Goal: Task Accomplishment & Management: Manage account settings

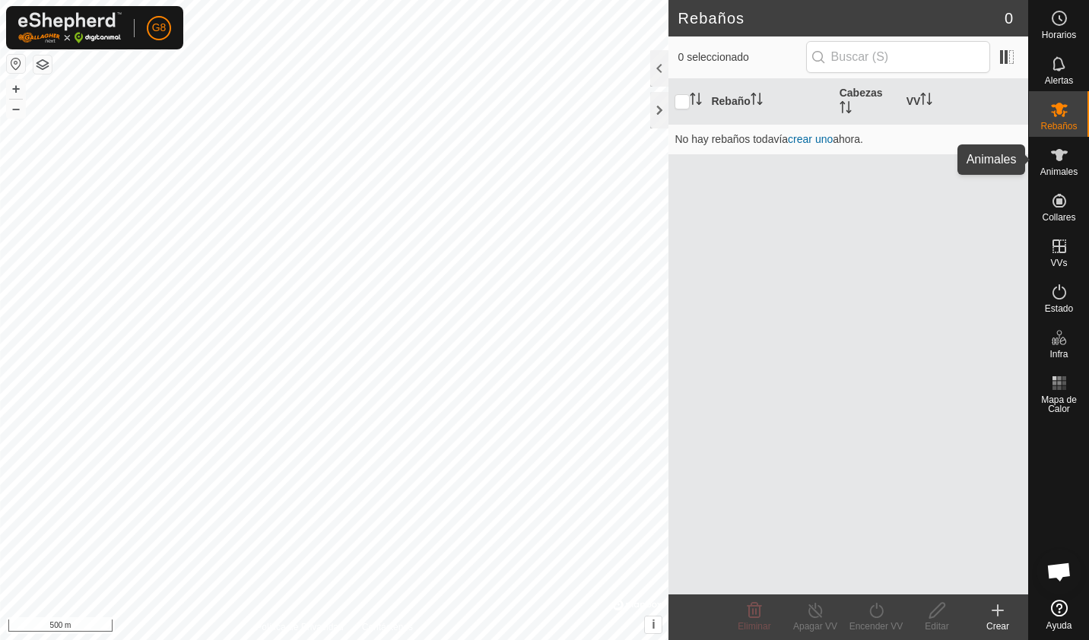
click at [1050, 160] on icon at bounding box center [1059, 155] width 18 height 18
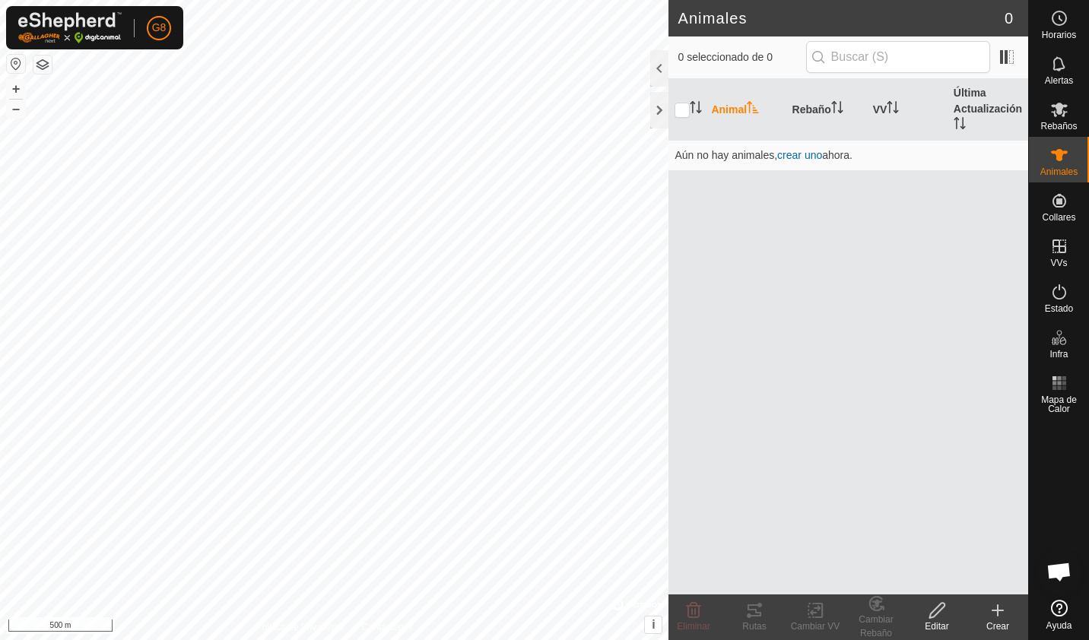
click at [44, 64] on button "button" at bounding box center [42, 64] width 18 height 18
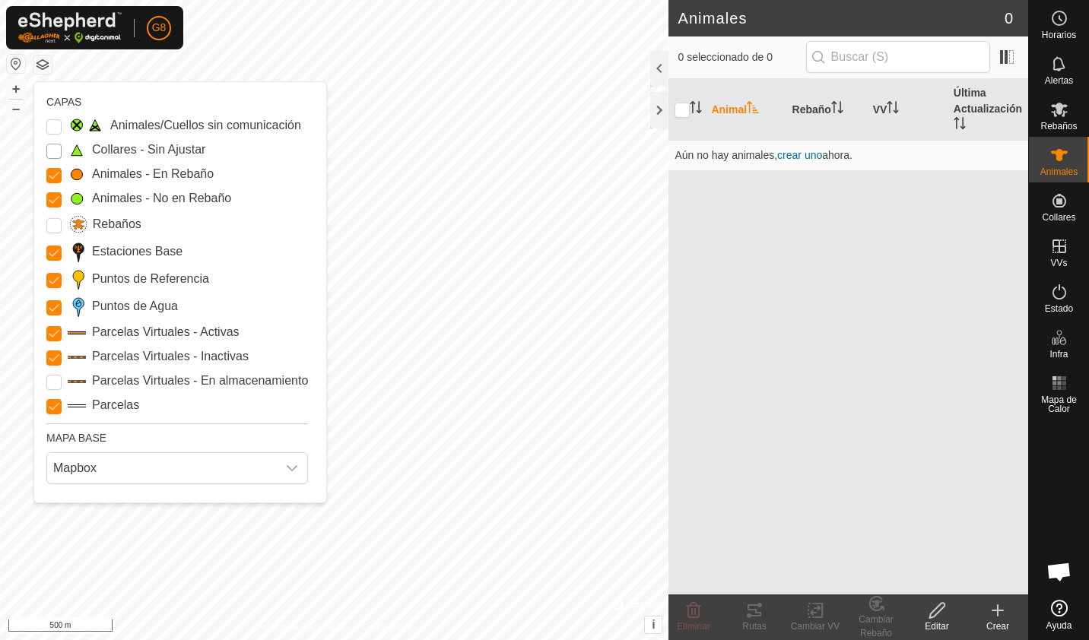
click at [52, 152] on Unfitted "Collares - Sin Ajustar" at bounding box center [53, 151] width 15 height 15
click at [52, 141] on p-checkbox at bounding box center [53, 150] width 15 height 18
click at [52, 131] on Issue "Animales/Cuellos sin comunicación" at bounding box center [53, 126] width 15 height 15
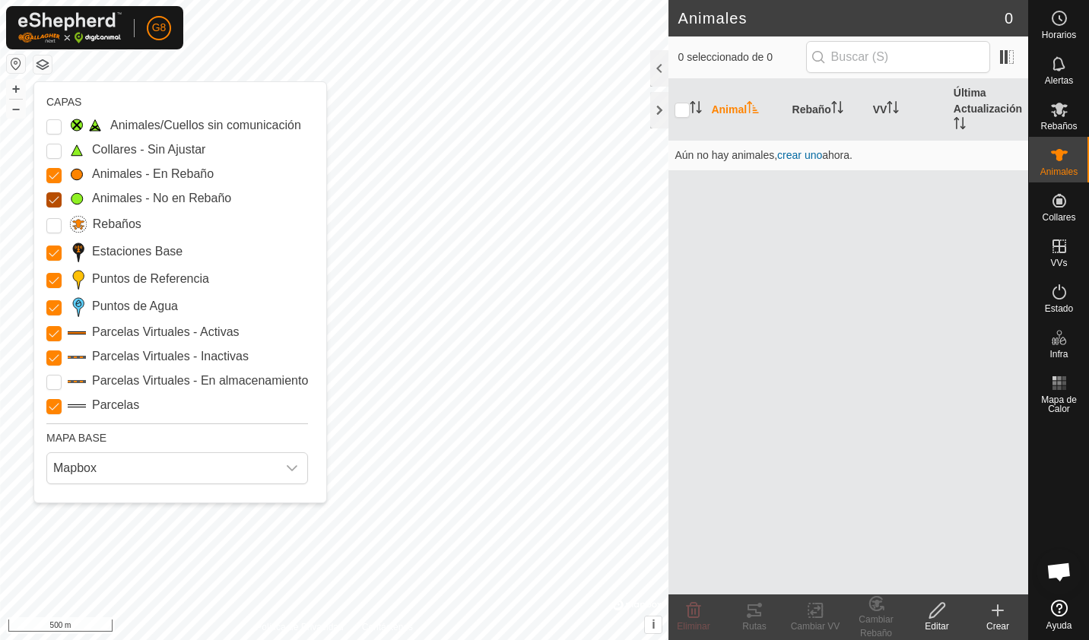
click at [52, 203] on Mob "Animales - No en Rebaño" at bounding box center [53, 199] width 15 height 15
click at [50, 206] on Mob "Animales - No en Rebaño" at bounding box center [53, 199] width 15 height 15
click at [50, 182] on Mob "Animales - En Rebaño" at bounding box center [53, 175] width 15 height 15
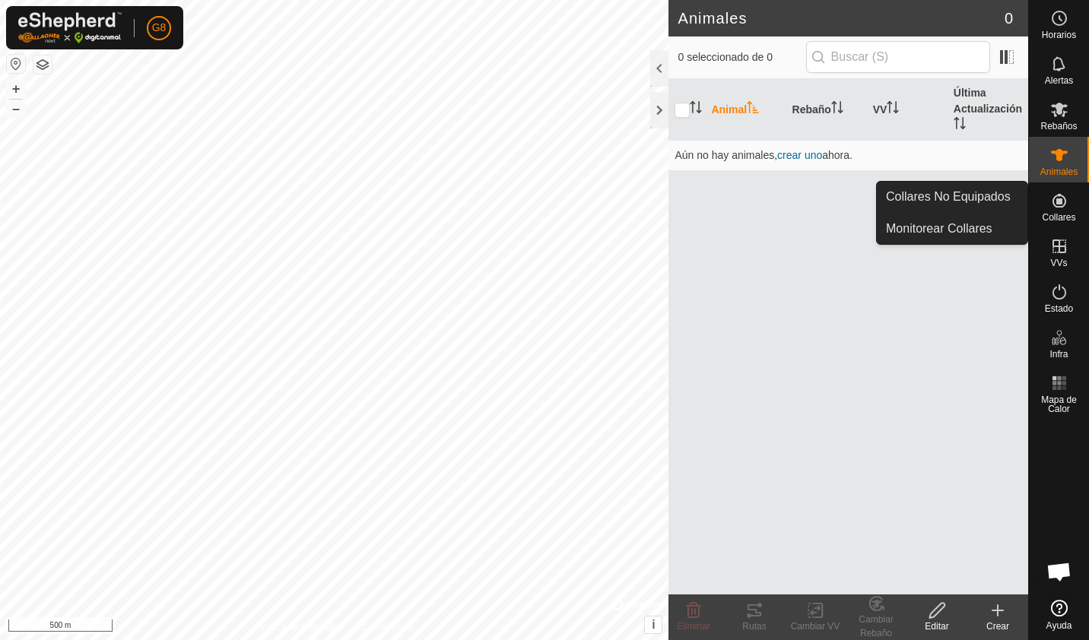
click at [1051, 214] on span "Collares" at bounding box center [1057, 217] width 33 height 9
click at [1000, 237] on link "Monitorear Collares" at bounding box center [952, 229] width 151 height 30
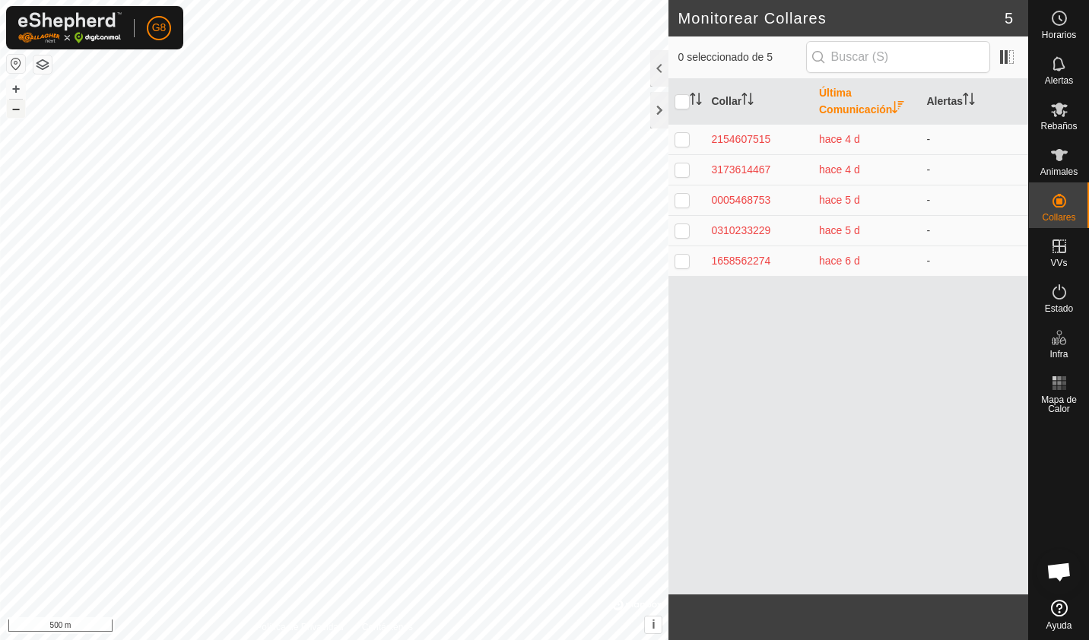
click at [11, 113] on button "–" at bounding box center [16, 109] width 18 height 18
click at [686, 136] on p-checkbox at bounding box center [681, 139] width 15 height 12
checkbox input "false"
click at [684, 170] on p-checkbox at bounding box center [681, 169] width 15 height 12
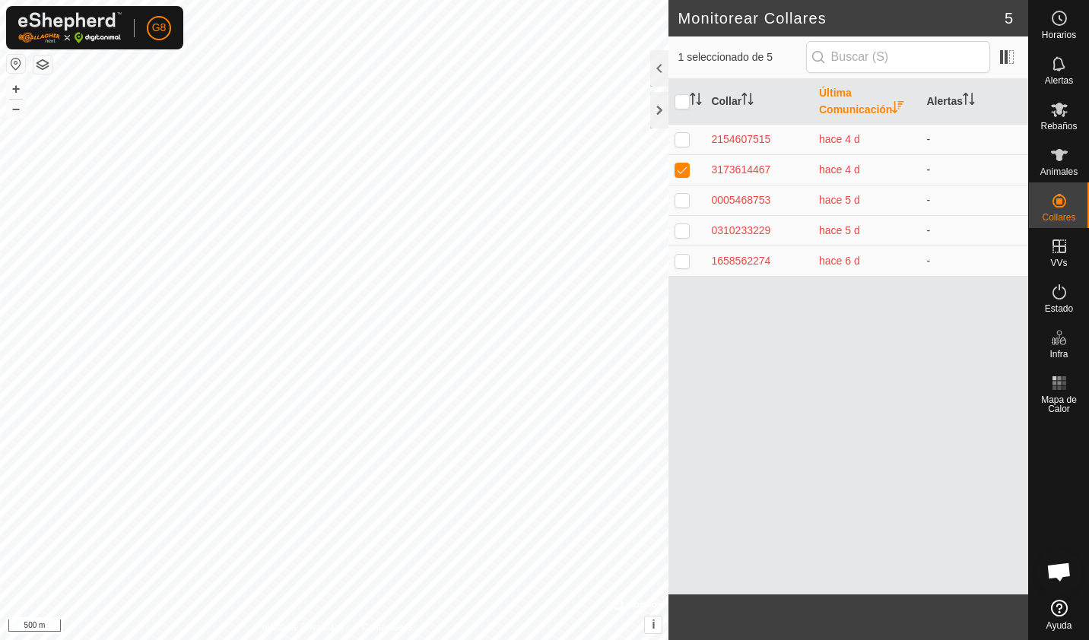
click at [684, 170] on p-checkbox at bounding box center [681, 169] width 15 height 12
checkbox input "false"
click at [681, 203] on p-checkbox at bounding box center [681, 200] width 15 height 12
click at [682, 201] on p-checkbox at bounding box center [681, 200] width 15 height 12
checkbox input "false"
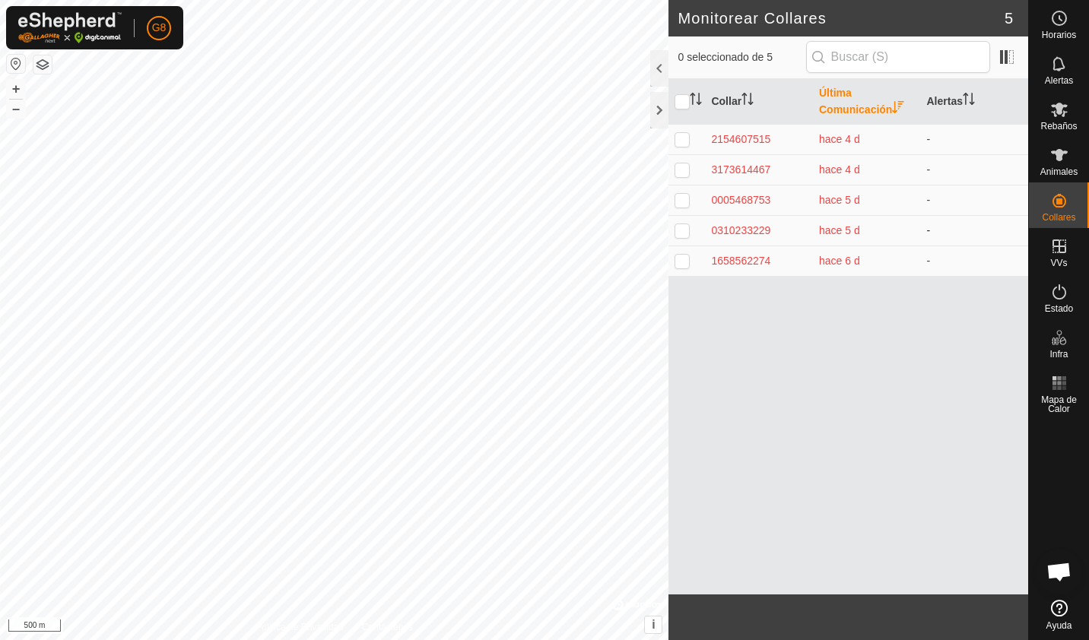
click at [681, 232] on p-checkbox at bounding box center [681, 230] width 15 height 12
checkbox input "false"
click at [682, 103] on input "checkbox" at bounding box center [681, 101] width 15 height 15
checkbox input "true"
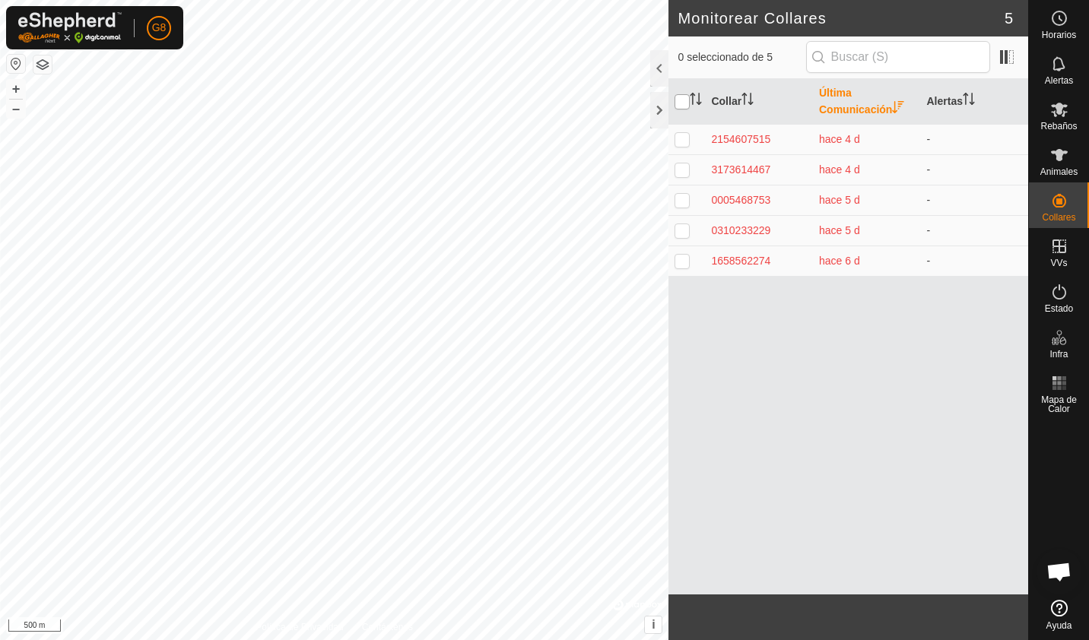
checkbox input "true"
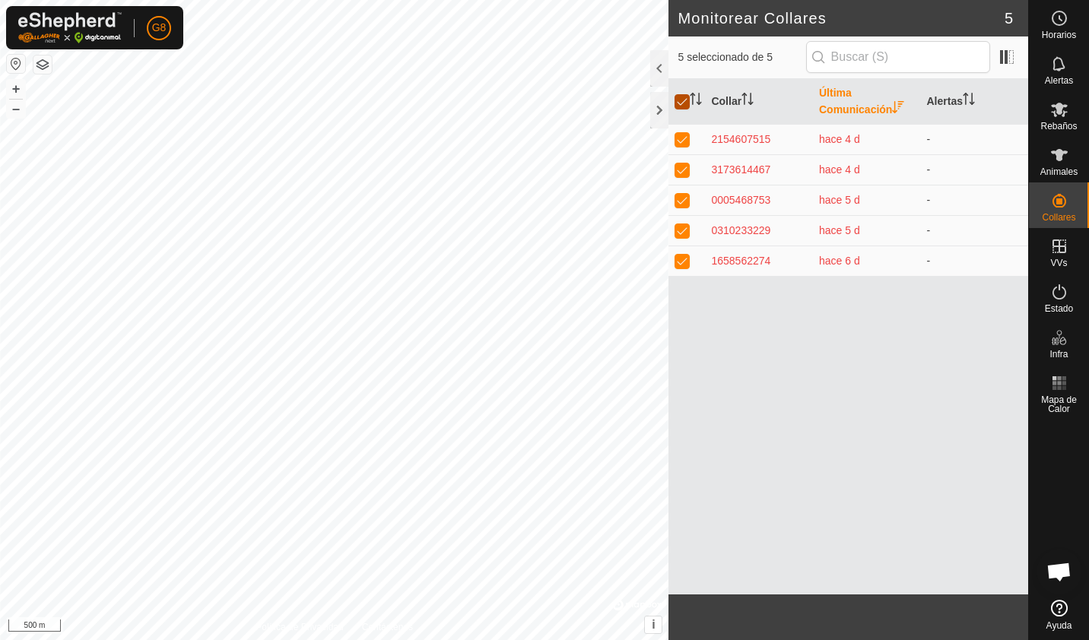
click at [682, 103] on input "checkbox" at bounding box center [681, 101] width 15 height 15
checkbox input "false"
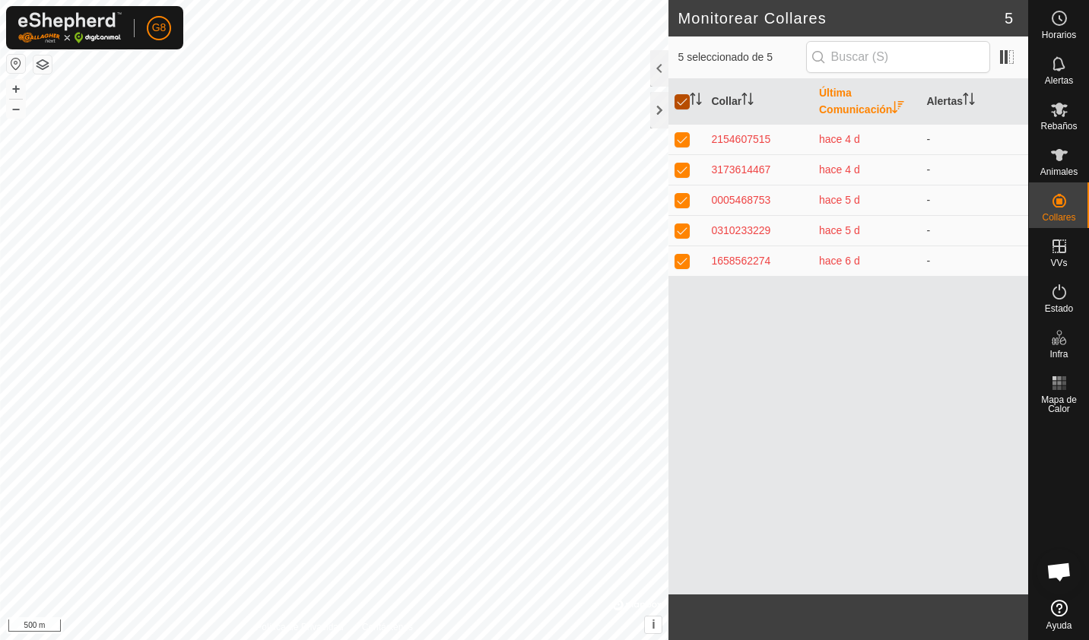
checkbox input "false"
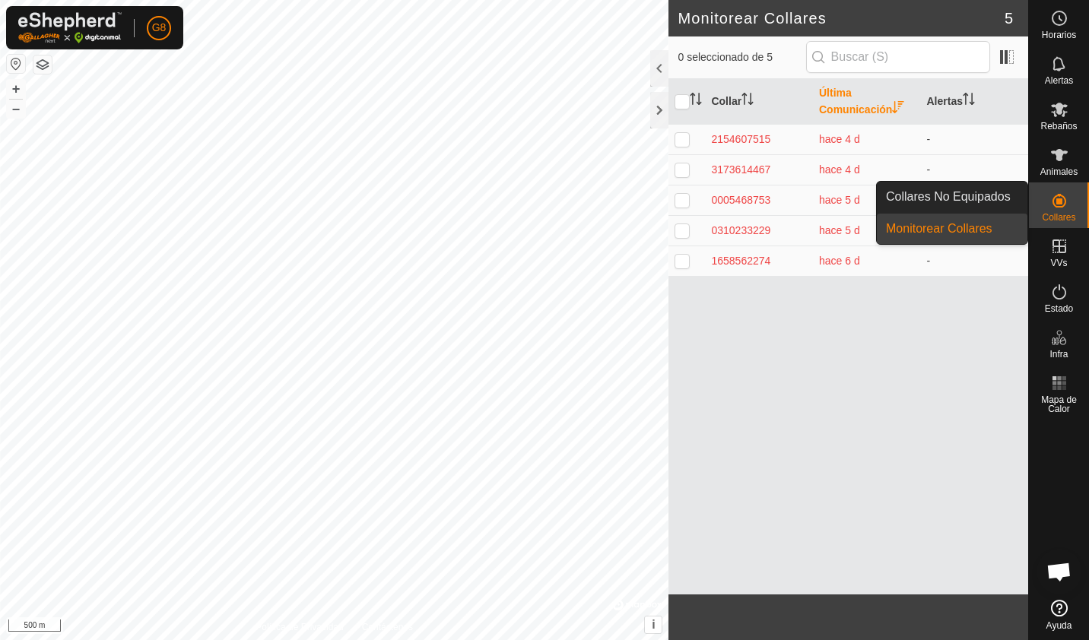
click at [1060, 205] on icon at bounding box center [1059, 201] width 18 height 18
click at [1007, 186] on link "Collares No Equipados" at bounding box center [952, 197] width 151 height 30
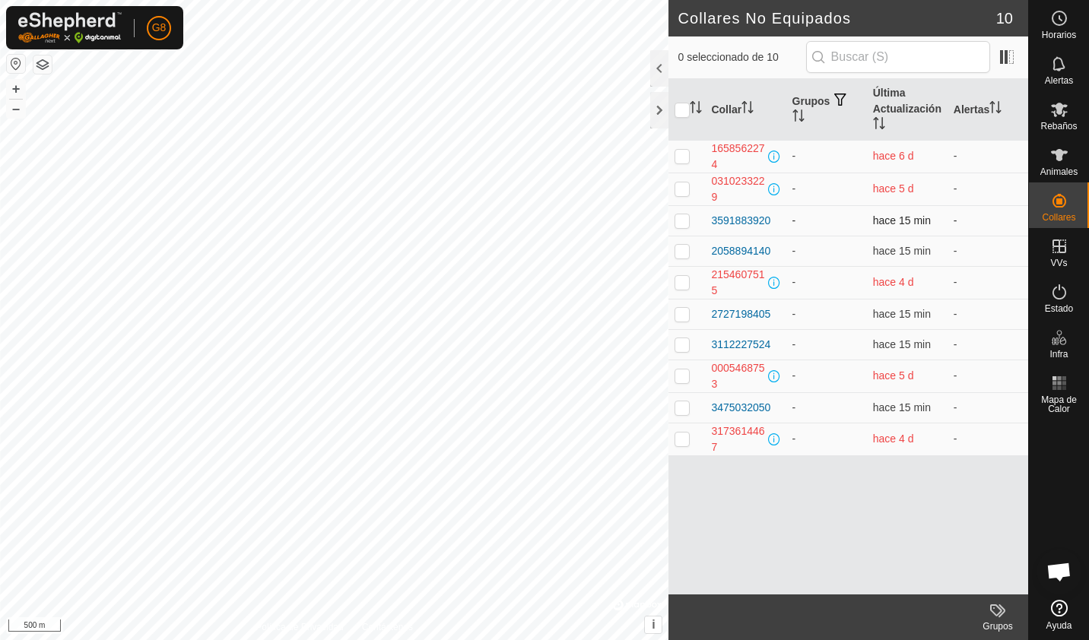
click at [686, 222] on p-checkbox at bounding box center [681, 220] width 15 height 12
checkbox input "true"
click at [781, 220] on td "3591883920" at bounding box center [745, 220] width 81 height 30
click at [1060, 22] on icon at bounding box center [1059, 18] width 18 height 18
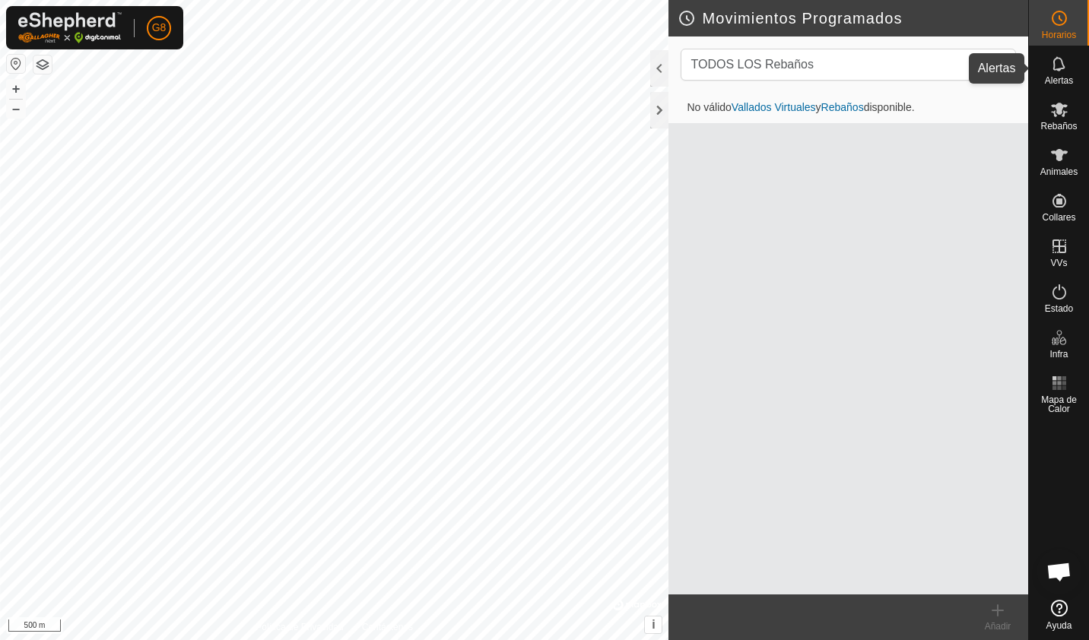
click at [1068, 77] on span "Alertas" at bounding box center [1059, 80] width 28 height 9
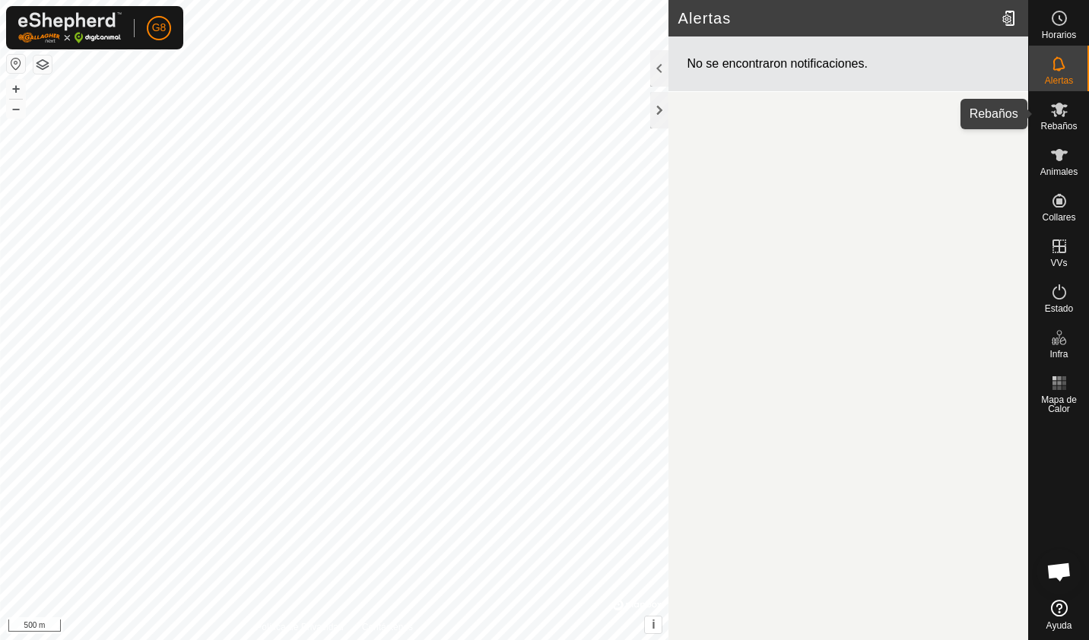
click at [1073, 125] on span "Rebaños" at bounding box center [1058, 126] width 36 height 9
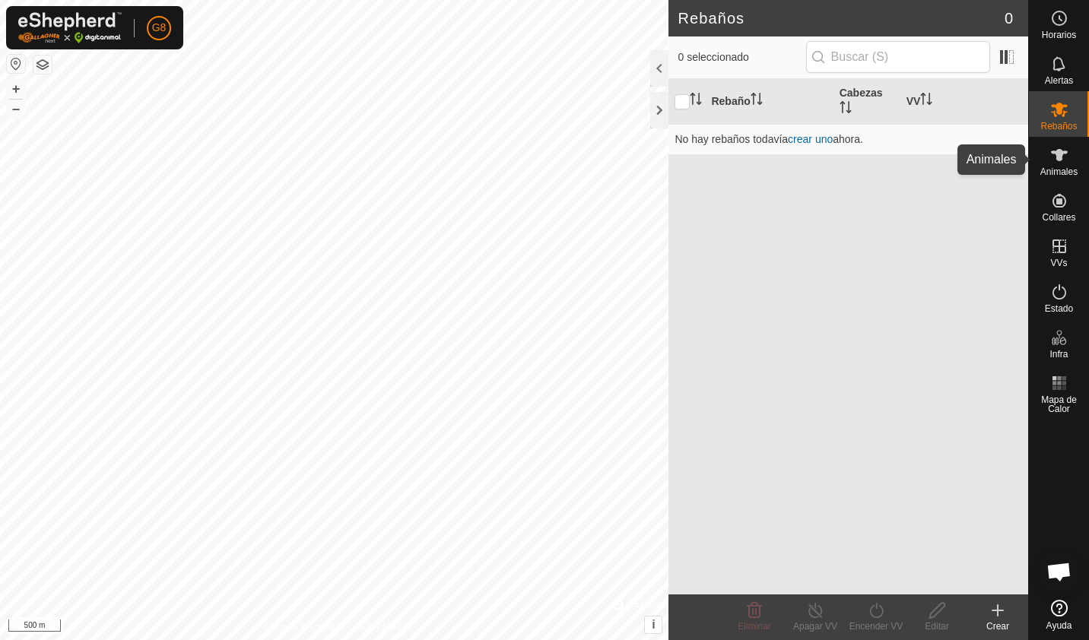
click at [1043, 153] on div "Animales" at bounding box center [1059, 160] width 60 height 46
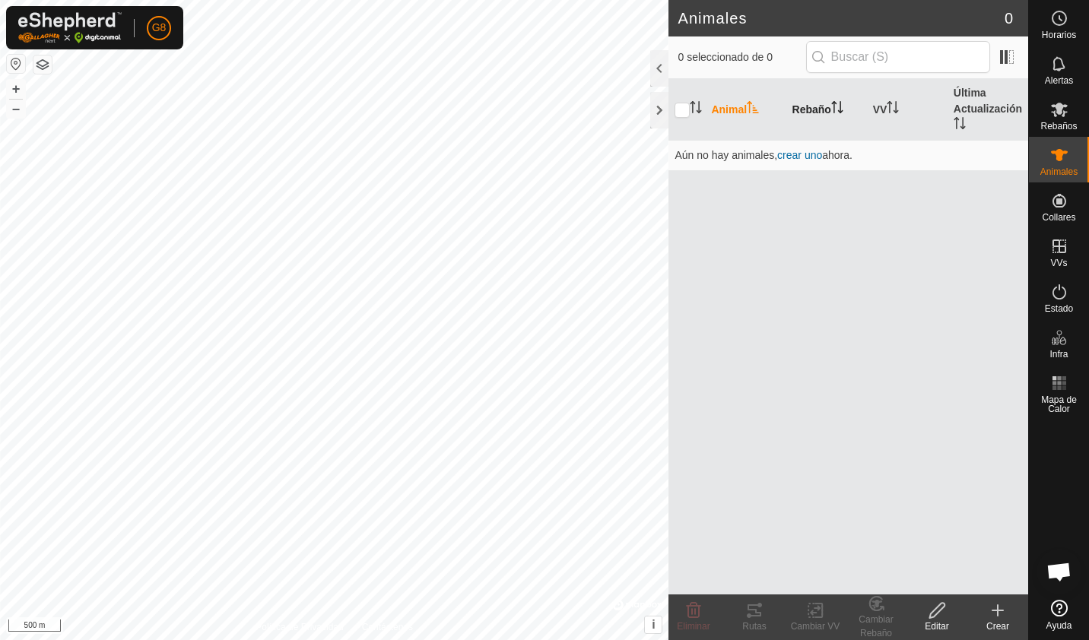
click at [823, 98] on th "Rebaño" at bounding box center [826, 110] width 81 height 62
click at [730, 103] on th "Animal" at bounding box center [745, 110] width 81 height 62
click at [883, 97] on th "VV" at bounding box center [907, 110] width 81 height 62
click at [972, 104] on th "Última Actualización" at bounding box center [987, 110] width 81 height 62
click at [751, 116] on th "Animal" at bounding box center [745, 110] width 81 height 62
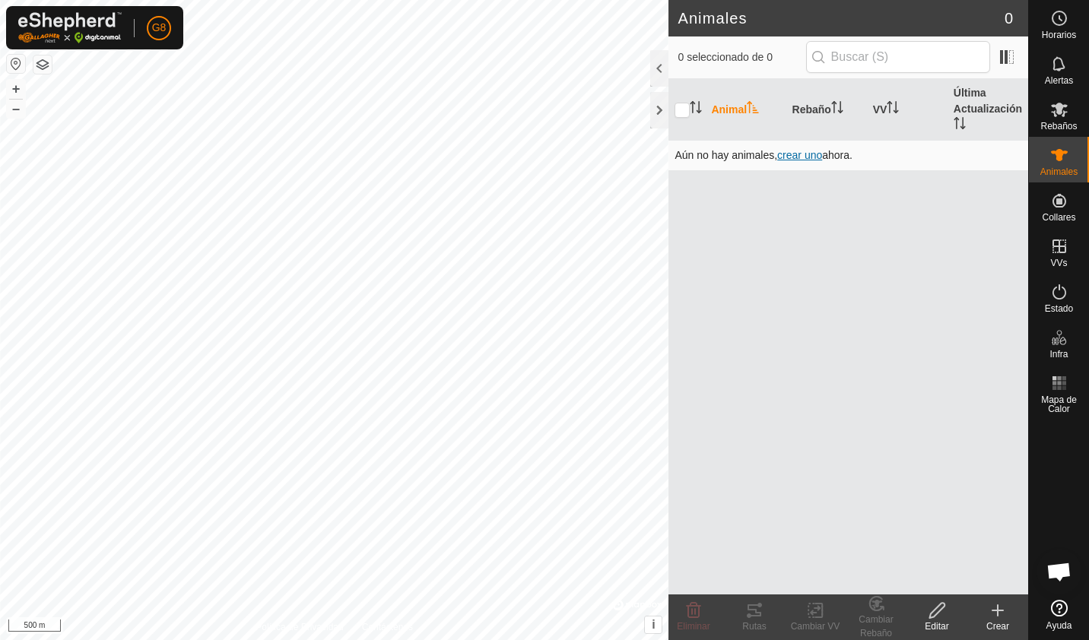
click at [783, 155] on span "crear uno" at bounding box center [799, 155] width 45 height 12
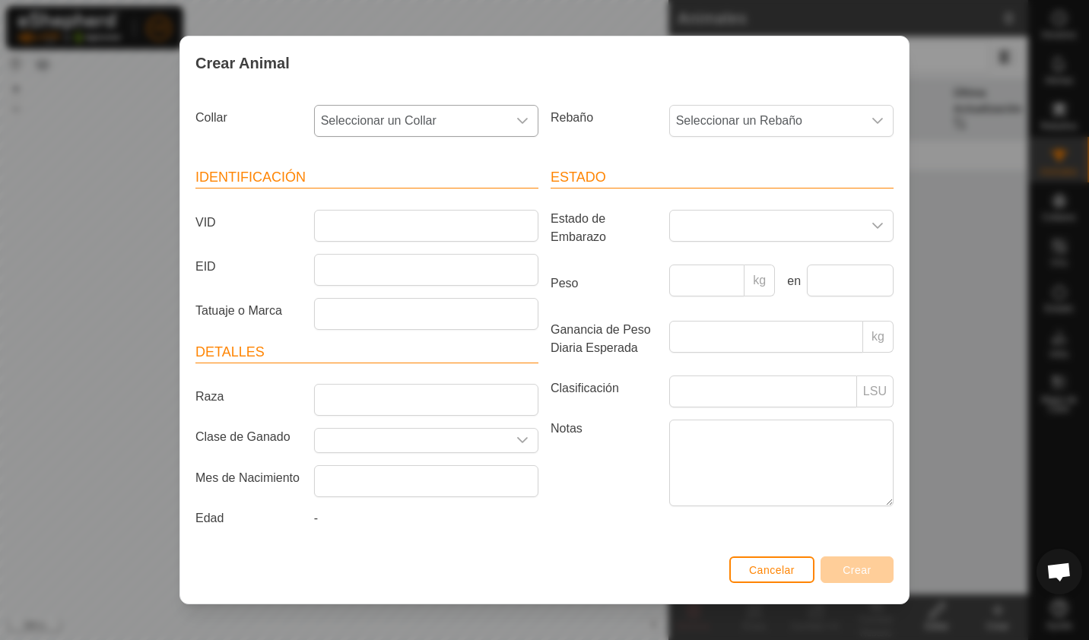
click at [528, 119] on div "dropdown trigger" at bounding box center [522, 121] width 30 height 30
click at [420, 220] on li "3112227524" at bounding box center [427, 224] width 224 height 30
click at [459, 221] on input "VID" at bounding box center [426, 226] width 224 height 32
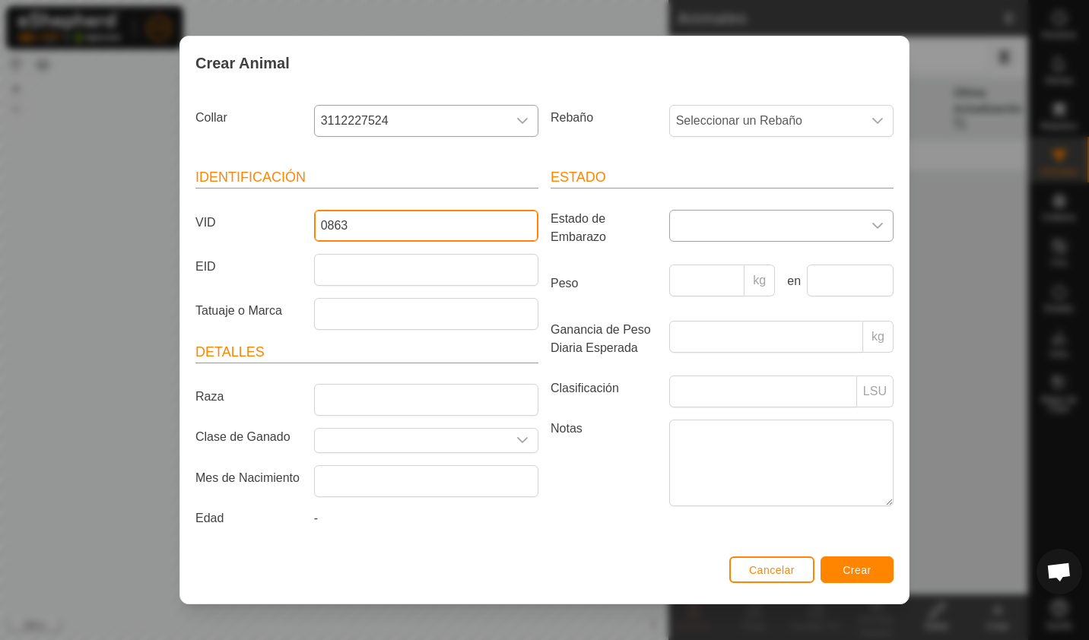
type input "0863"
click at [703, 217] on span at bounding box center [766, 226] width 192 height 30
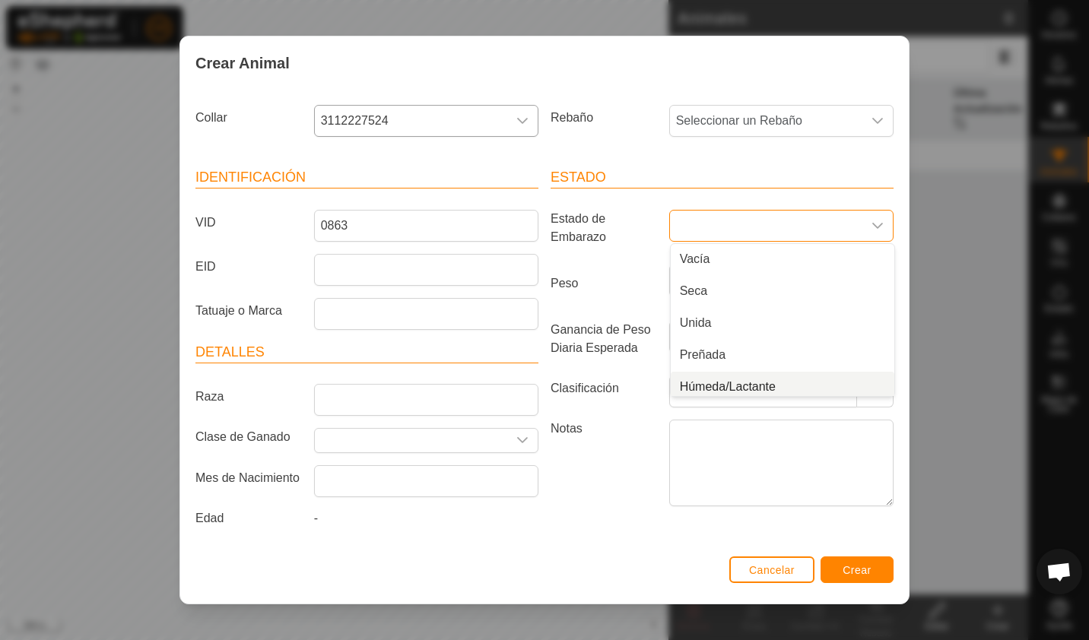
scroll to position [6, 0]
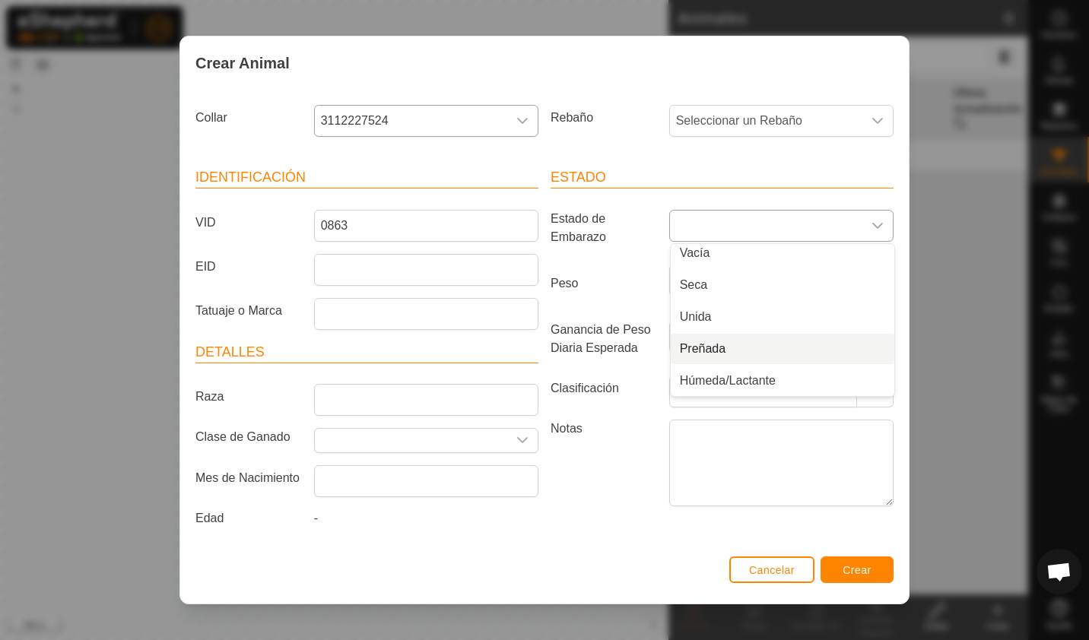
click at [703, 357] on li "Preñada" at bounding box center [783, 349] width 224 height 30
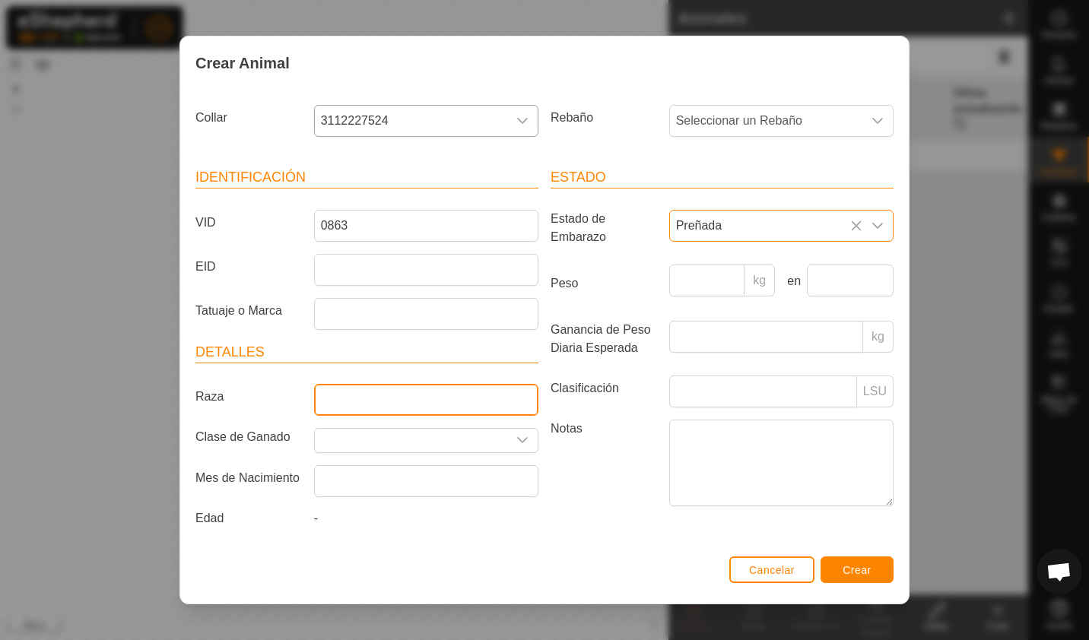
click at [459, 403] on input "Raza" at bounding box center [426, 400] width 224 height 32
click at [334, 395] on input "limusina" at bounding box center [426, 400] width 224 height 32
type input "limusina"
click at [351, 441] on input "Seleccione o ingrese una Clase de Ganado" at bounding box center [411, 441] width 192 height 24
click at [526, 441] on icon "dropdown trigger" at bounding box center [522, 440] width 12 height 12
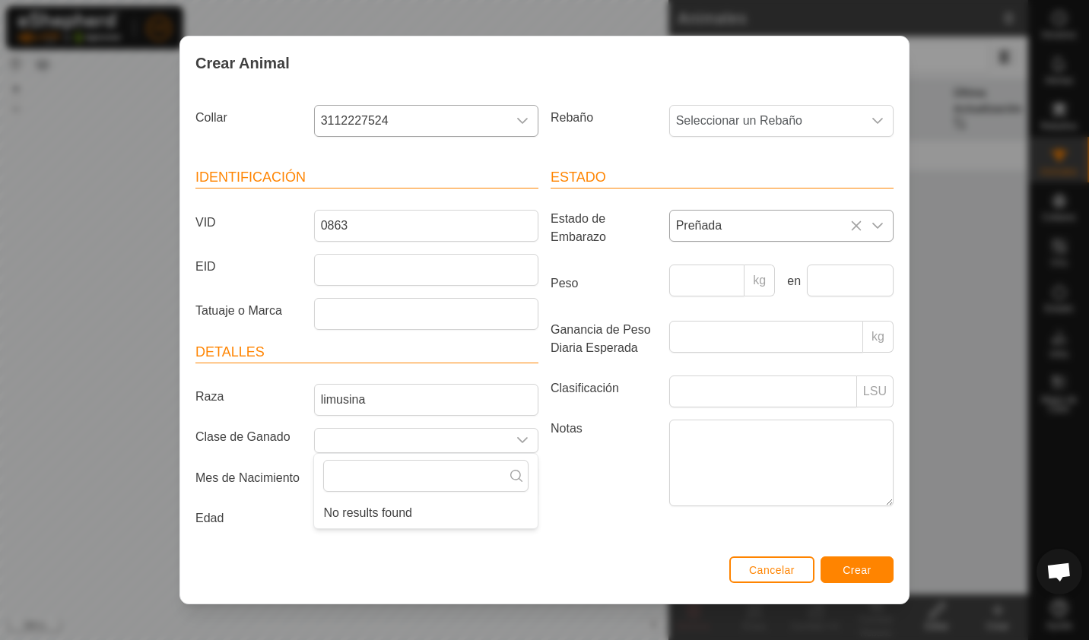
click at [590, 483] on label "Notas" at bounding box center [603, 463] width 119 height 86
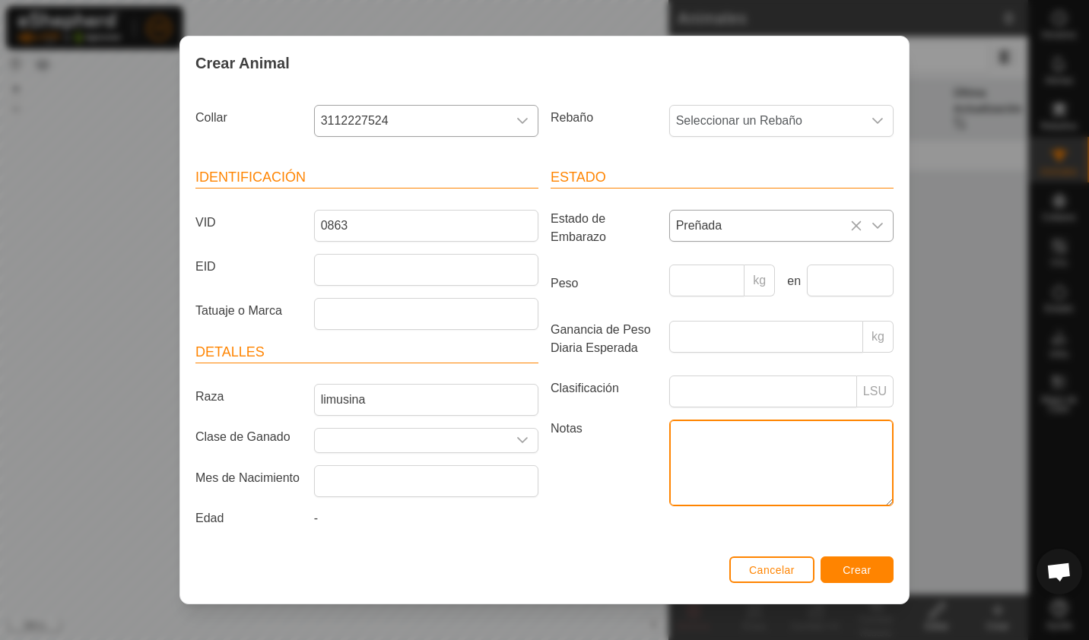
click at [669, 483] on textarea "Notas" at bounding box center [781, 463] width 224 height 87
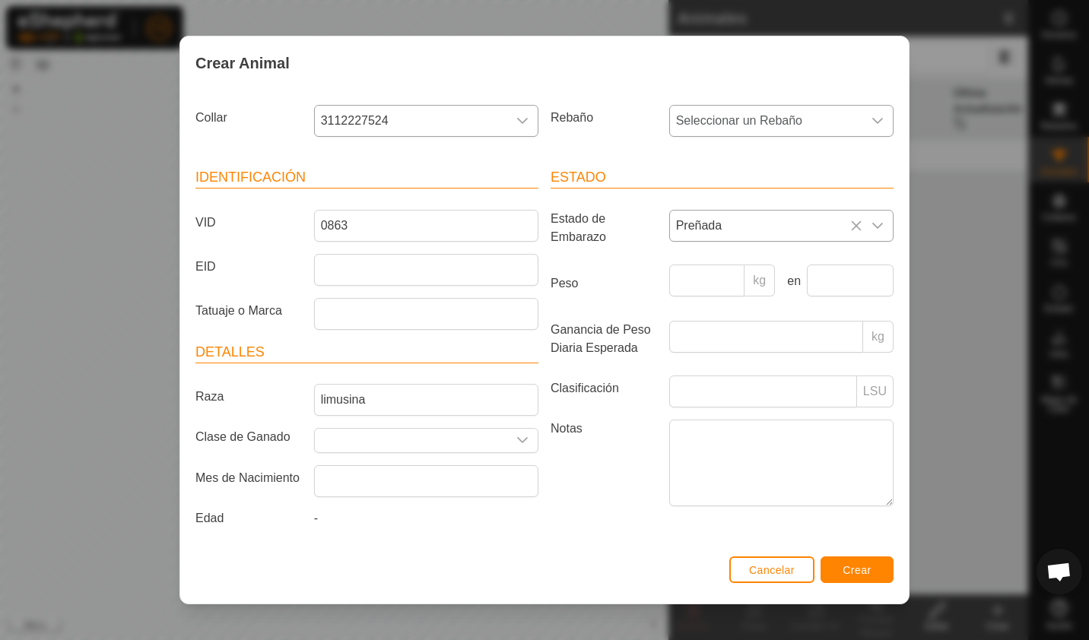
click at [879, 132] on div "dropdown trigger" at bounding box center [877, 121] width 30 height 30
click at [867, 74] on div "Crear Animal" at bounding box center [544, 62] width 728 height 53
click at [849, 567] on span "Crear" at bounding box center [856, 570] width 29 height 12
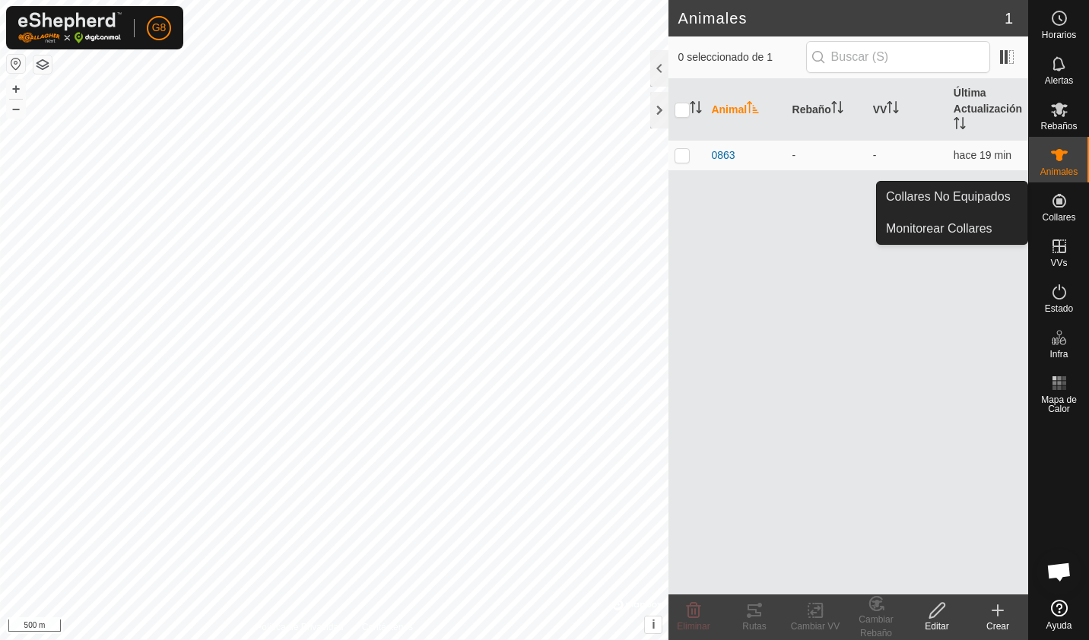
click at [1040, 210] on div "Collares" at bounding box center [1059, 205] width 60 height 46
click at [1004, 199] on link "Collares No Equipados" at bounding box center [952, 197] width 151 height 30
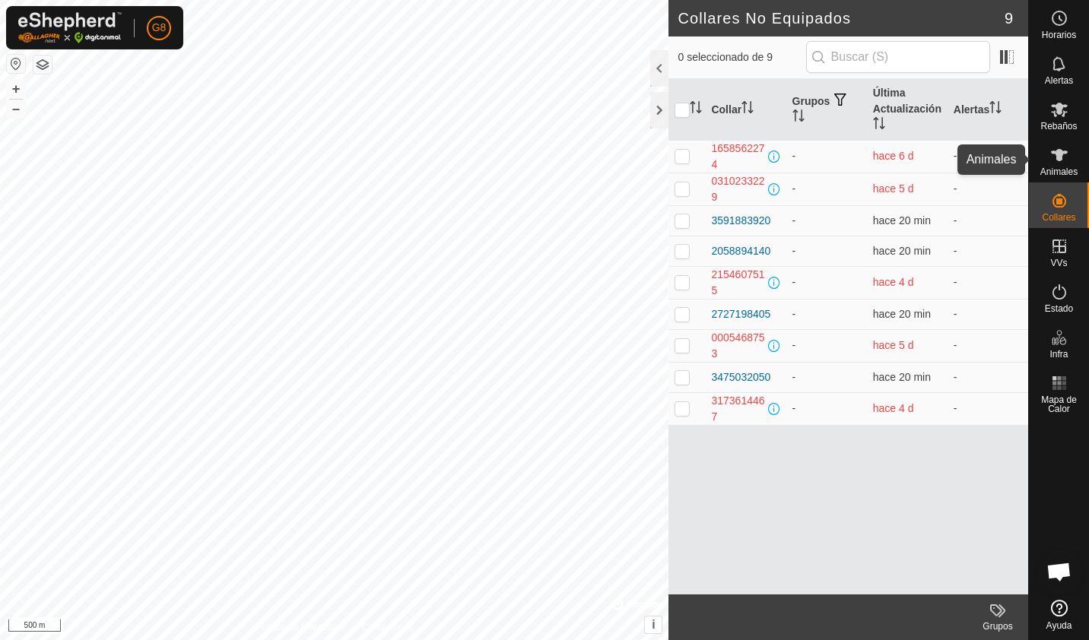
click at [1060, 164] on es-animals-svg-icon at bounding box center [1058, 155] width 27 height 24
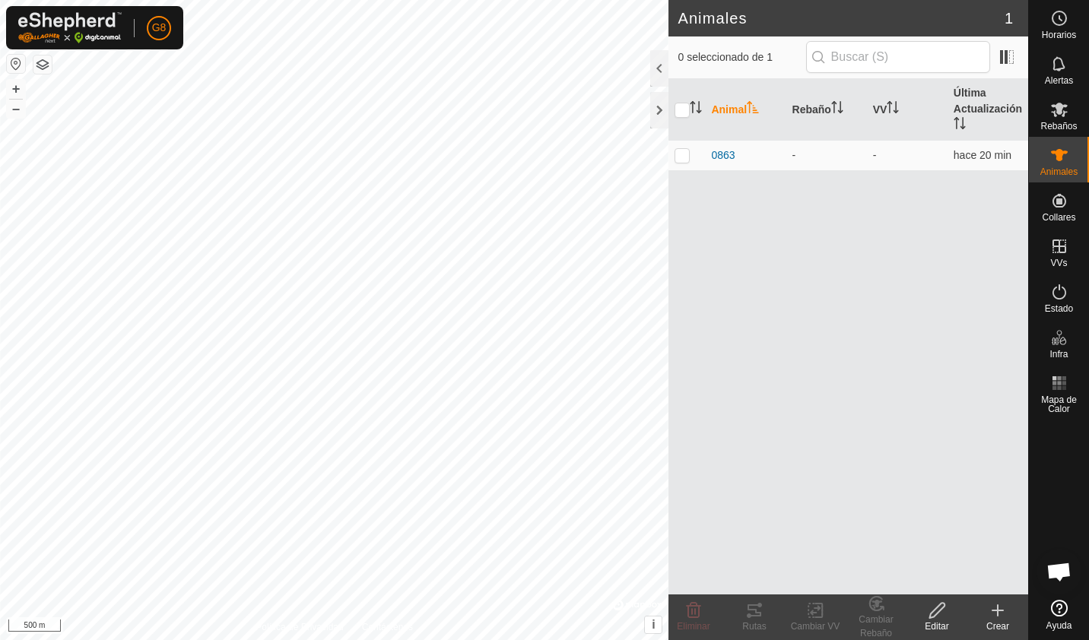
click at [737, 106] on th "Animal" at bounding box center [745, 110] width 81 height 62
click at [861, 107] on th "Rebaño" at bounding box center [826, 110] width 81 height 62
click at [867, 115] on th "VV" at bounding box center [907, 110] width 81 height 62
click at [964, 105] on th "Última Actualización" at bounding box center [987, 110] width 81 height 62
click at [683, 156] on p-checkbox at bounding box center [681, 155] width 15 height 12
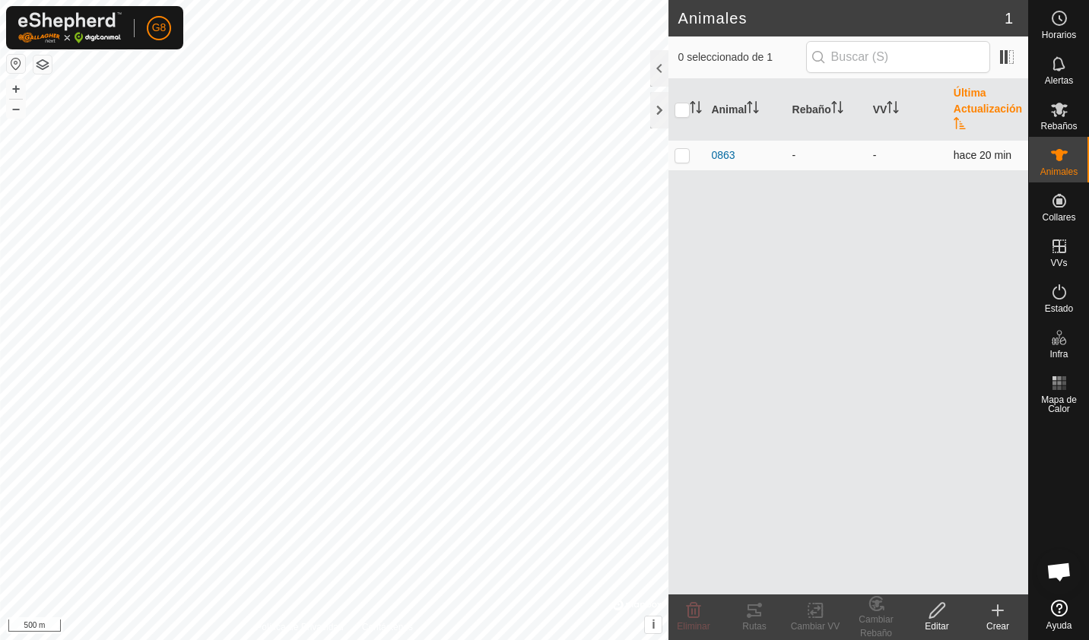
checkbox input "true"
click at [686, 154] on p-checkbox at bounding box center [681, 155] width 15 height 12
checkbox input "false"
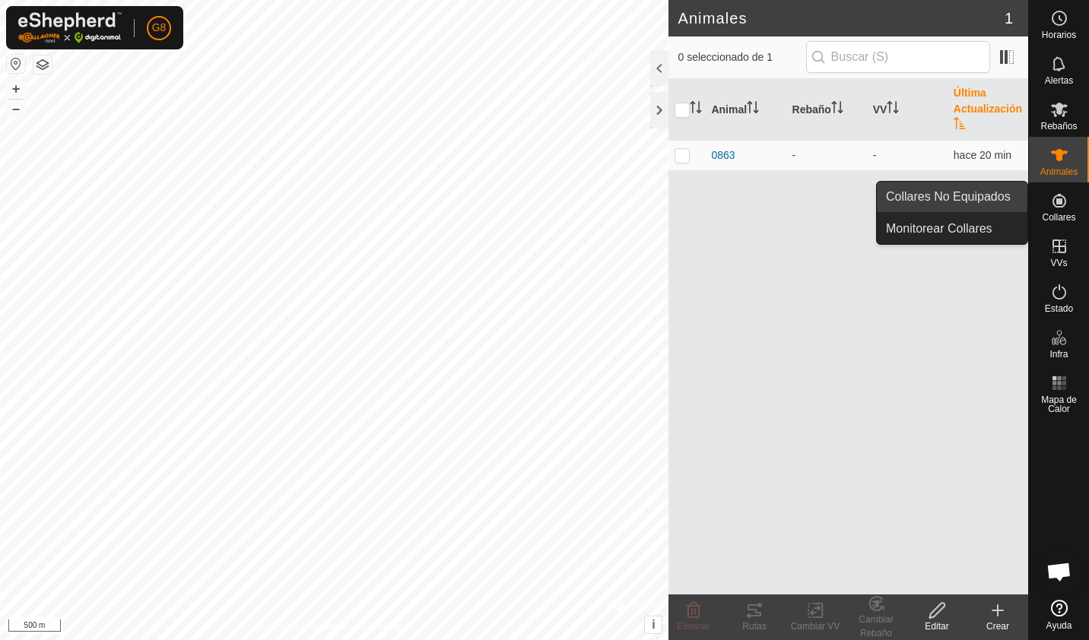
click at [997, 207] on link "Collares No Equipados" at bounding box center [952, 197] width 151 height 30
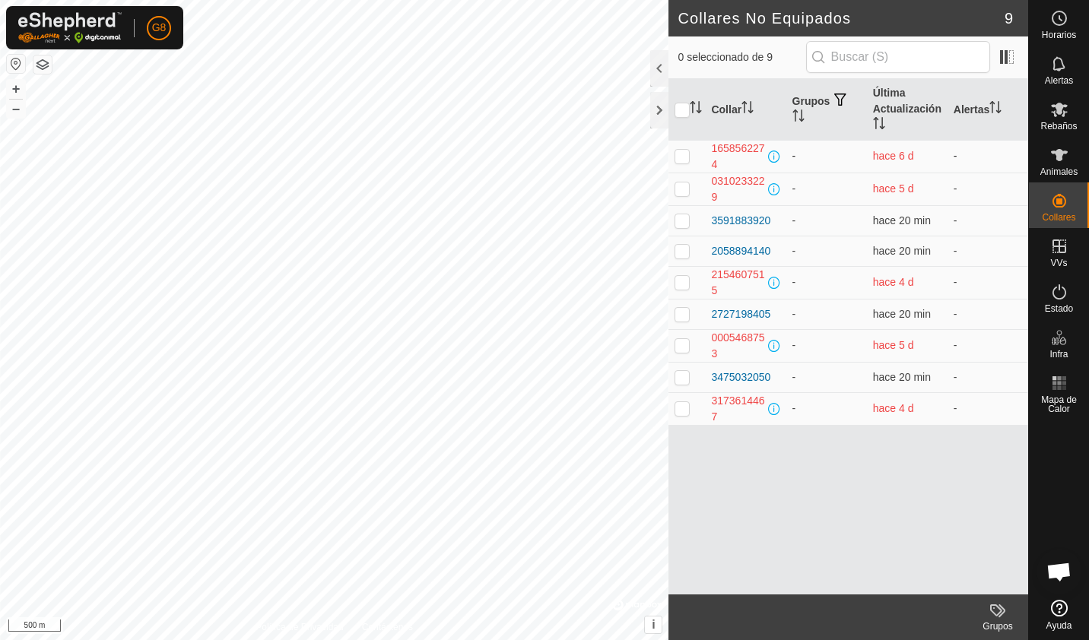
click at [686, 150] on p-checkbox at bounding box center [681, 156] width 15 height 12
checkbox input "false"
click at [788, 224] on td "-" at bounding box center [826, 220] width 81 height 30
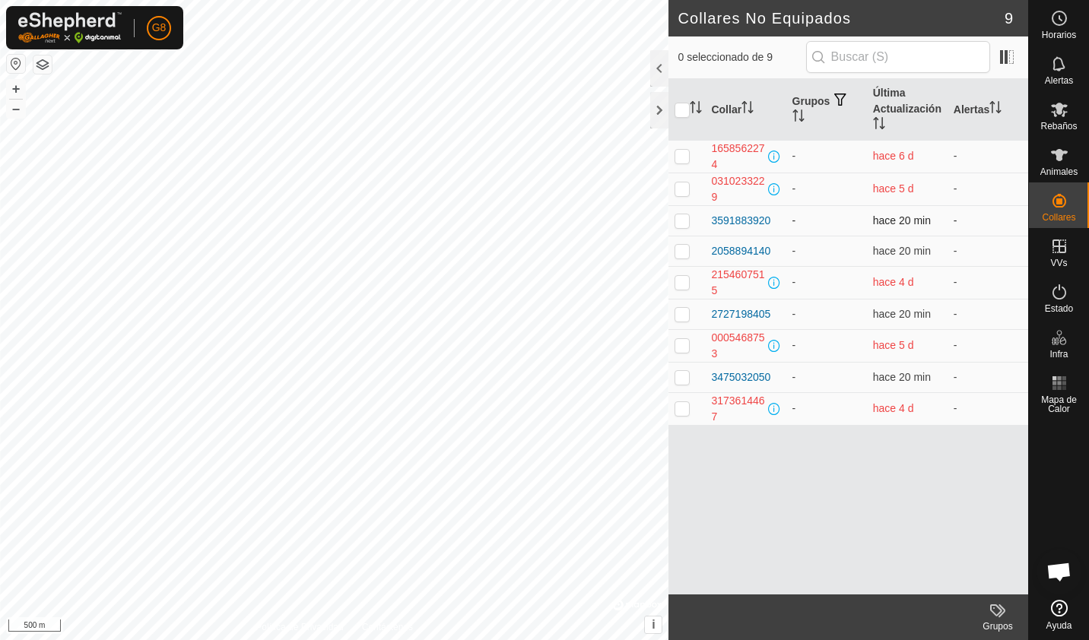
click at [688, 219] on p-checkbox at bounding box center [681, 220] width 15 height 12
checkbox input "false"
click at [1061, 151] on icon at bounding box center [1059, 155] width 17 height 12
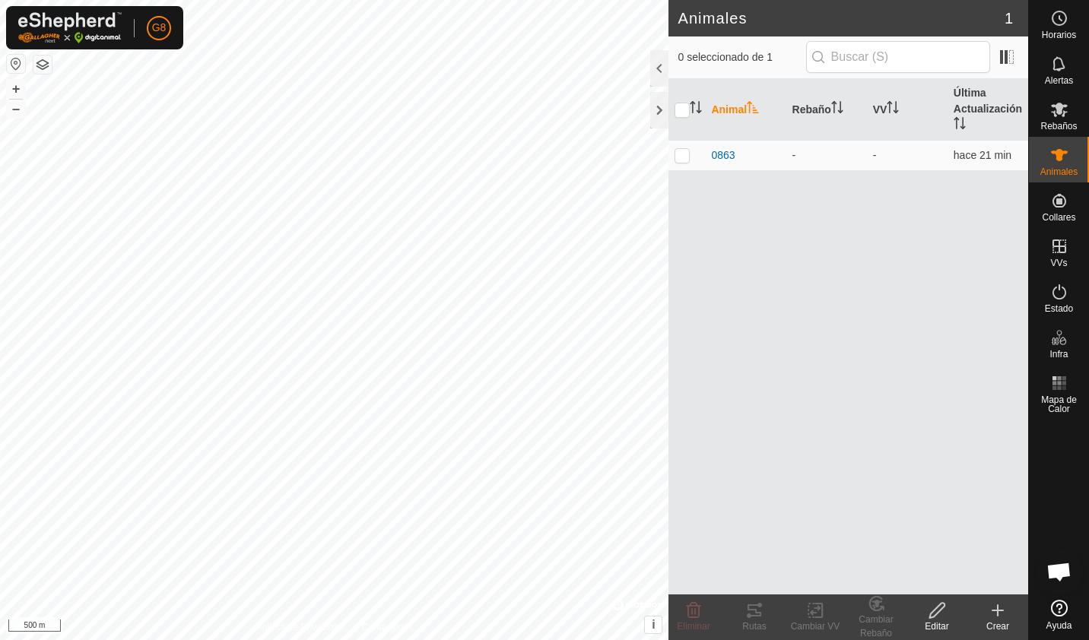
click at [856, 189] on div "Animal Rebaño VV Última Actualización 0863 - - hace 21 min" at bounding box center [848, 336] width 360 height 515
click at [871, 67] on input "text" at bounding box center [898, 57] width 184 height 32
click at [885, 113] on th "VV" at bounding box center [907, 110] width 81 height 62
click at [677, 109] on input "checkbox" at bounding box center [681, 110] width 15 height 15
checkbox input "true"
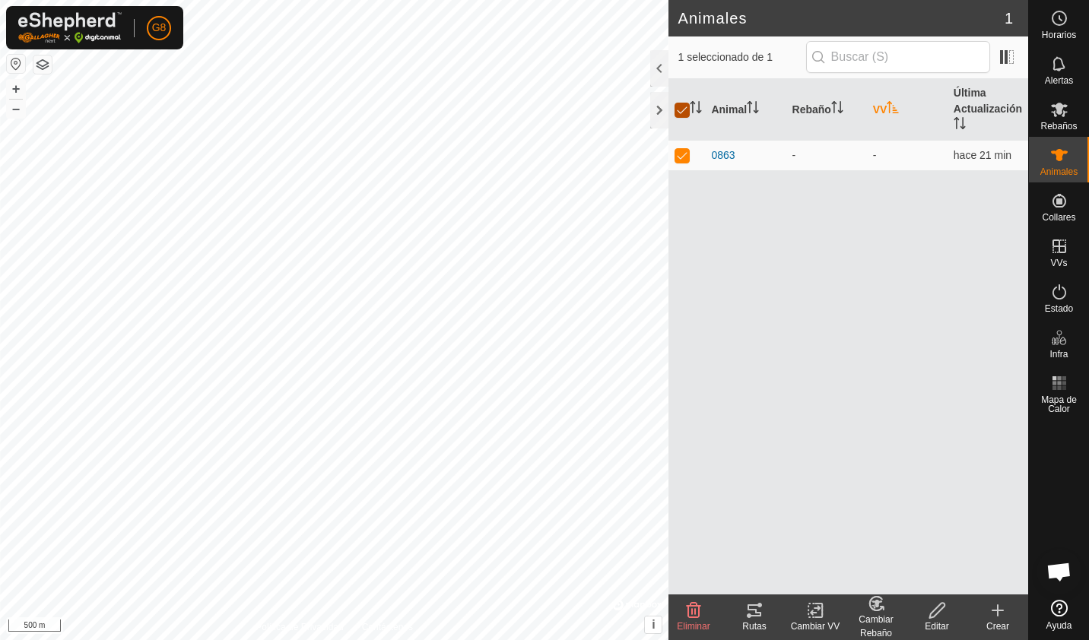
checkbox input "true"
click at [677, 108] on input "checkbox" at bounding box center [681, 110] width 15 height 15
checkbox input "false"
click at [989, 625] on div "Crear" at bounding box center [997, 627] width 61 height 14
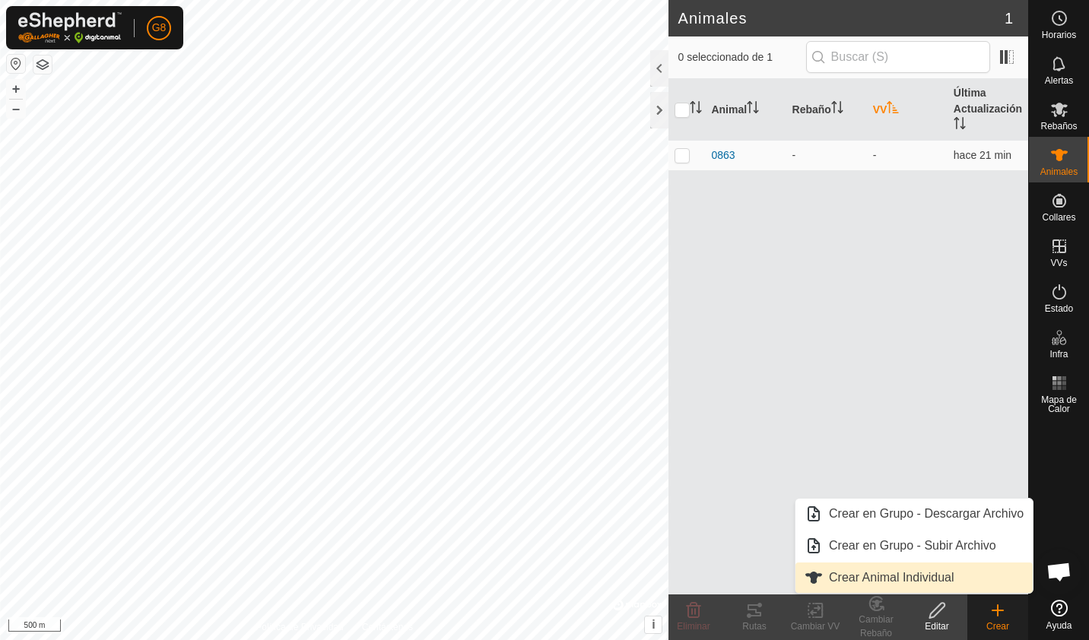
click at [956, 579] on link "Crear Animal Individual" at bounding box center [913, 578] width 237 height 30
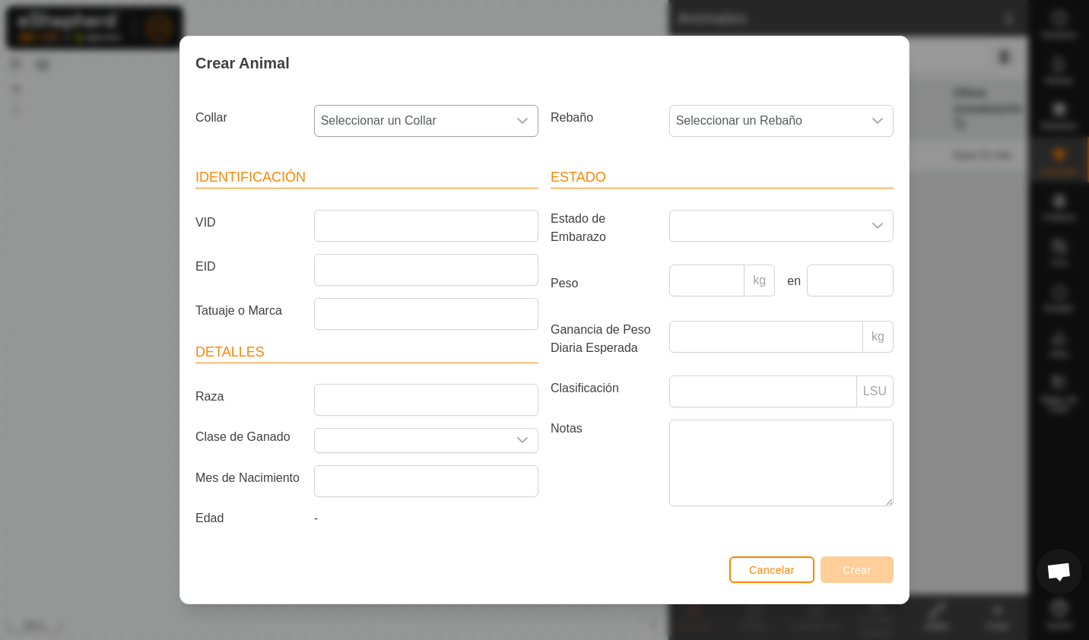
click at [531, 110] on div "dropdown trigger" at bounding box center [522, 121] width 30 height 30
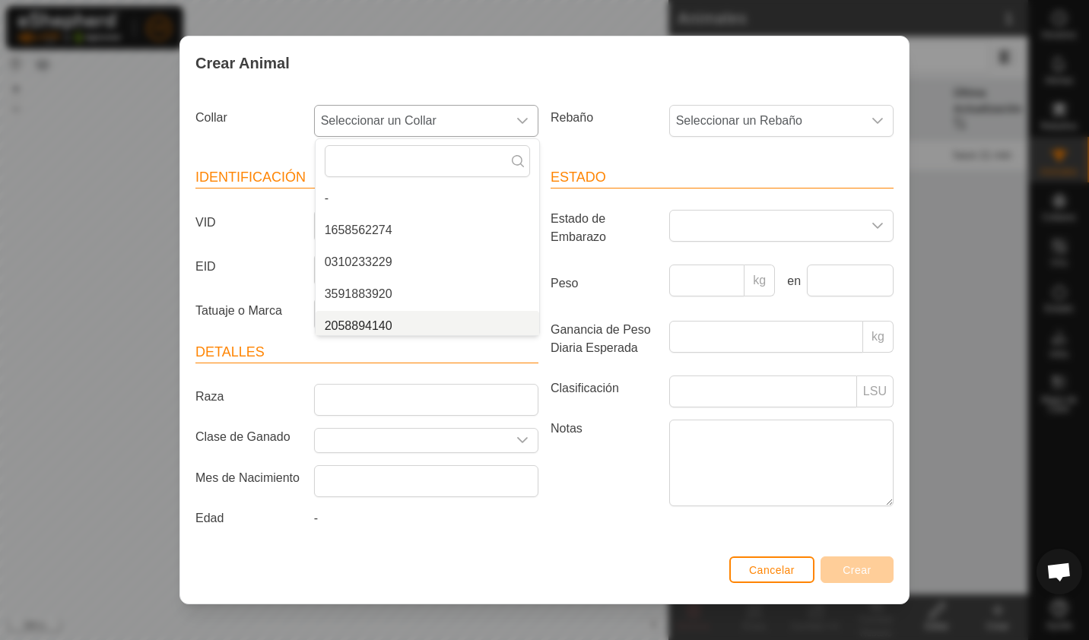
scroll to position [6, 0]
click at [499, 324] on li "2058894140" at bounding box center [427, 320] width 224 height 30
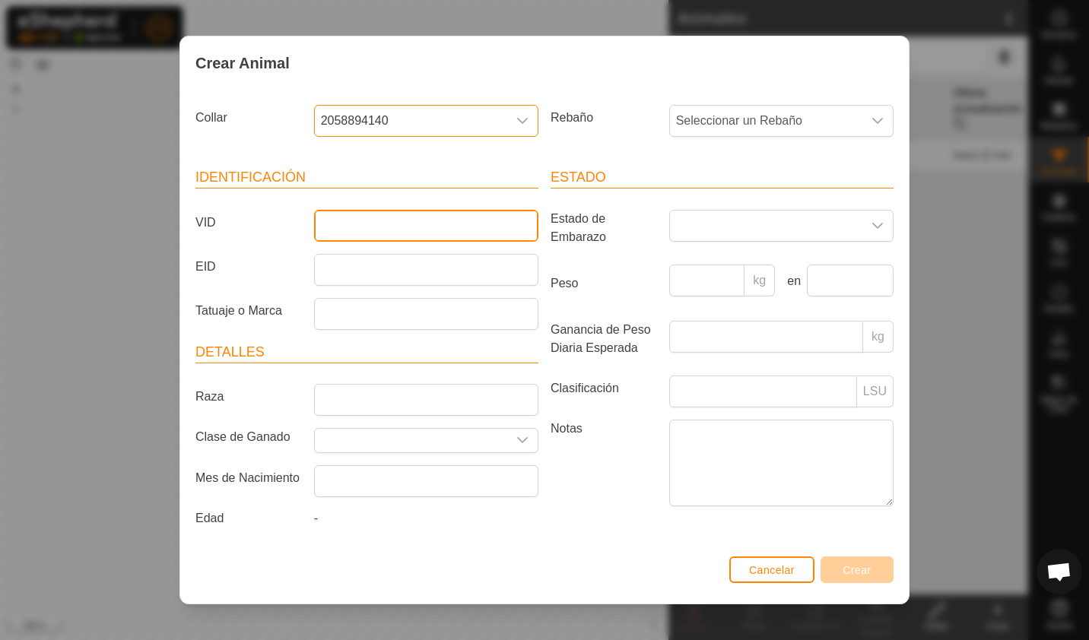
click at [417, 230] on input "VID" at bounding box center [426, 226] width 224 height 32
type input "8442"
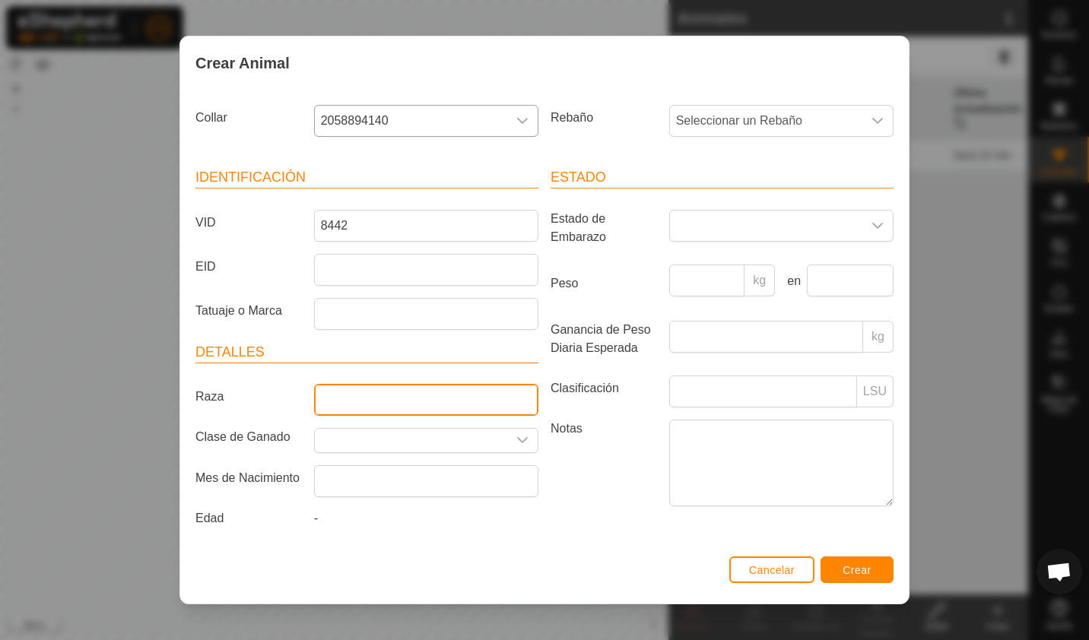
click at [409, 395] on input "Raza" at bounding box center [426, 400] width 224 height 32
type input "limusina"
click at [697, 227] on span at bounding box center [766, 226] width 192 height 30
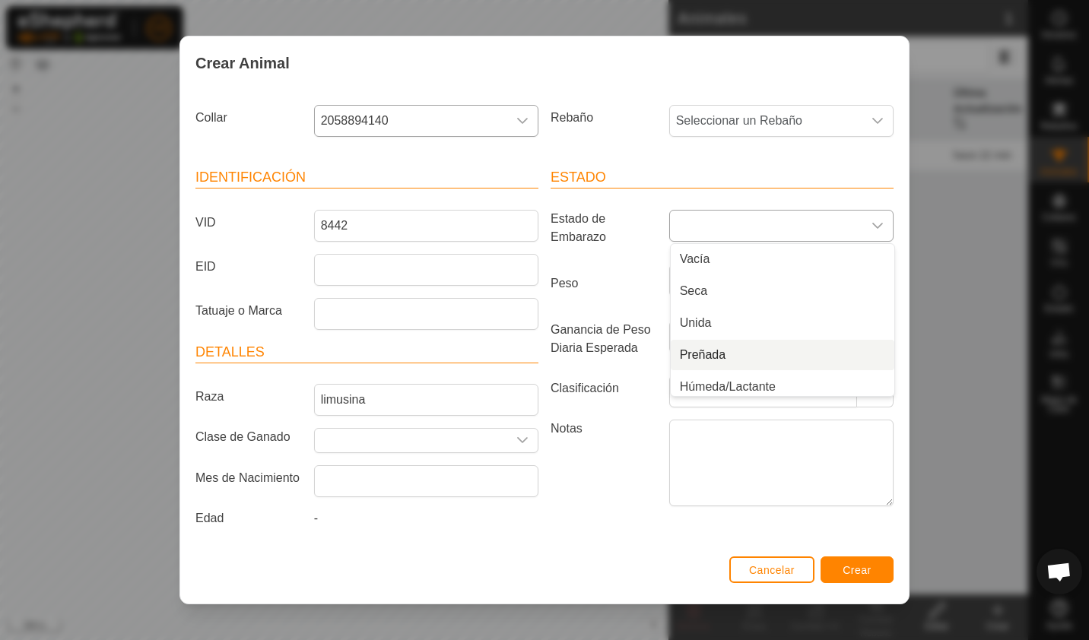
click at [718, 355] on li "Preñada" at bounding box center [783, 355] width 224 height 30
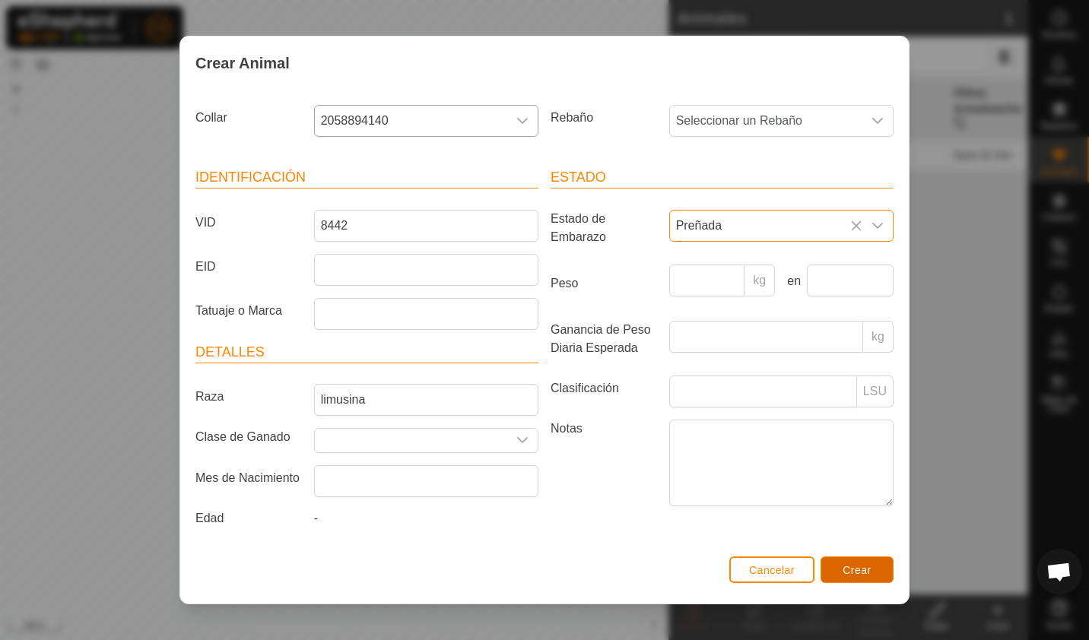
click at [847, 574] on span "Crear" at bounding box center [856, 570] width 29 height 12
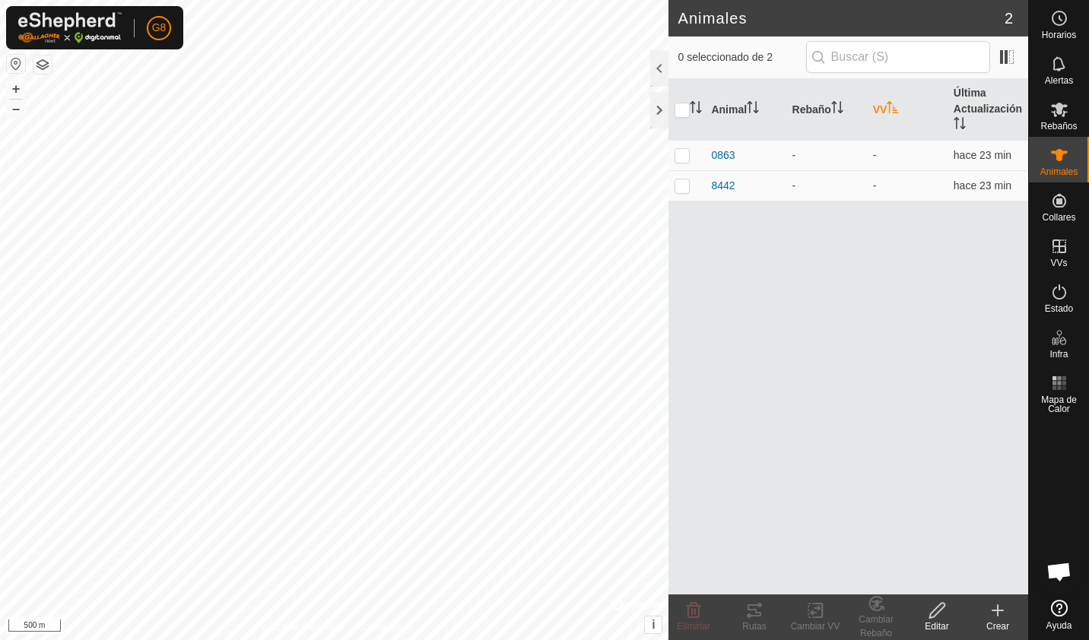
click at [996, 610] on icon at bounding box center [997, 610] width 11 height 0
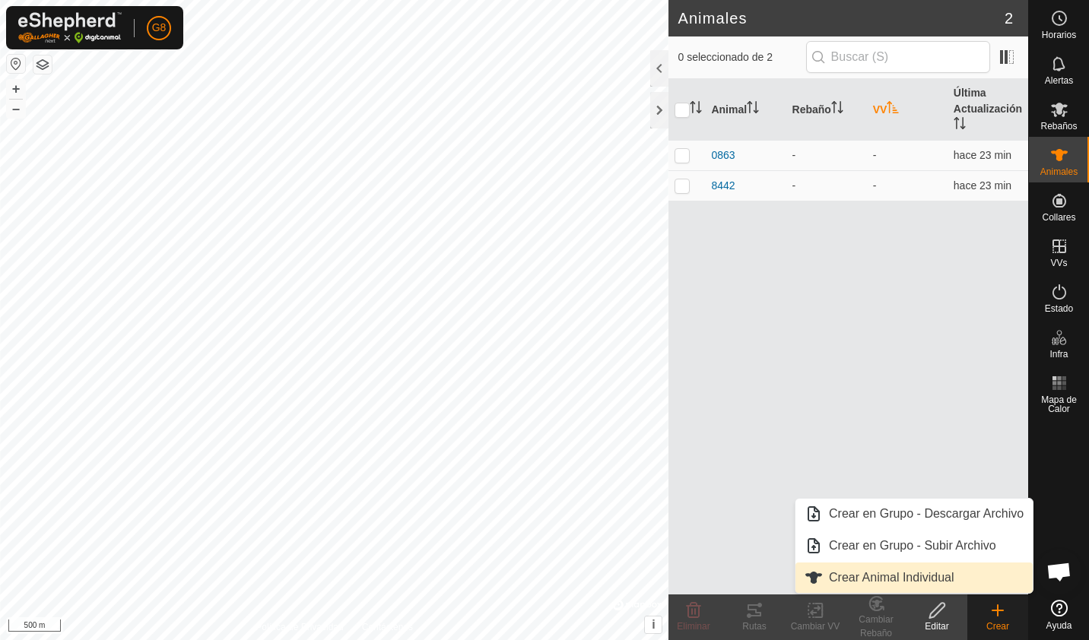
click at [932, 582] on link "Crear Animal Individual" at bounding box center [913, 578] width 237 height 30
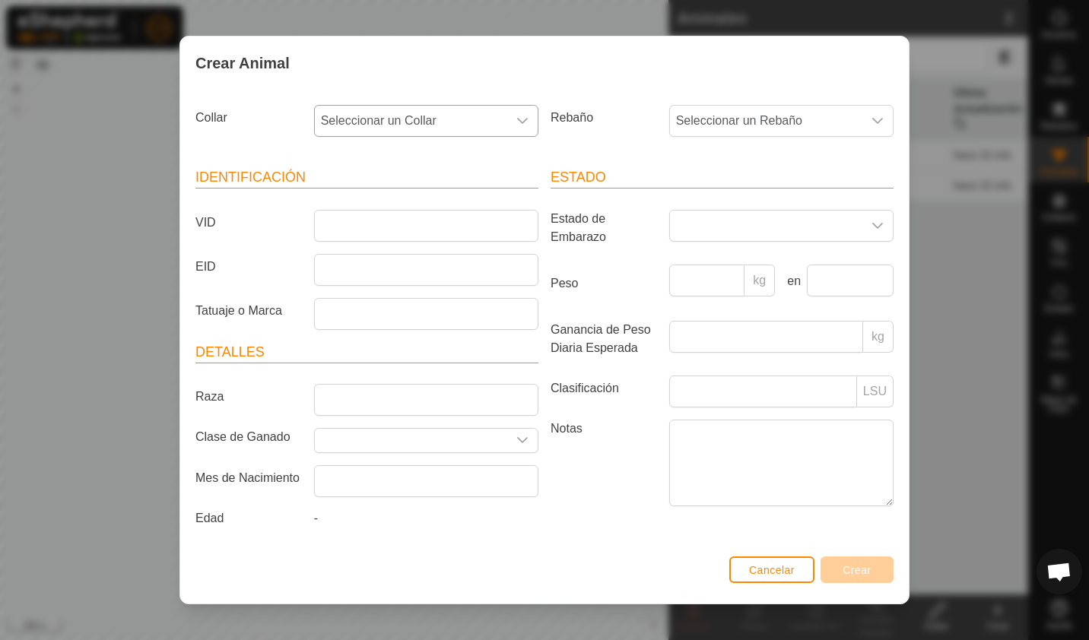
click at [519, 122] on icon "dropdown trigger" at bounding box center [522, 121] width 11 height 6
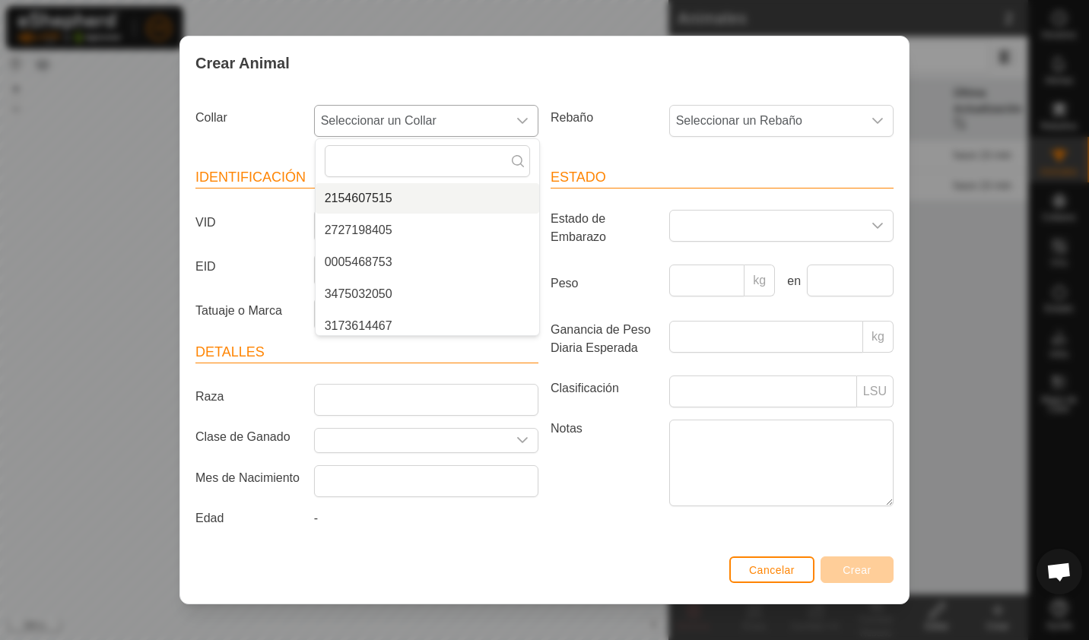
scroll to position [134, 0]
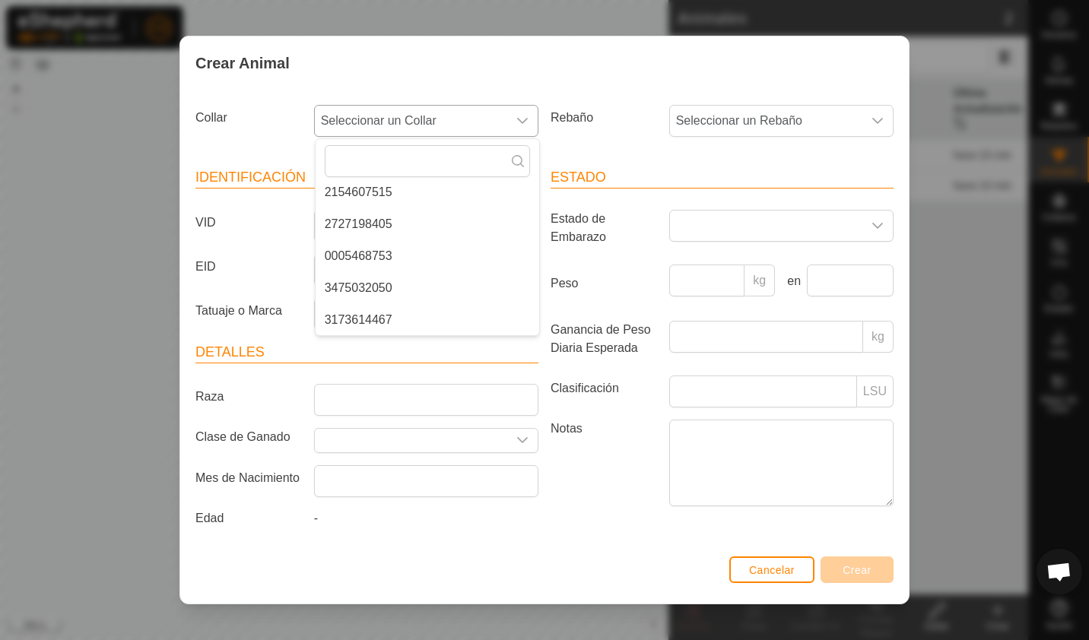
click at [525, 263] on li "0005468753" at bounding box center [427, 256] width 224 height 30
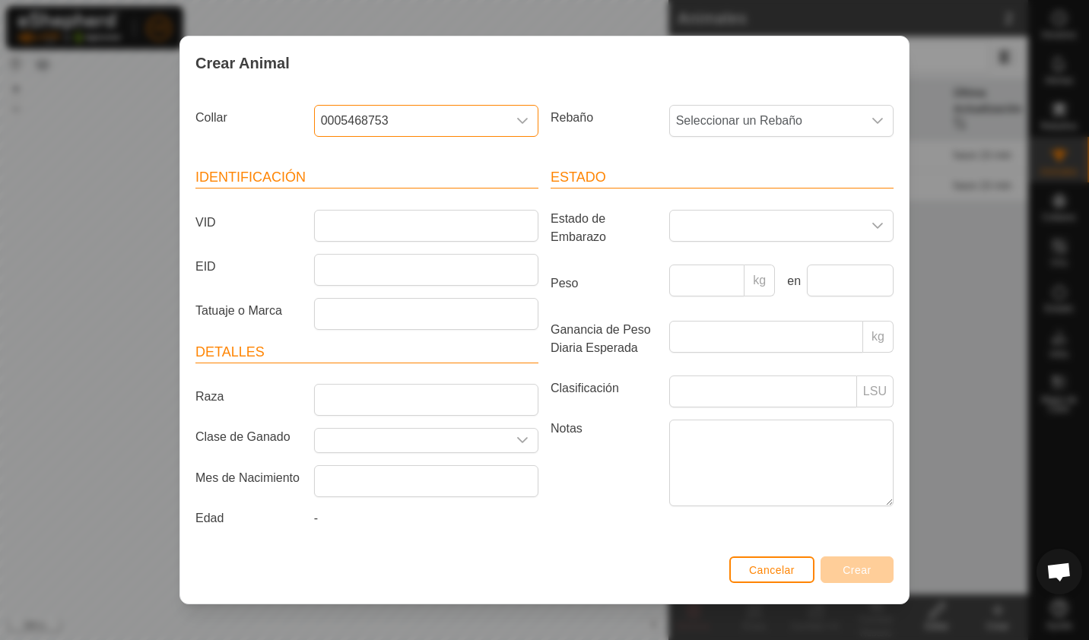
click at [523, 127] on icon "dropdown trigger" at bounding box center [522, 121] width 12 height 12
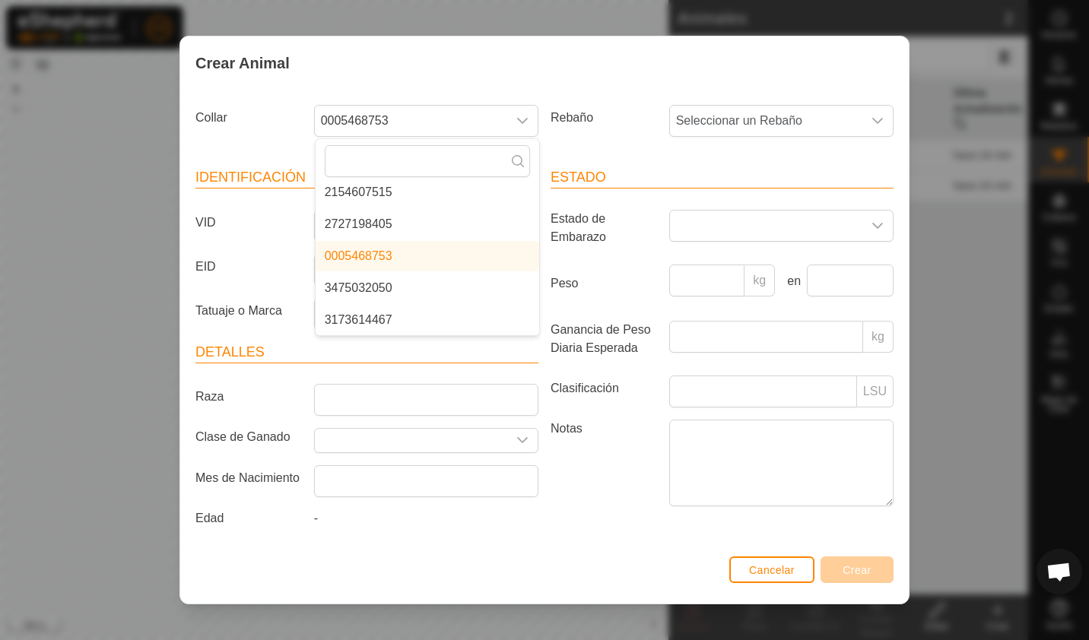
click at [479, 289] on li "3475032050" at bounding box center [427, 288] width 224 height 30
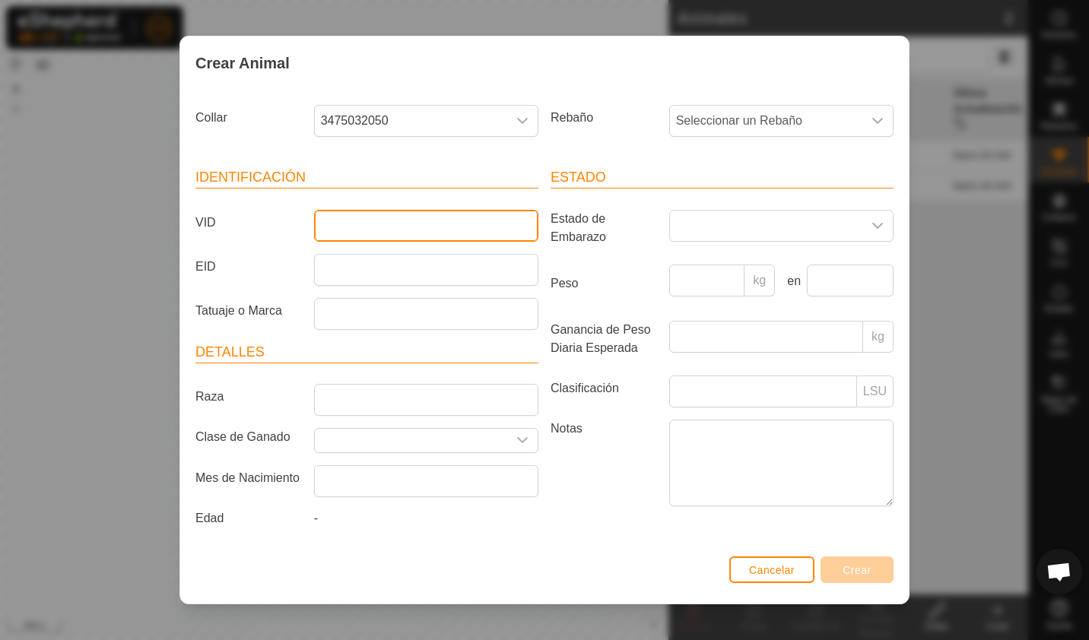
click at [463, 226] on input "VID" at bounding box center [426, 226] width 224 height 32
type input "6455"
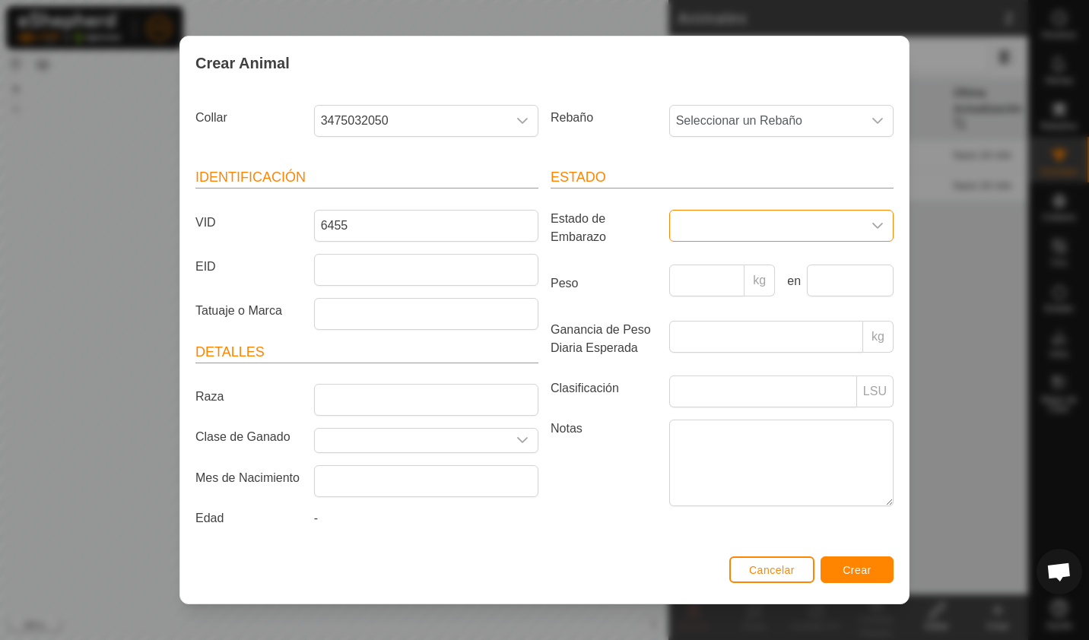
click at [725, 212] on span at bounding box center [766, 226] width 192 height 30
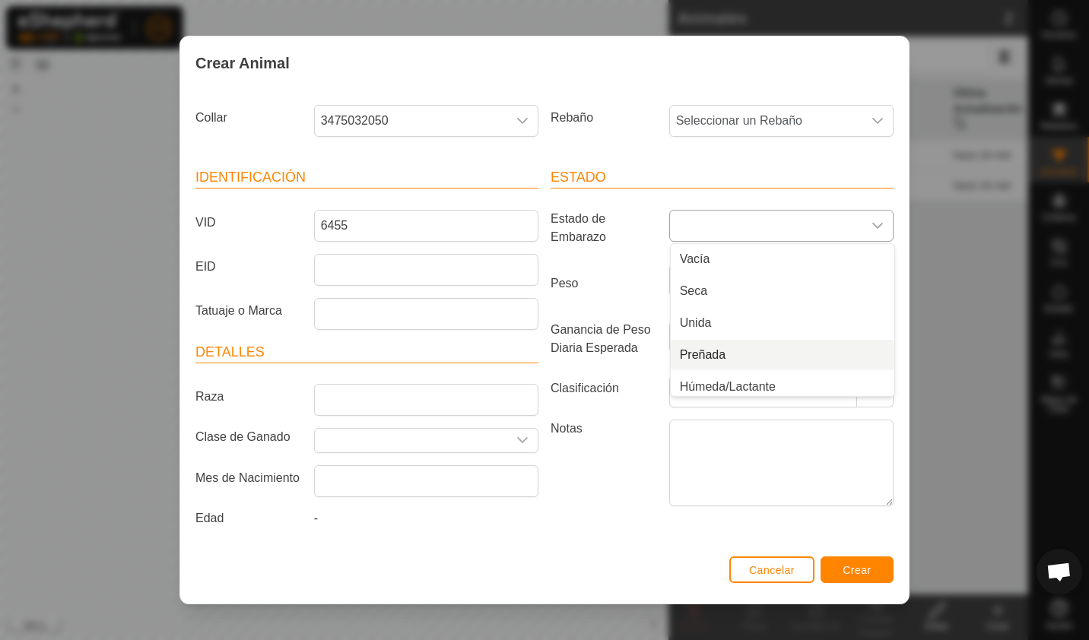
click at [719, 346] on li "Preñada" at bounding box center [783, 355] width 224 height 30
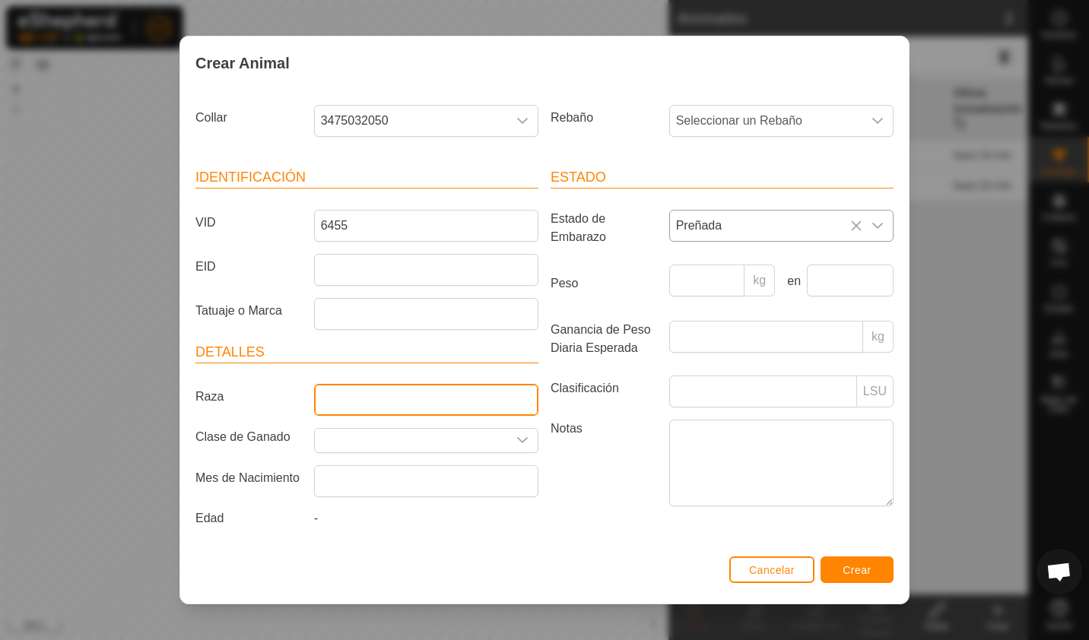
click at [476, 395] on input "Raza" at bounding box center [426, 400] width 224 height 32
type input "limusina"
click at [575, 594] on div "Cancelar Crear" at bounding box center [544, 578] width 728 height 52
click at [842, 566] on button "Crear" at bounding box center [856, 569] width 73 height 27
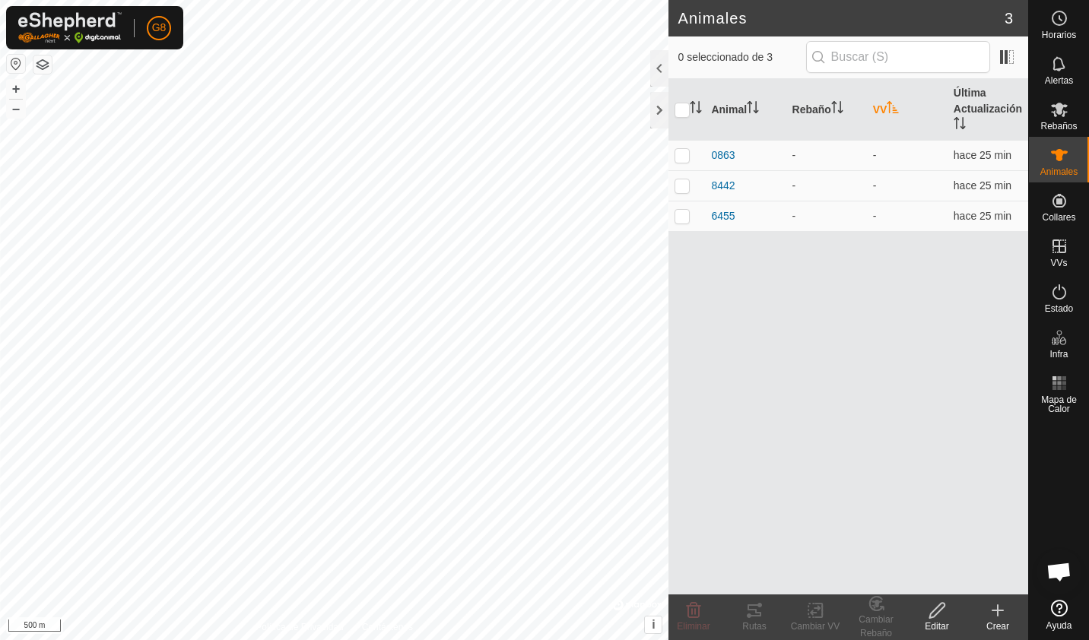
click at [1013, 617] on create-svg-icon at bounding box center [997, 610] width 61 height 18
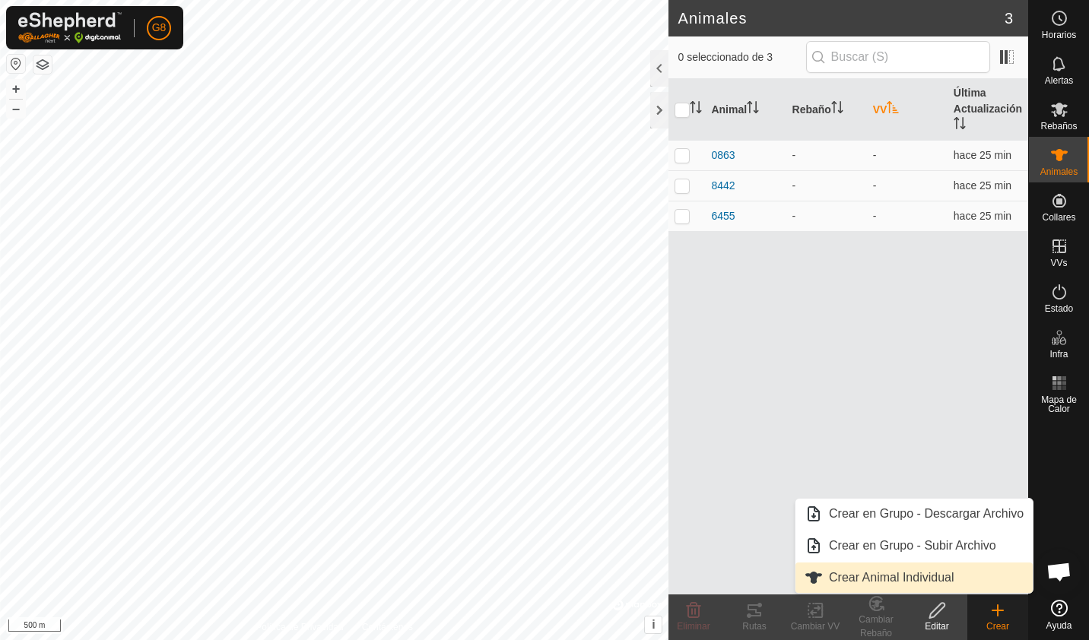
click at [973, 582] on link "Crear Animal Individual" at bounding box center [913, 578] width 237 height 30
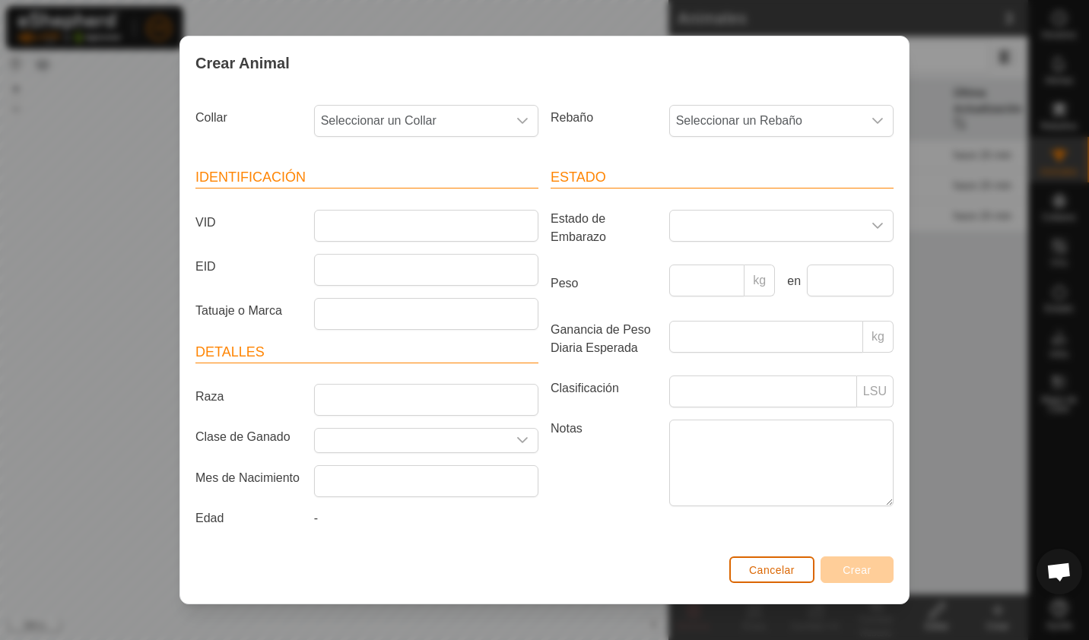
click at [787, 566] on span "Cancelar" at bounding box center [772, 570] width 46 height 12
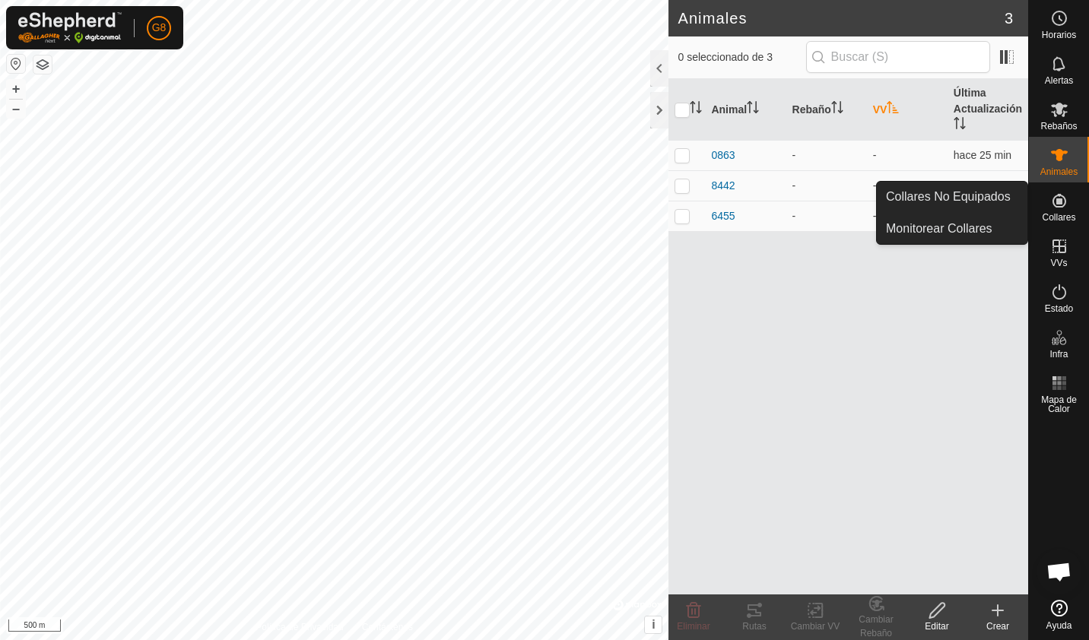
click at [1073, 207] on div "Collares" at bounding box center [1059, 205] width 60 height 46
click at [1007, 193] on link "Collares No Equipados" at bounding box center [952, 197] width 151 height 30
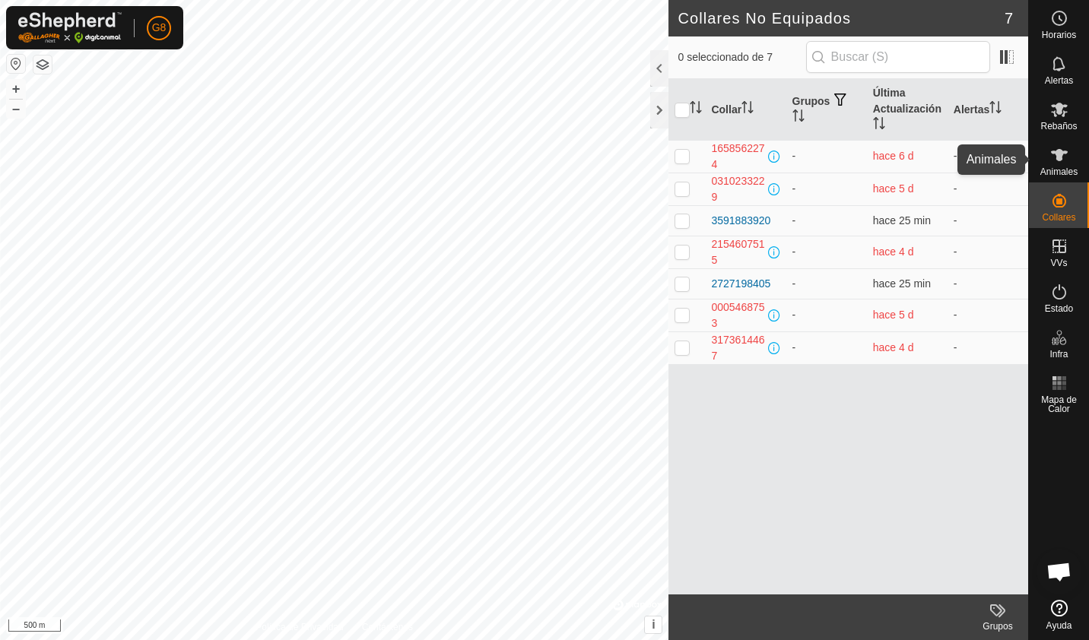
click at [1035, 163] on div "Animales" at bounding box center [1059, 160] width 60 height 46
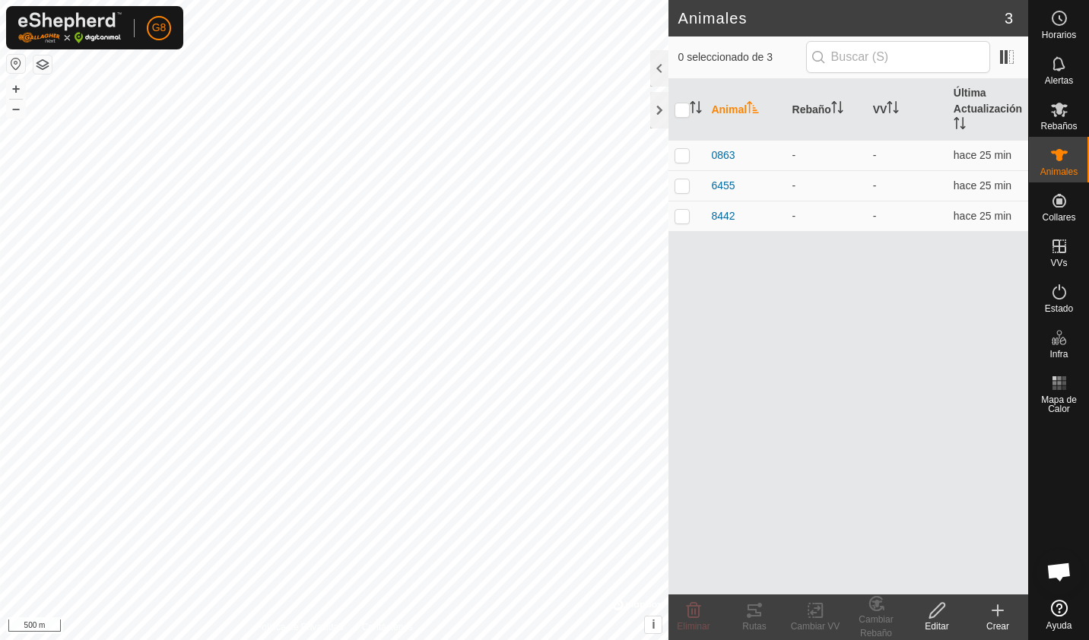
click at [1002, 617] on icon at bounding box center [997, 610] width 18 height 18
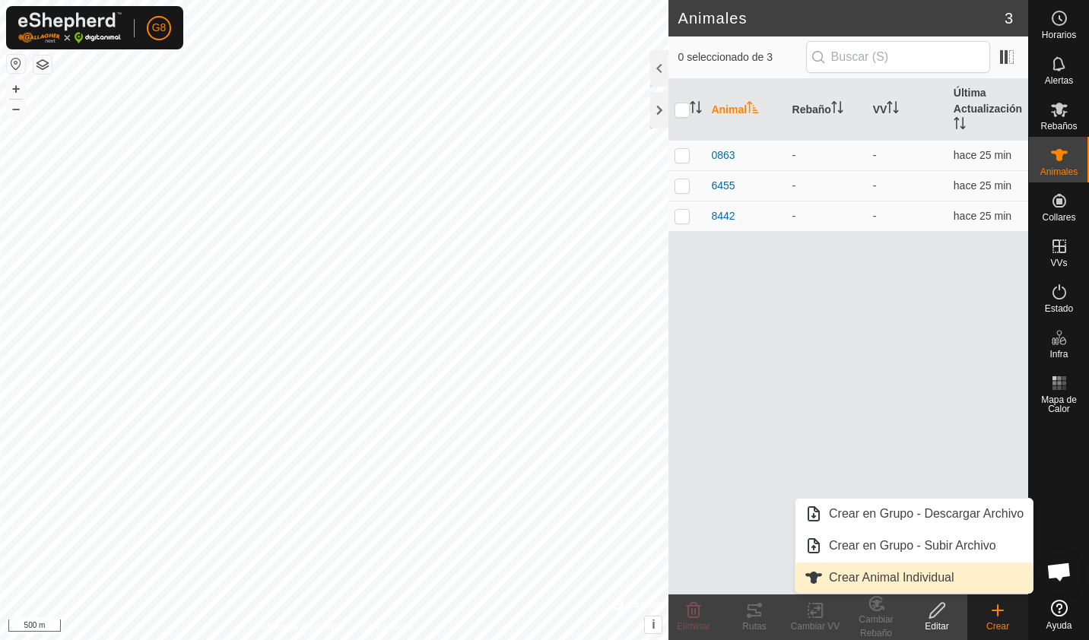
click at [970, 577] on link "Crear Animal Individual" at bounding box center [913, 578] width 237 height 30
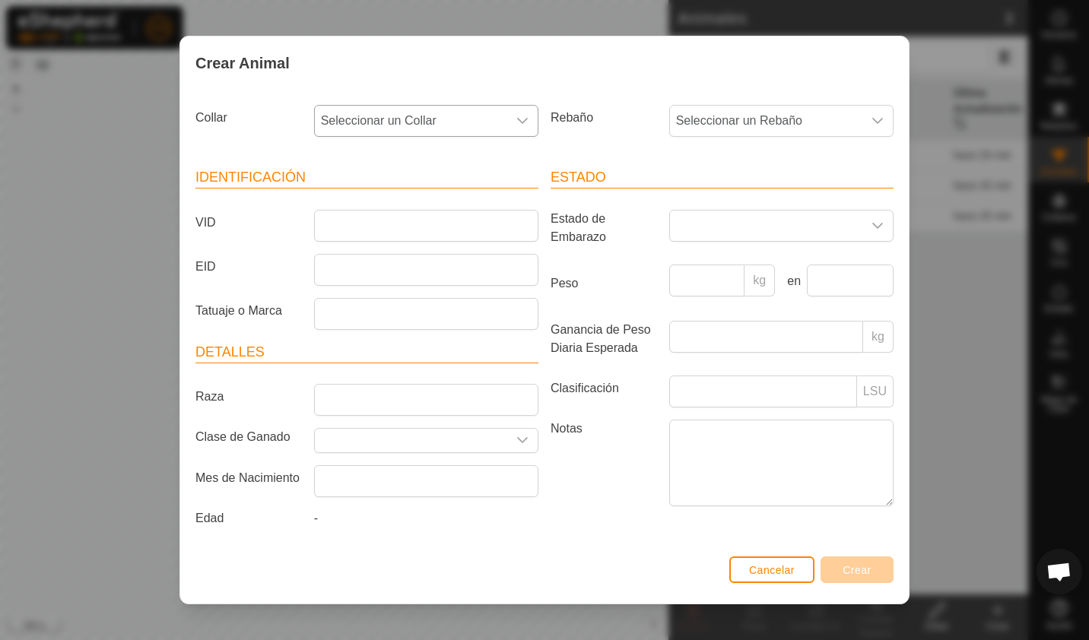
click at [527, 130] on div "dropdown trigger" at bounding box center [522, 121] width 30 height 30
click at [401, 301] on li "3591883920" at bounding box center [427, 294] width 224 height 30
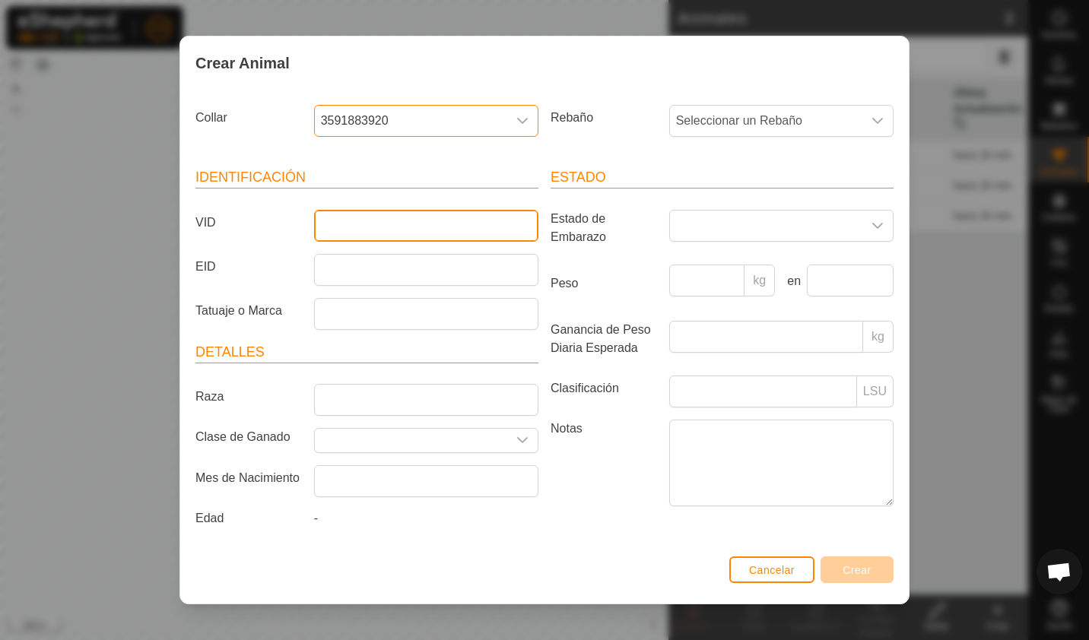
click at [394, 231] on input "VID" at bounding box center [426, 226] width 224 height 32
type input "5705"
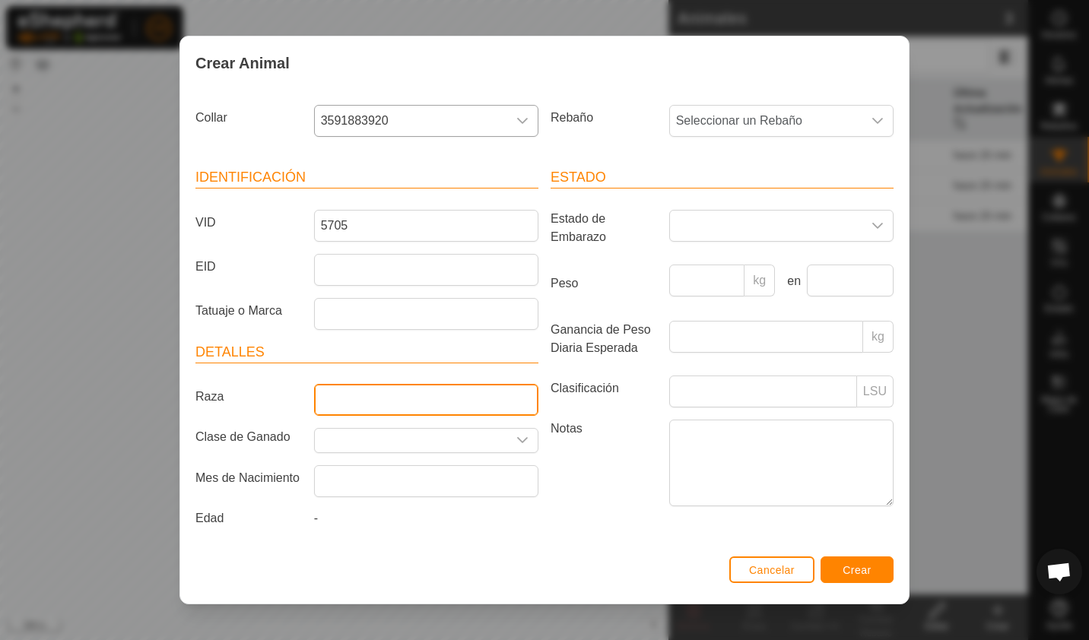
click at [418, 405] on input "Raza" at bounding box center [426, 400] width 224 height 32
type input "limusina"
click at [687, 231] on span at bounding box center [766, 226] width 192 height 30
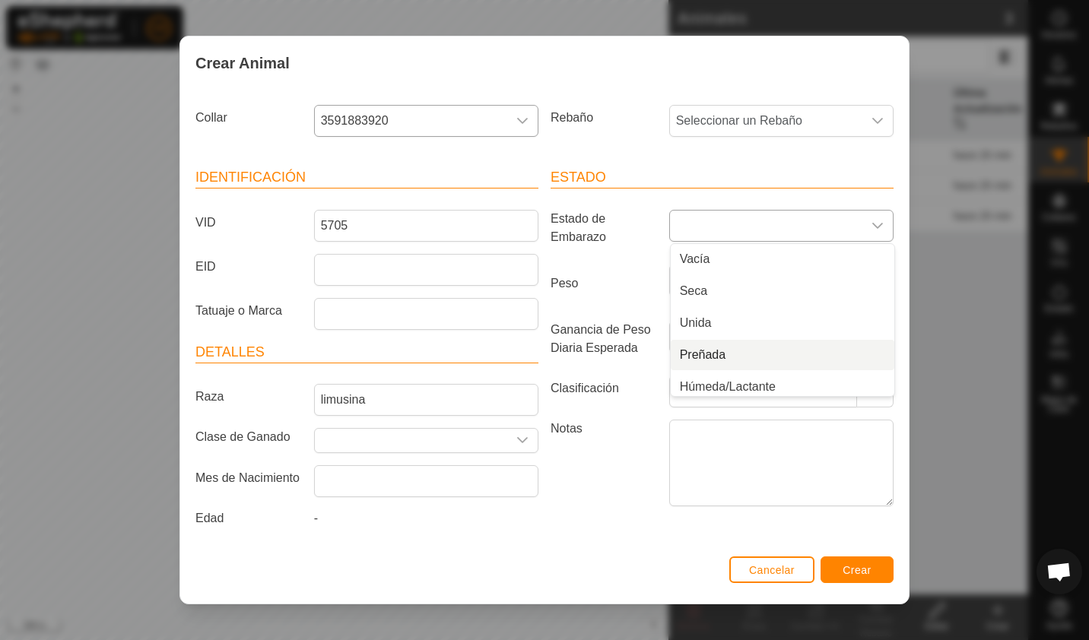
click at [699, 358] on li "Preñada" at bounding box center [783, 355] width 224 height 30
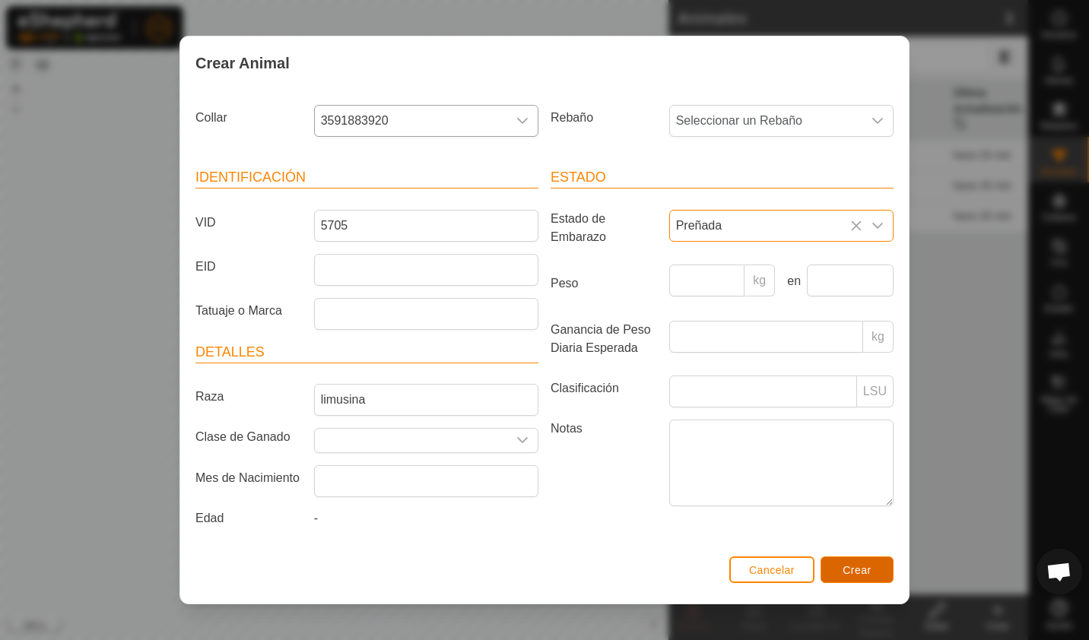
click at [848, 573] on span "Crear" at bounding box center [856, 570] width 29 height 12
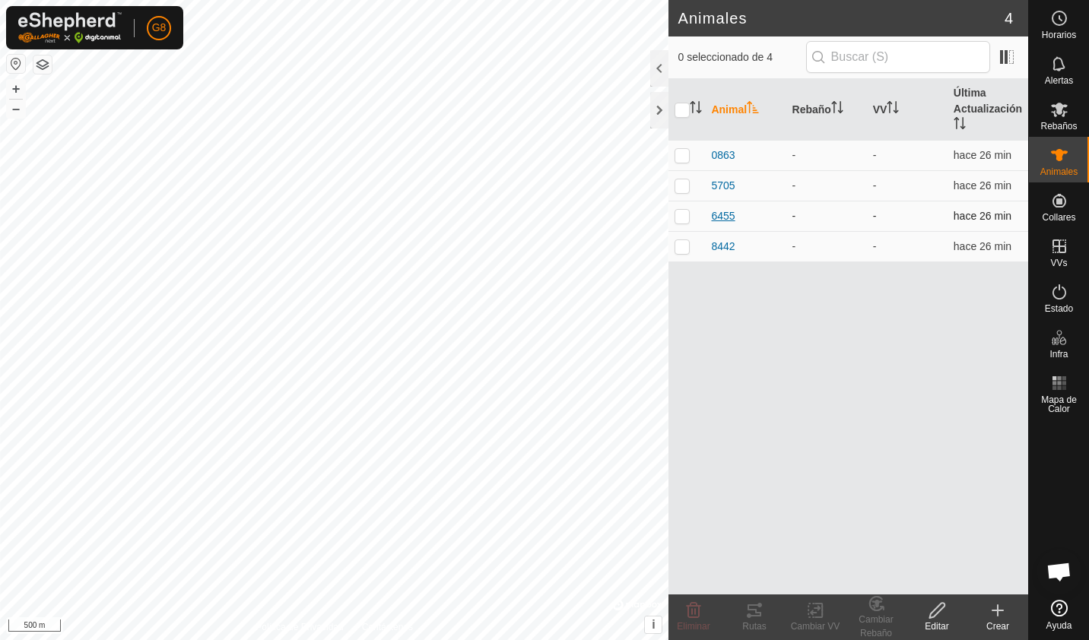
click at [730, 217] on span "6455" at bounding box center [723, 216] width 24 height 16
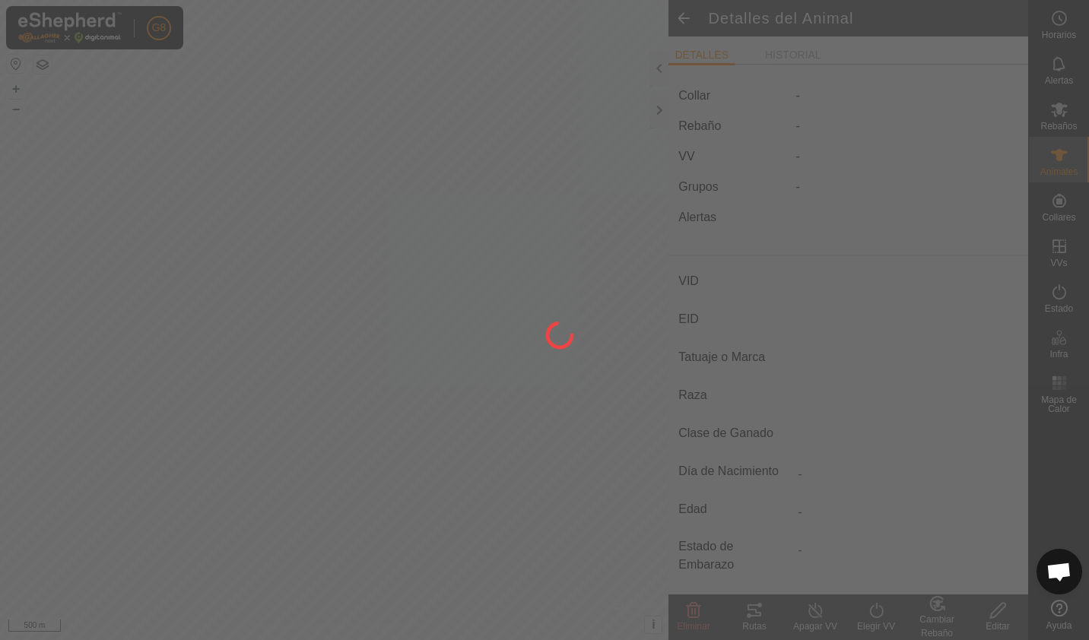
type input "6455"
type input "-"
type input "limusina"
type input "-"
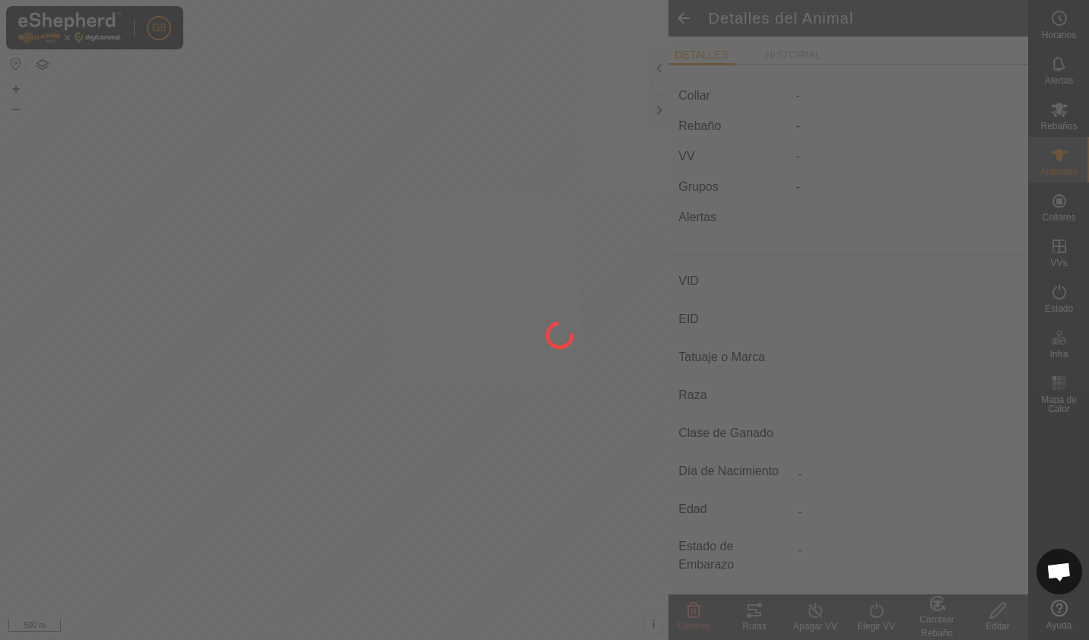
type input "Preñada"
type input "0 kg"
type input "-"
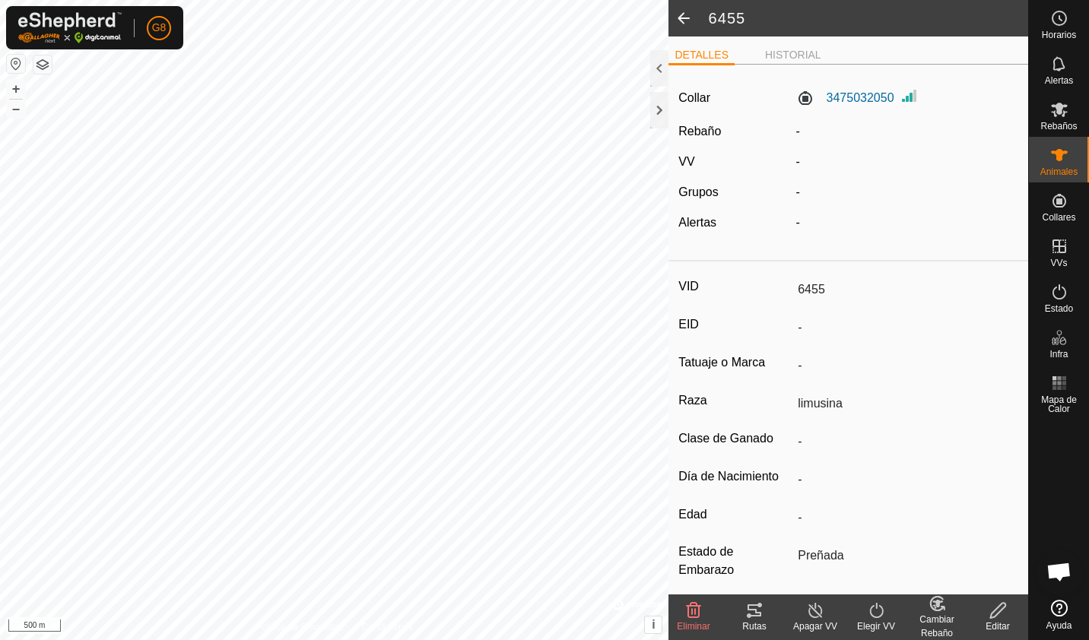
click at [993, 613] on icon at bounding box center [997, 610] width 19 height 18
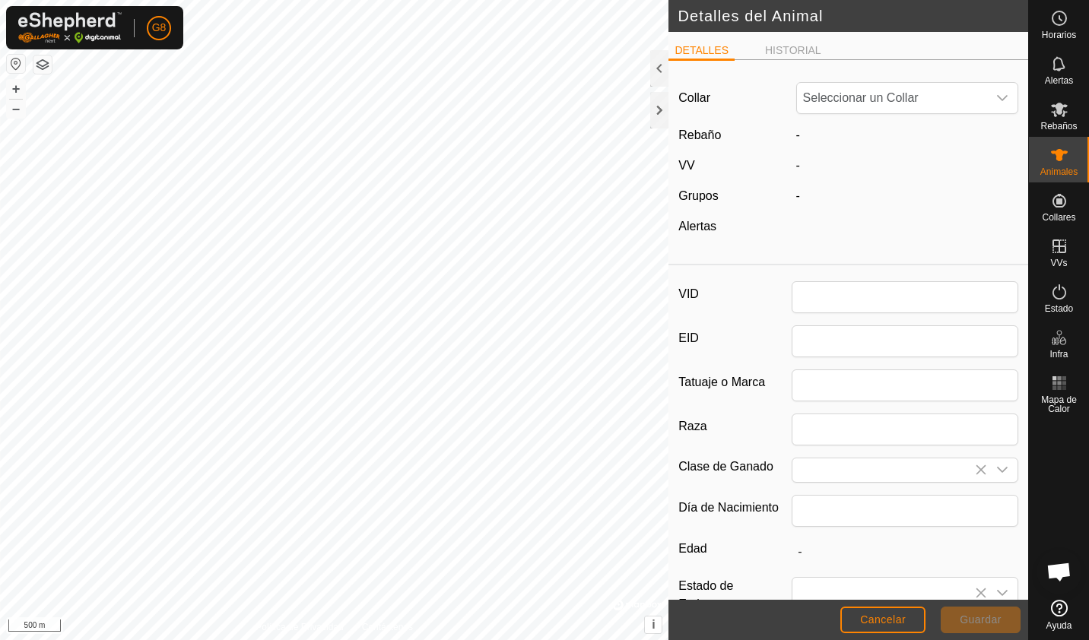
type input "6455"
type input "limusina"
type input "0"
click at [975, 590] on icon at bounding box center [981, 593] width 12 height 12
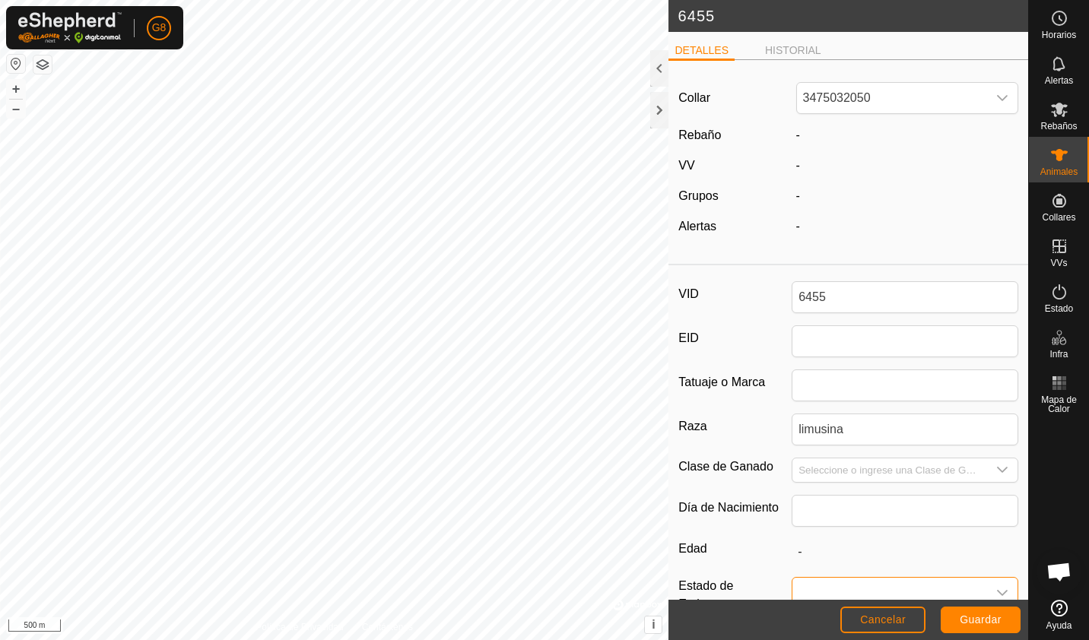
click at [924, 581] on span at bounding box center [889, 593] width 195 height 30
click at [854, 569] on li "Húmeda/Lactante" at bounding box center [901, 564] width 217 height 30
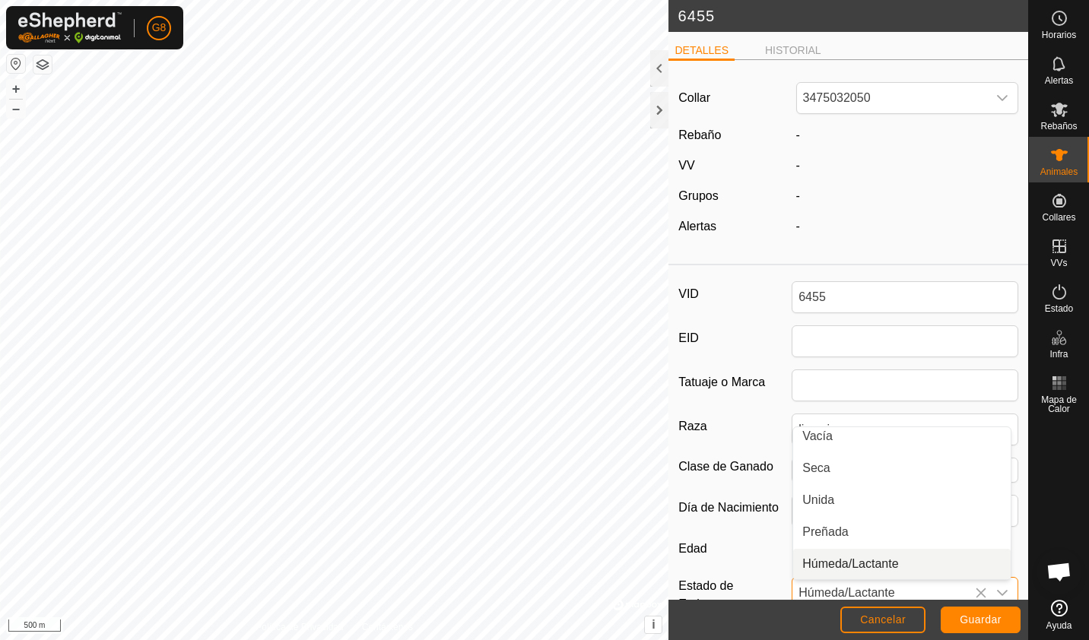
scroll to position [5, 0]
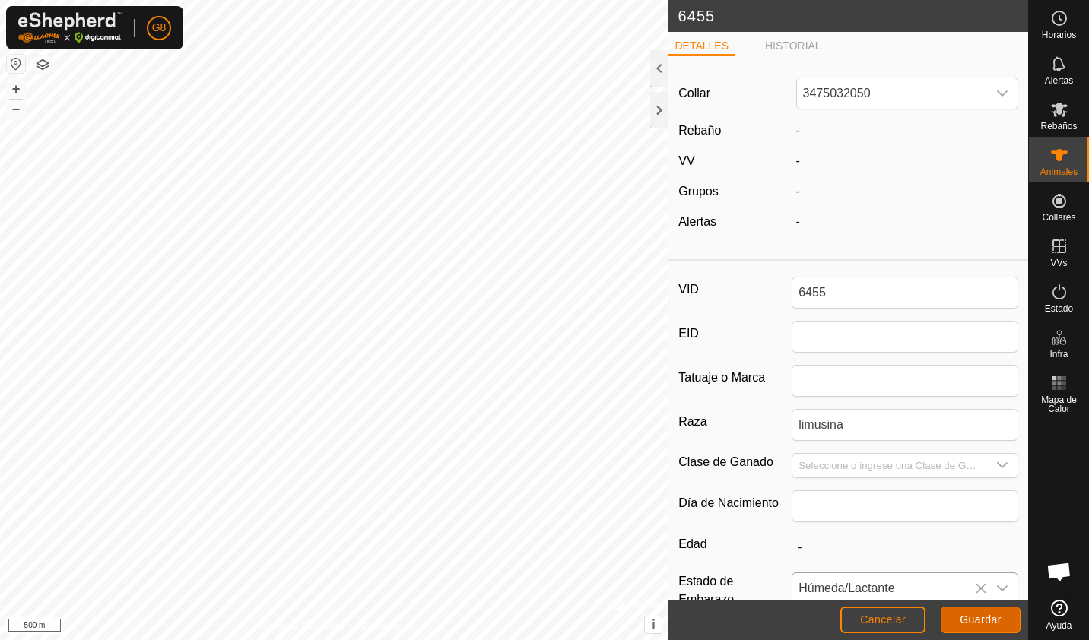
click at [973, 625] on span "Guardar" at bounding box center [980, 619] width 42 height 12
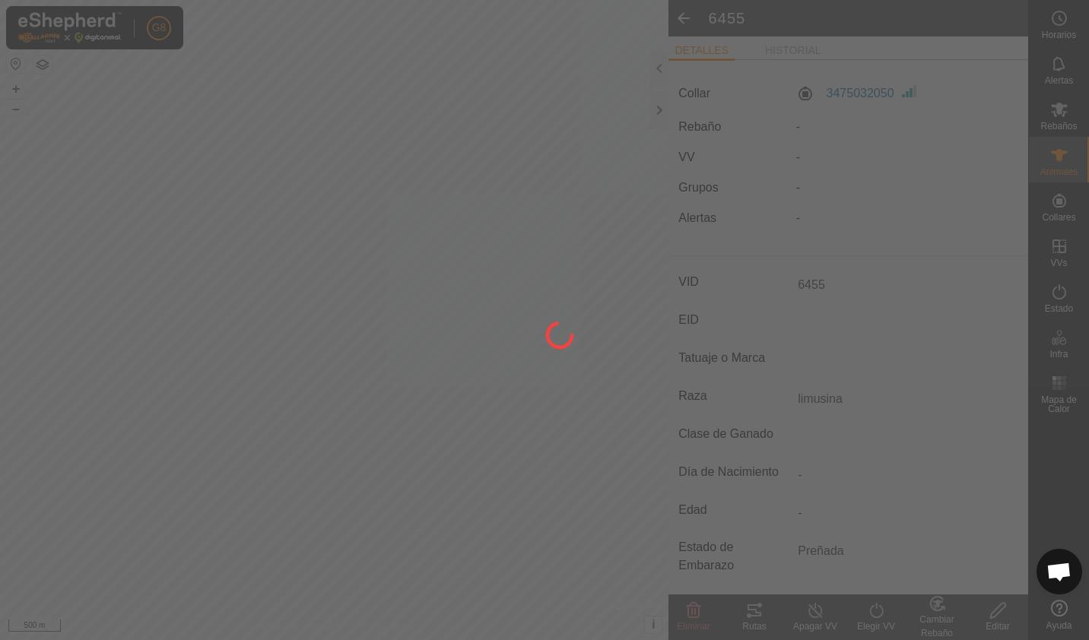
type input "-"
type input "0 kg"
type input "-"
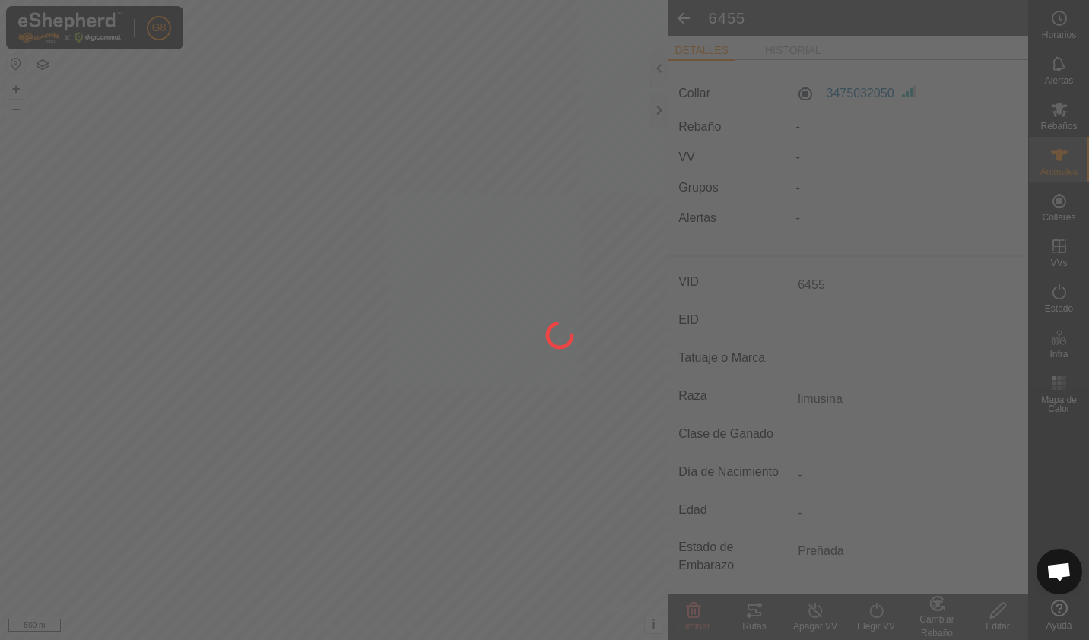
type input "Húmeda/Lactante"
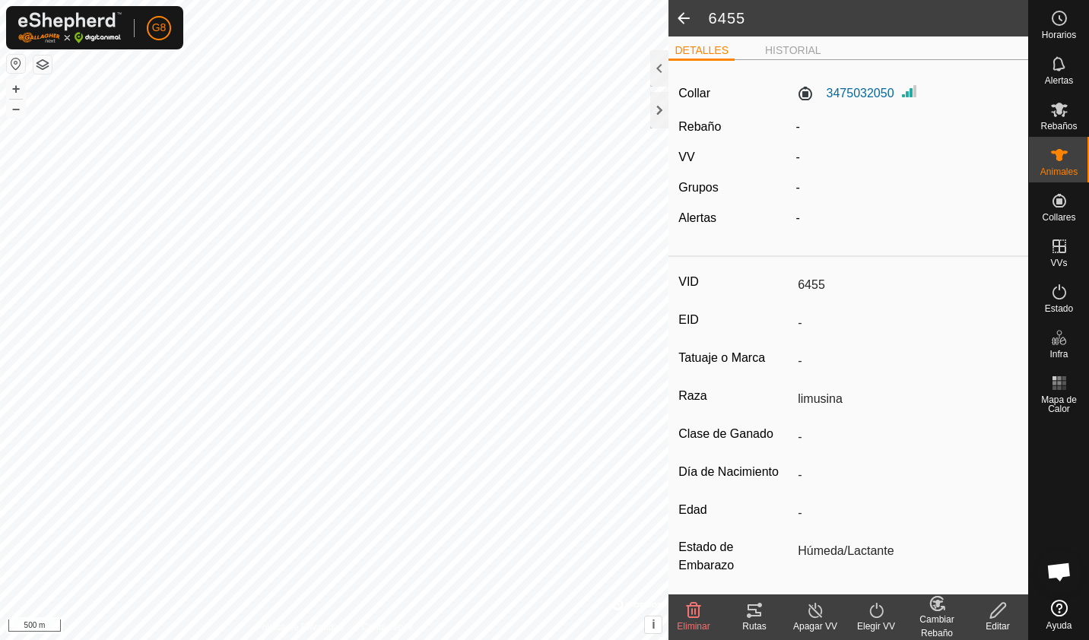
click at [671, 17] on span at bounding box center [683, 18] width 30 height 36
type input "6455"
type input "-"
type input "limusina"
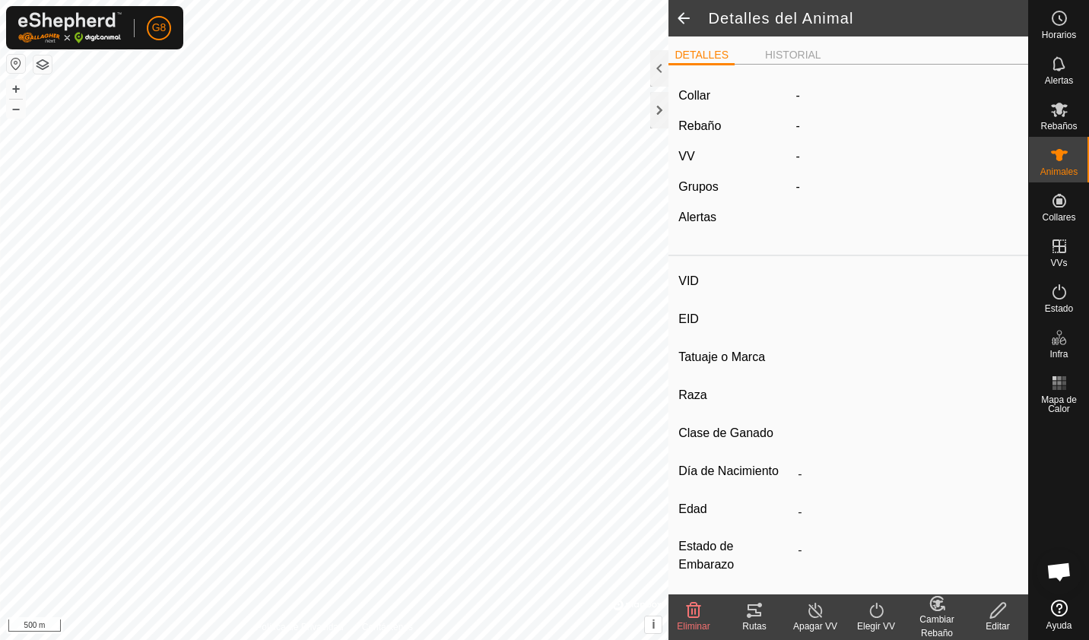
type input "-"
type input "Húmeda/Lactante"
type input "0 kg"
type input "-"
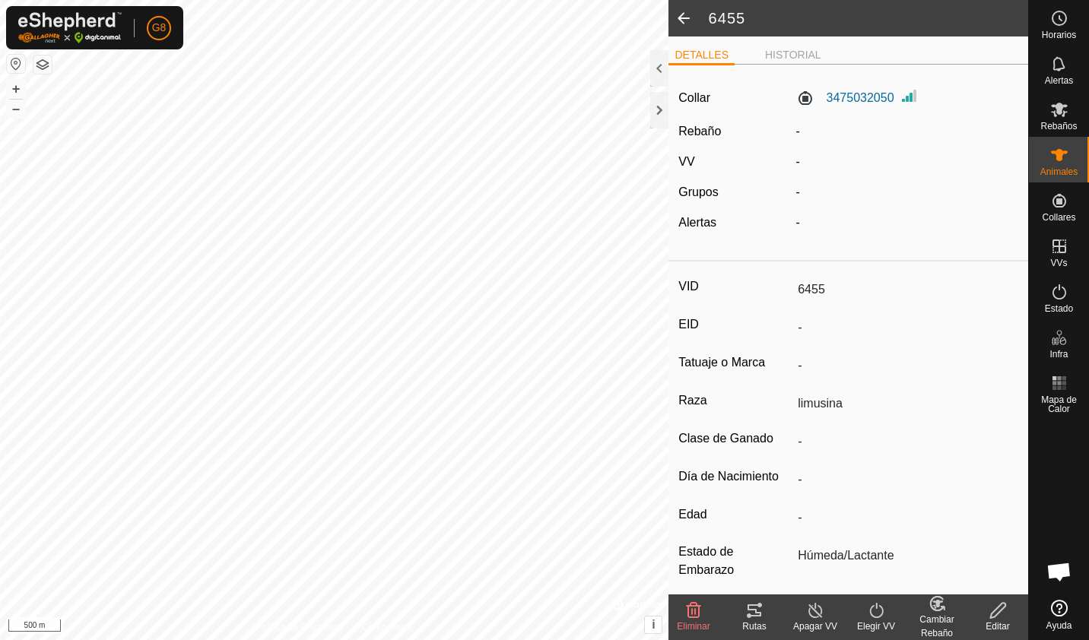
click at [680, 24] on span at bounding box center [683, 18] width 30 height 36
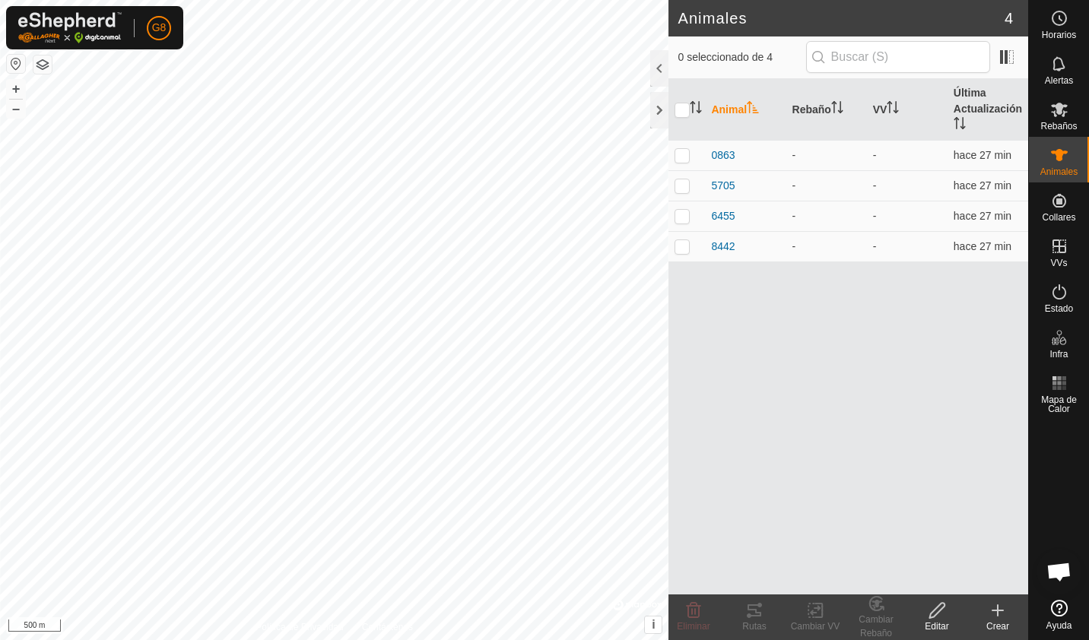
click at [994, 608] on icon at bounding box center [997, 610] width 18 height 18
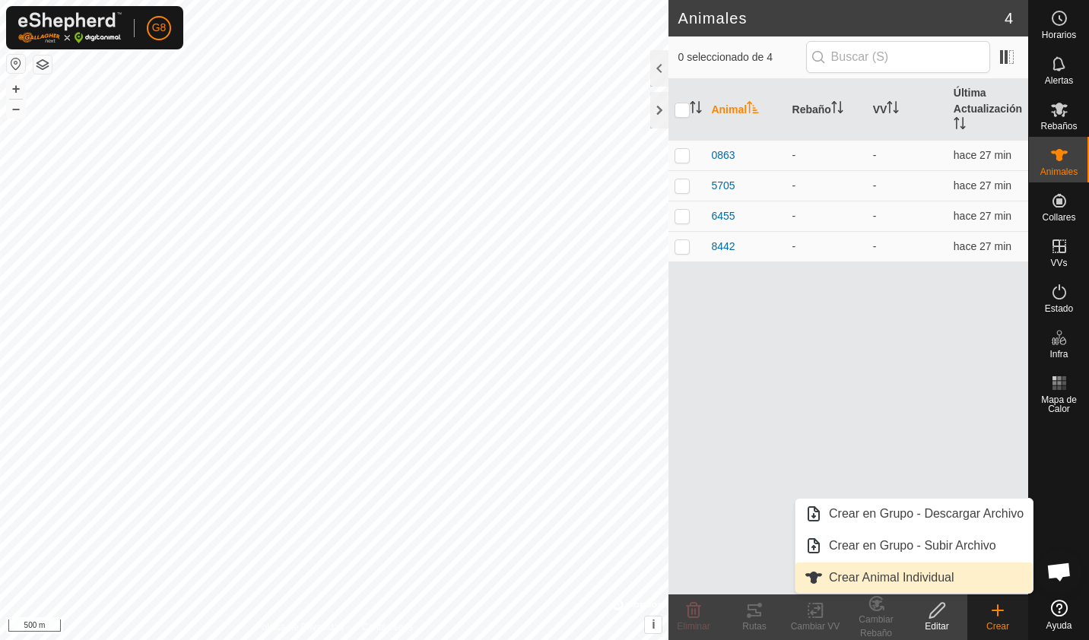
click at [921, 575] on link "Crear Animal Individual" at bounding box center [913, 578] width 237 height 30
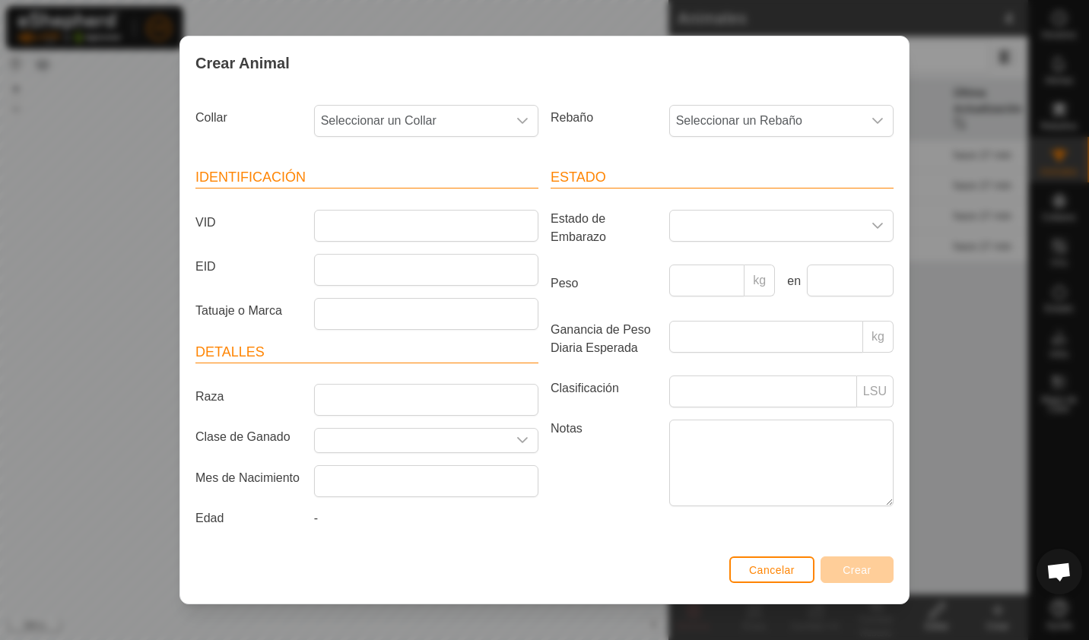
click at [927, 227] on div "Crear Animal Collar Seleccionar un Collar Rebaño Seleccionar un Rebaño Identifi…" at bounding box center [544, 320] width 1089 height 640
click at [787, 565] on span "Cancelar" at bounding box center [772, 570] width 46 height 12
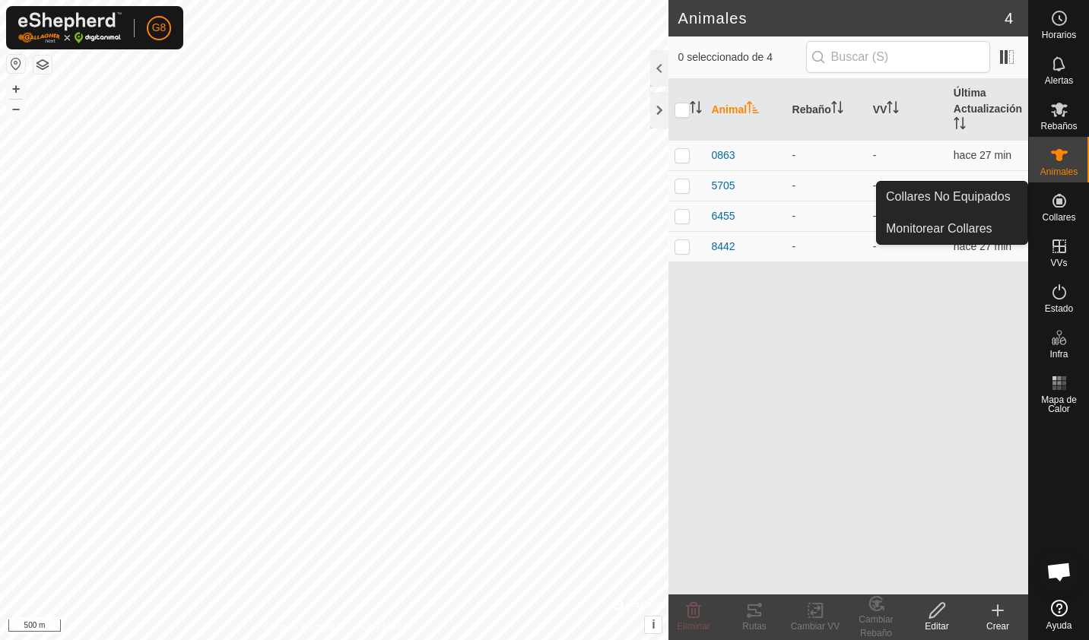
click at [1041, 207] on div "Collares" at bounding box center [1059, 205] width 60 height 46
click at [990, 190] on span "Collares No Equipados" at bounding box center [948, 197] width 125 height 18
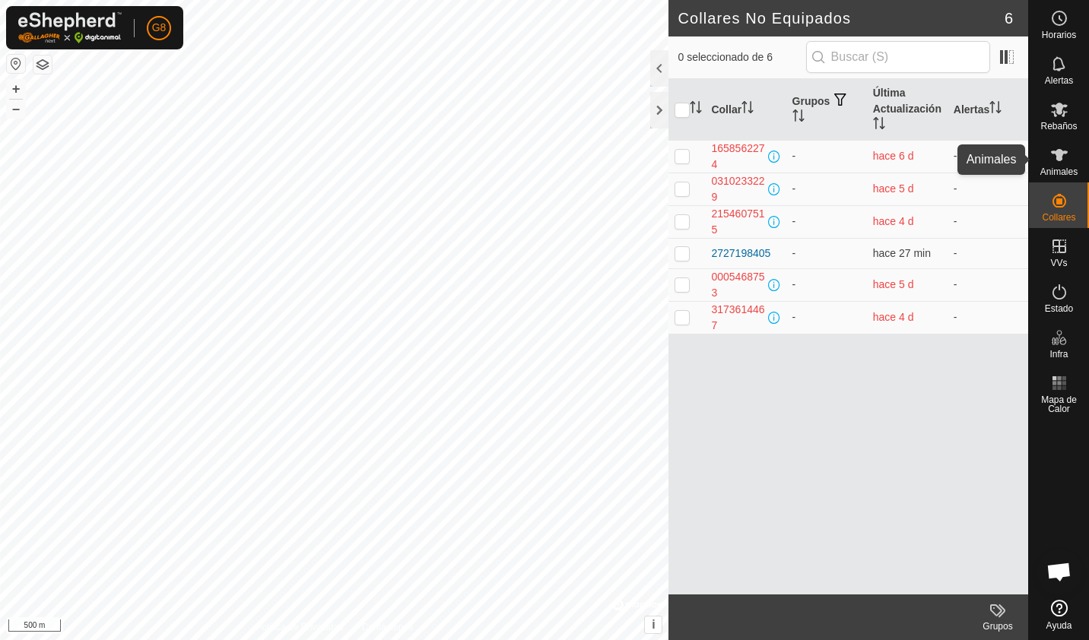
click at [1048, 160] on es-animals-svg-icon at bounding box center [1058, 155] width 27 height 24
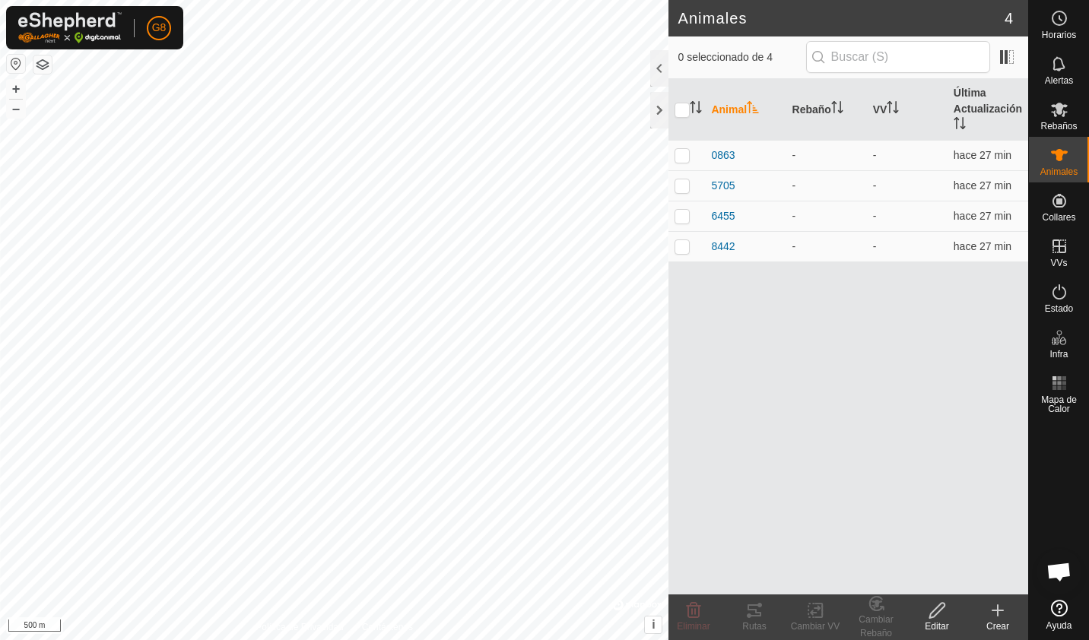
click at [994, 612] on icon at bounding box center [997, 610] width 18 height 18
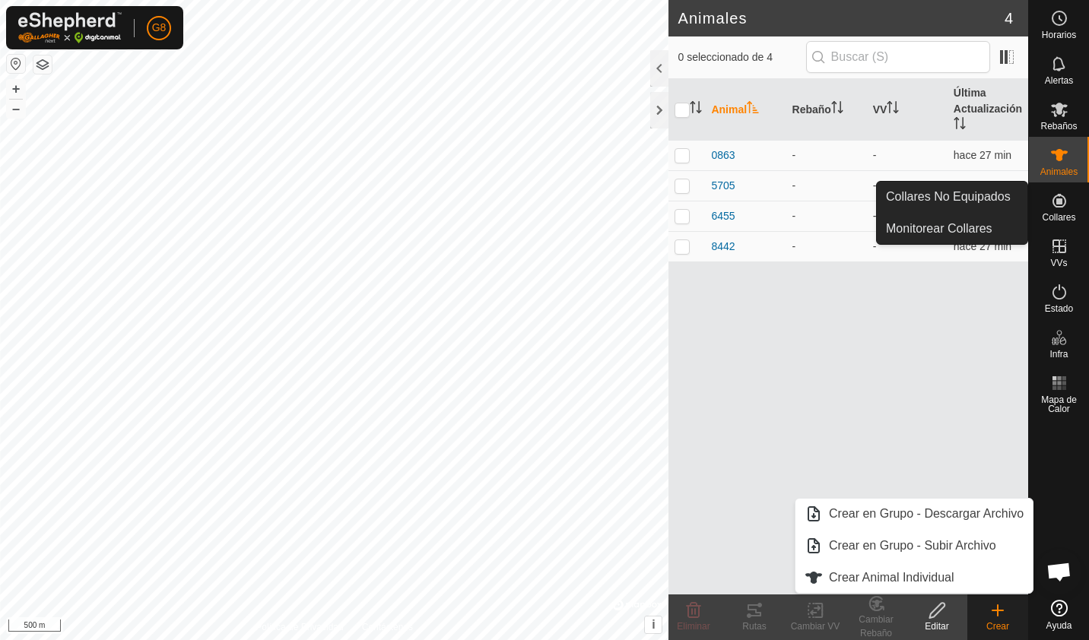
click at [1051, 201] on icon at bounding box center [1059, 201] width 18 height 18
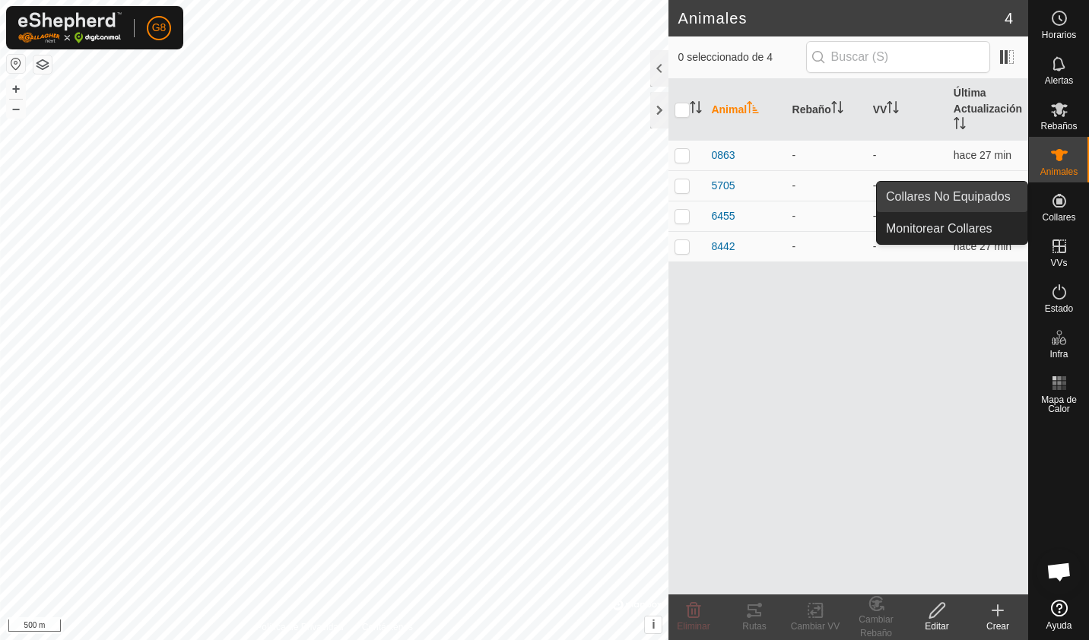
click at [991, 201] on link "Collares No Equipados" at bounding box center [952, 197] width 151 height 30
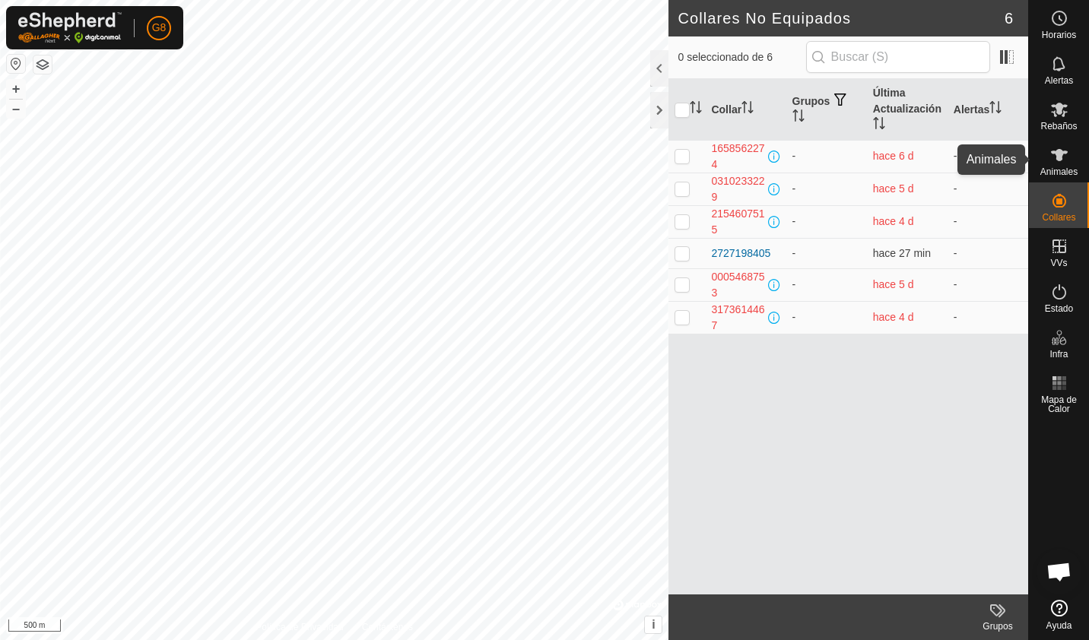
click at [1050, 168] on span "Animales" at bounding box center [1058, 171] width 37 height 9
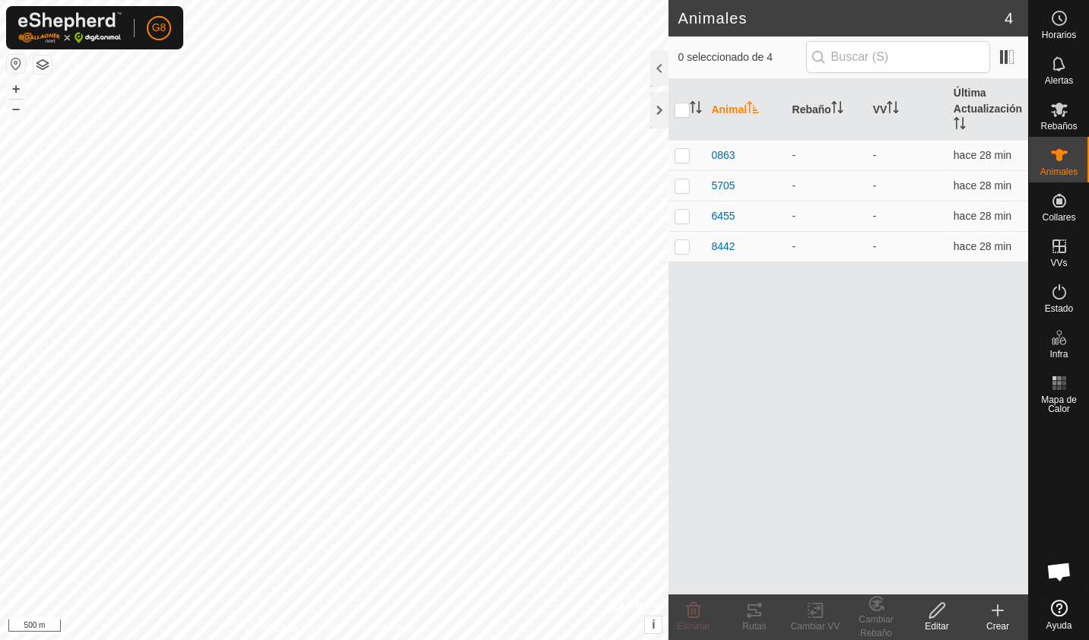
click at [996, 608] on icon at bounding box center [997, 610] width 18 height 18
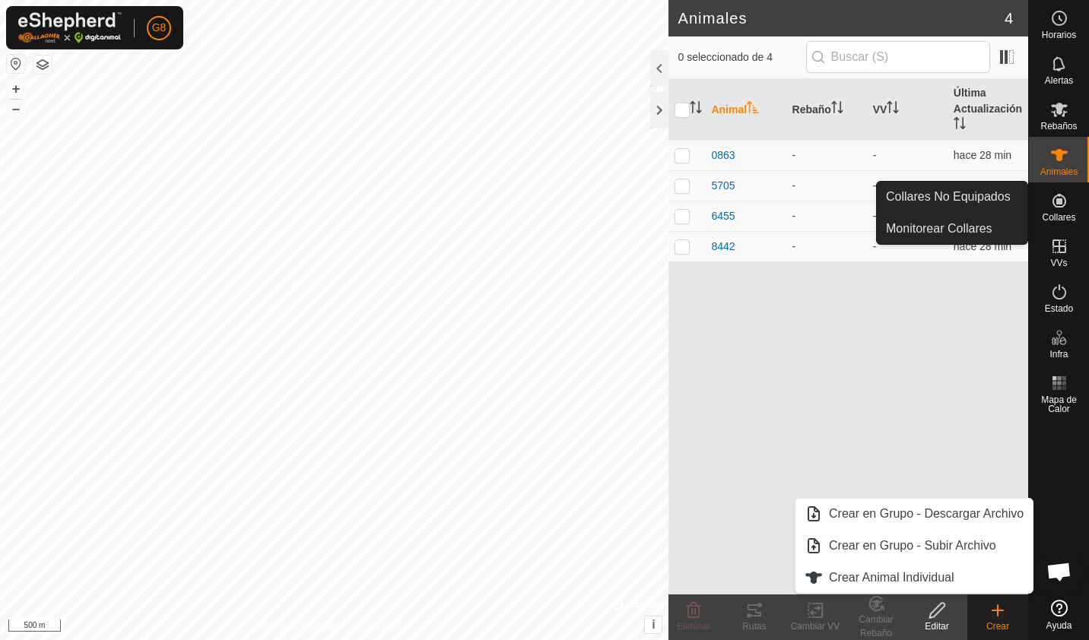
click at [1055, 208] on icon at bounding box center [1059, 201] width 18 height 18
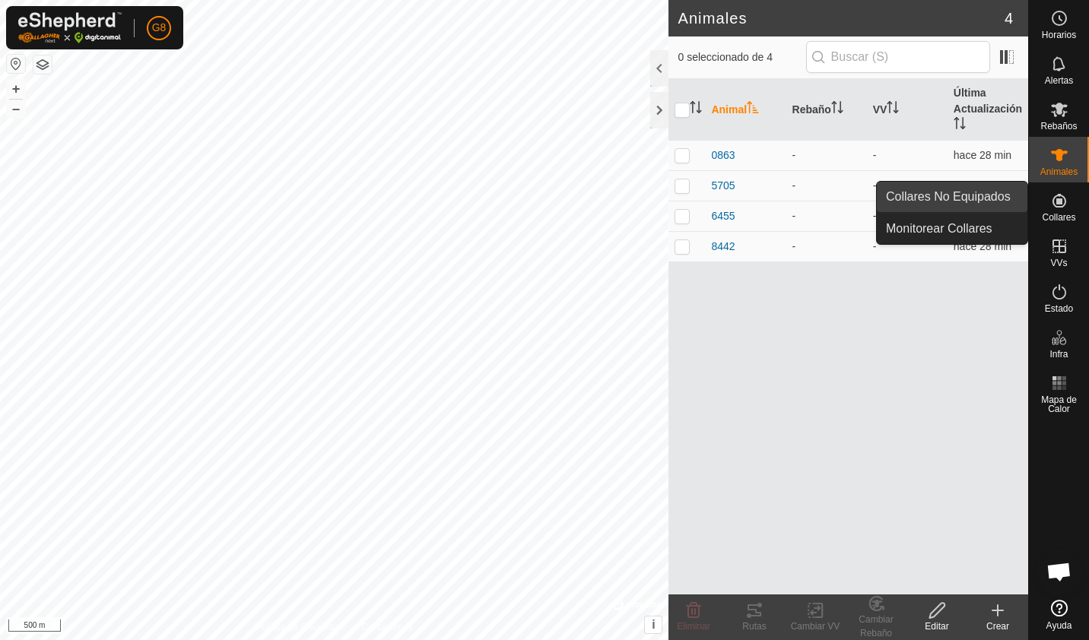
click at [1016, 199] on link "Collares No Equipados" at bounding box center [952, 197] width 151 height 30
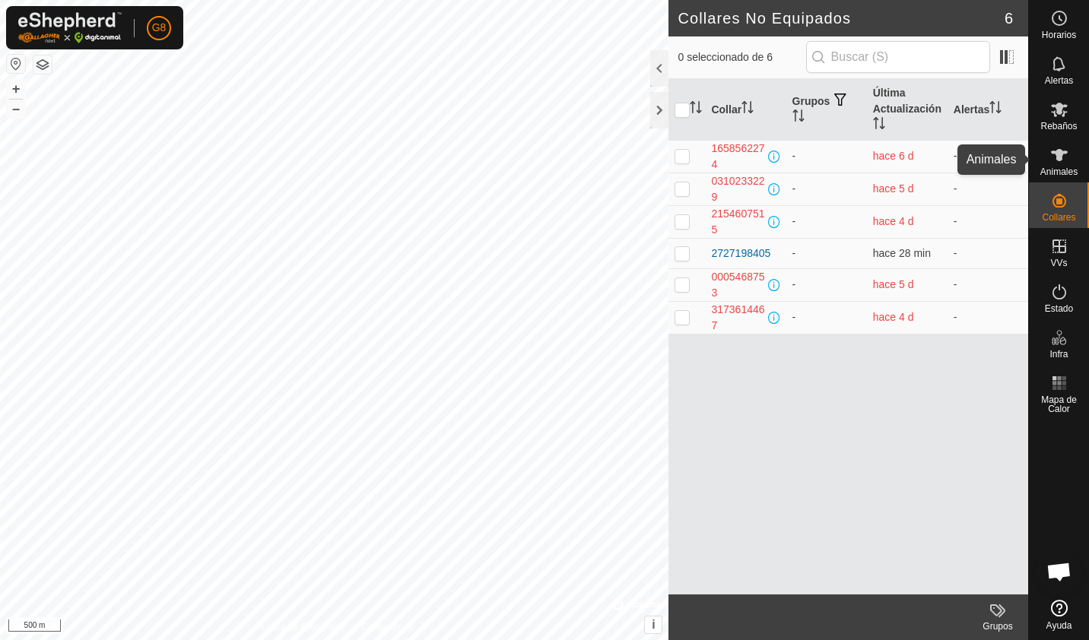
click at [1049, 176] on span "Animales" at bounding box center [1058, 171] width 37 height 9
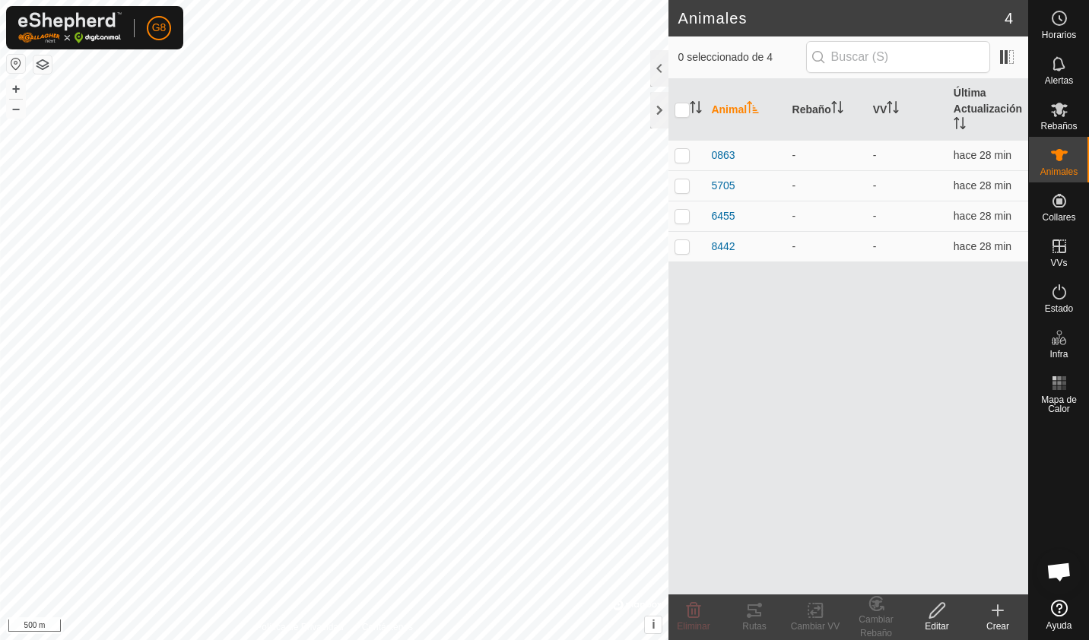
click at [1006, 626] on div "Crear" at bounding box center [997, 627] width 61 height 14
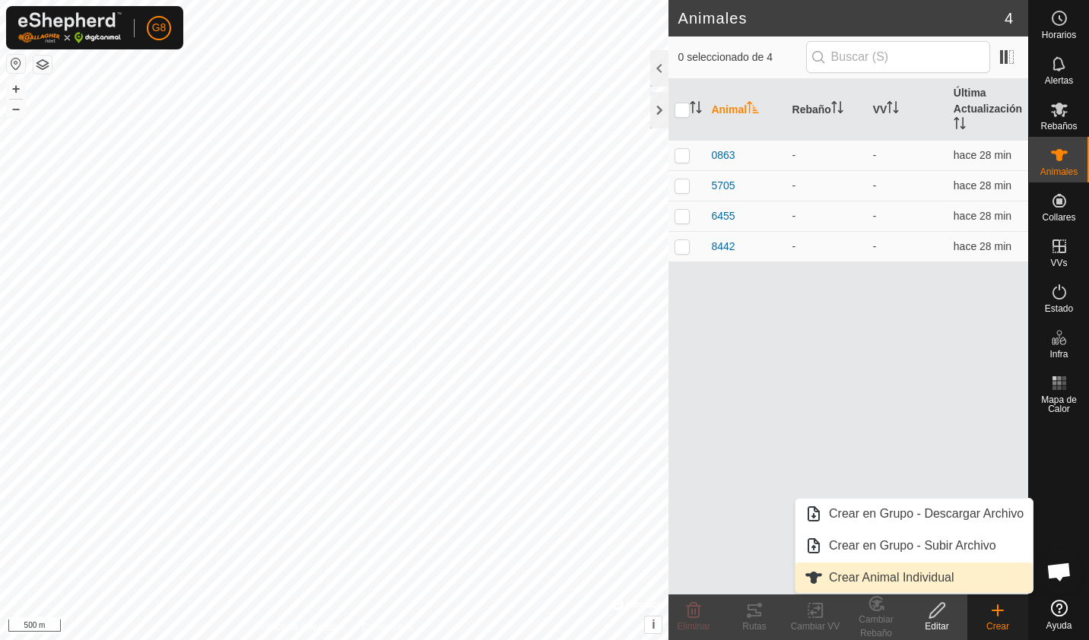
click at [975, 582] on link "Crear Animal Individual" at bounding box center [913, 578] width 237 height 30
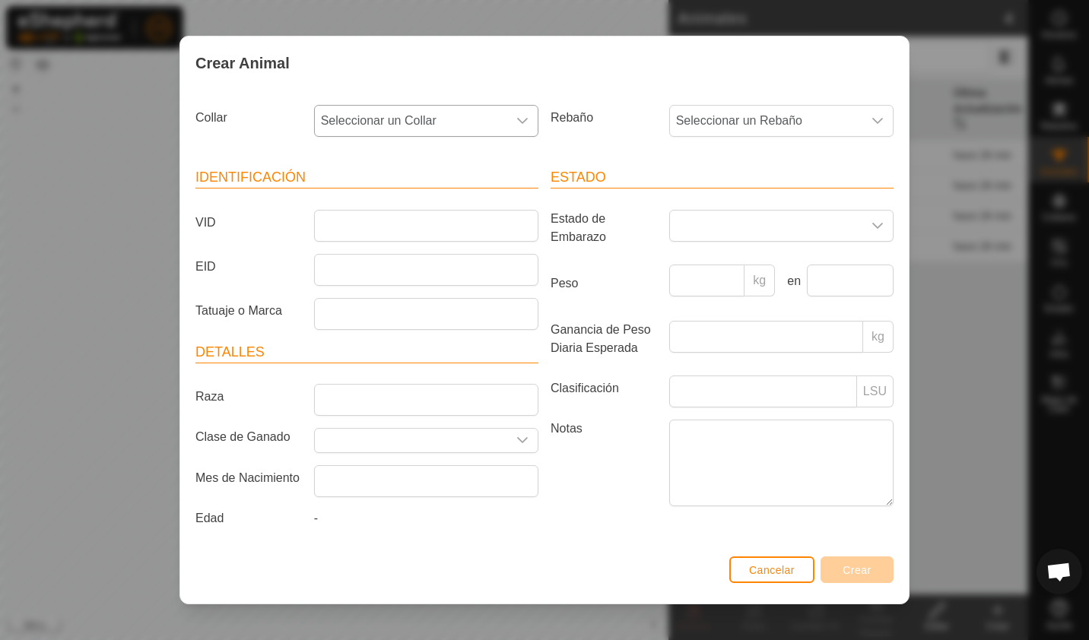
click at [526, 131] on div "dropdown trigger" at bounding box center [522, 121] width 30 height 30
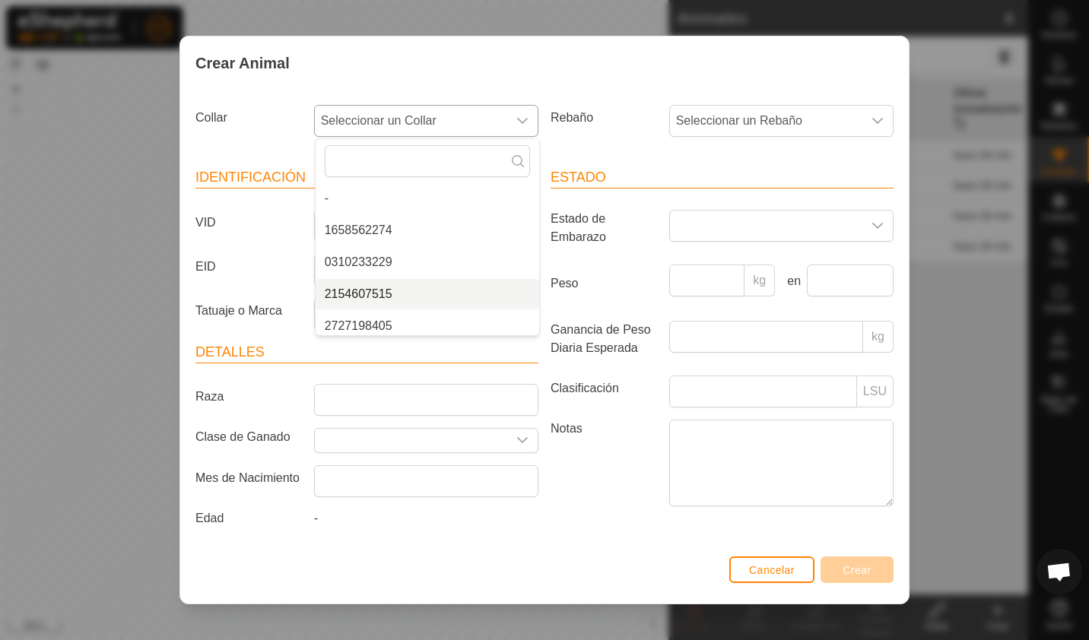
scroll to position [6, 0]
click at [502, 316] on li "2727198405" at bounding box center [427, 320] width 224 height 30
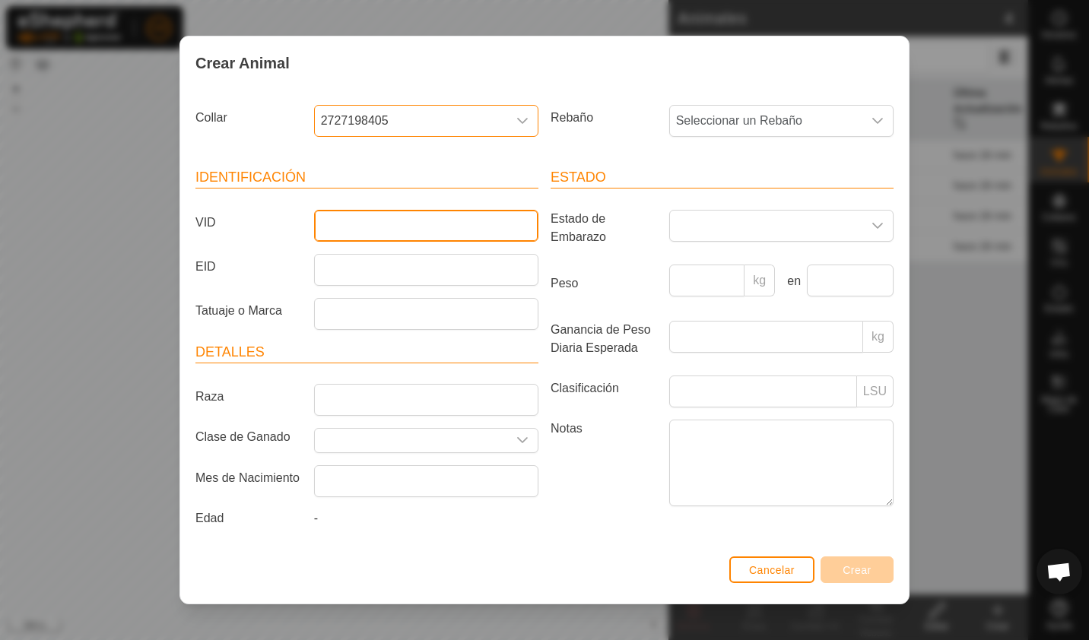
click at [448, 231] on input "VID" at bounding box center [426, 226] width 224 height 32
type input "5059"
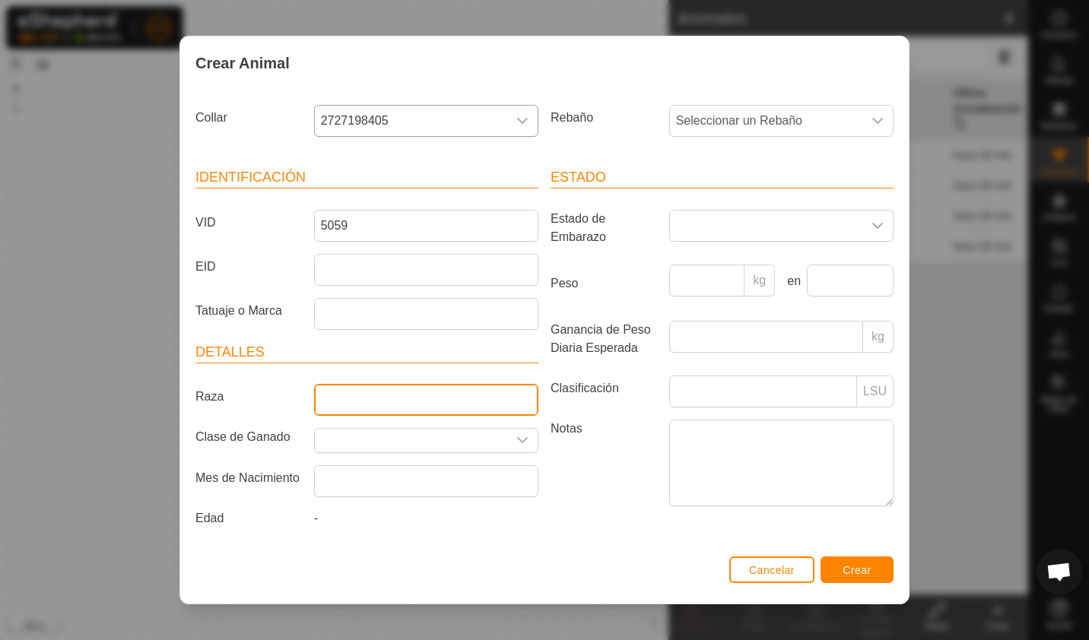
click at [431, 389] on input "Raza" at bounding box center [426, 400] width 224 height 32
type input "limusina"
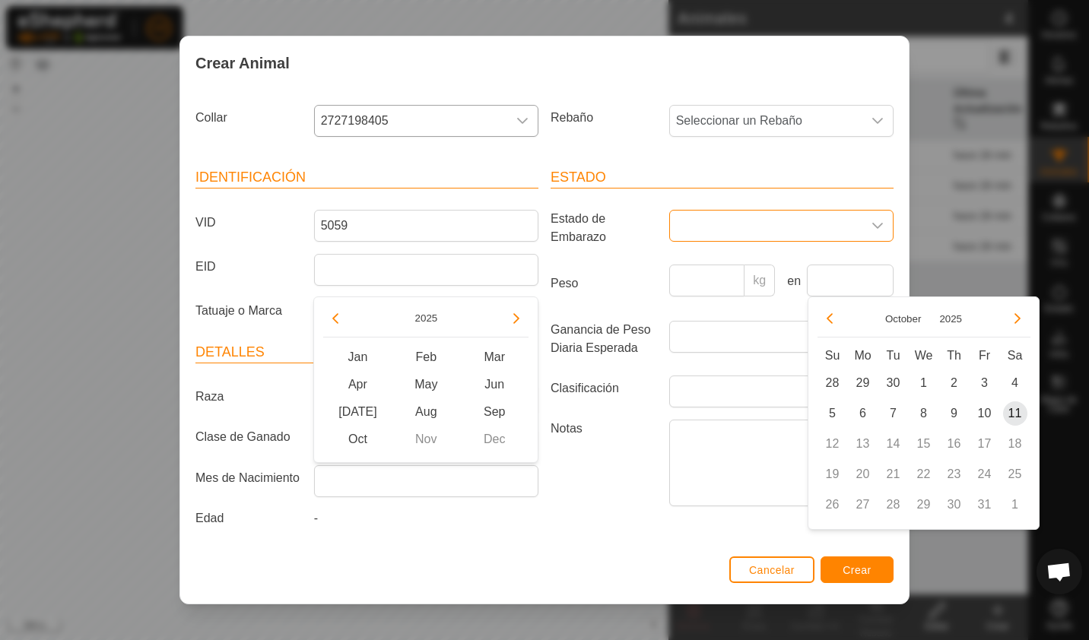
click at [680, 225] on span at bounding box center [766, 226] width 192 height 30
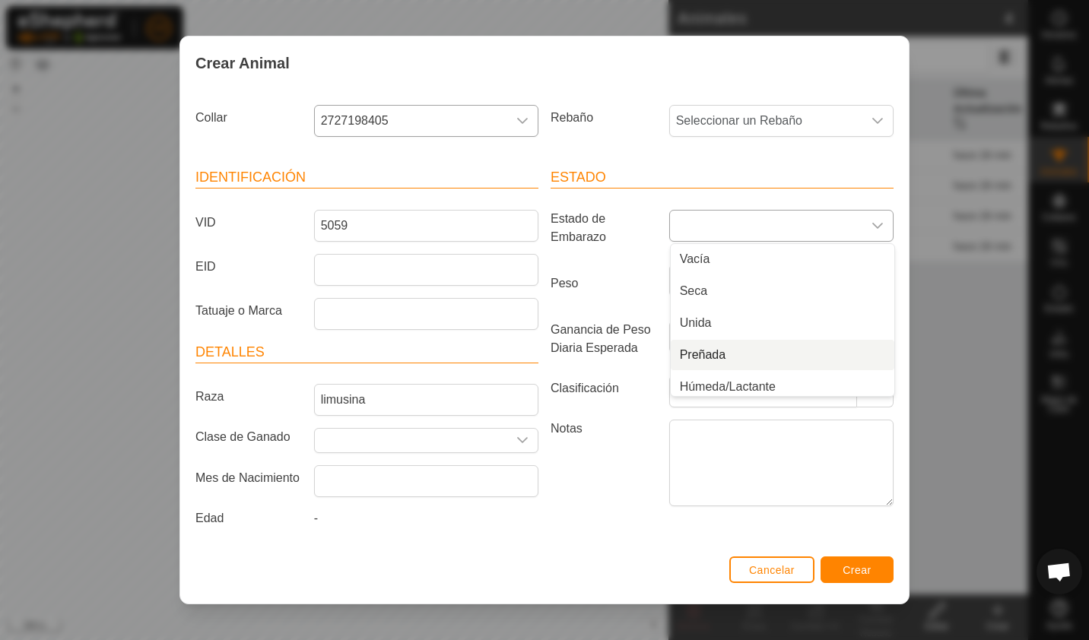
click at [693, 357] on li "Preñada" at bounding box center [783, 355] width 224 height 30
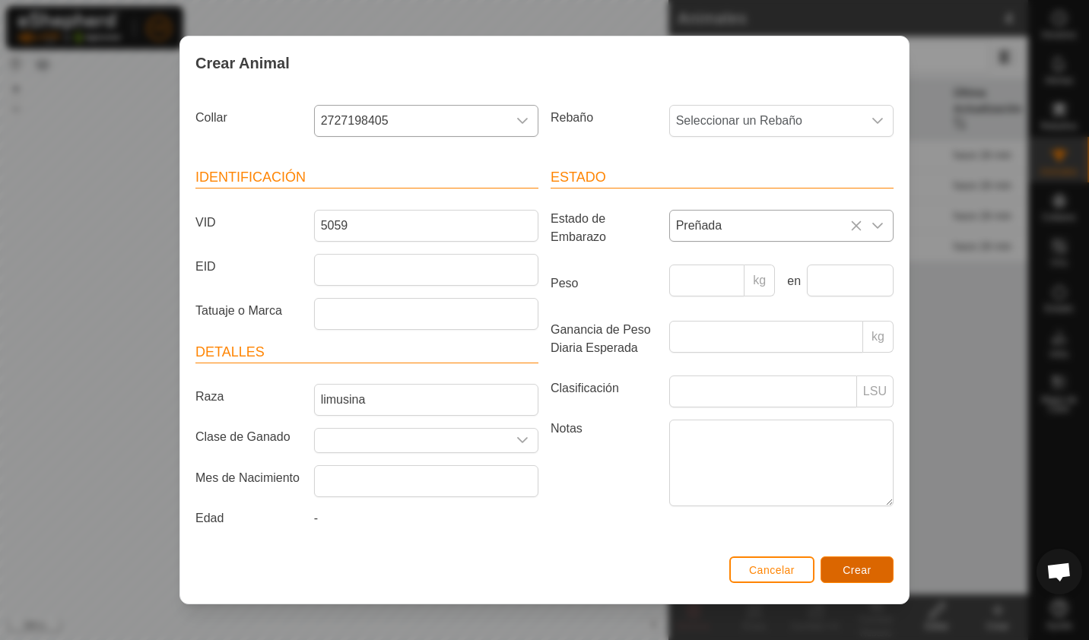
click at [857, 567] on span "Crear" at bounding box center [856, 570] width 29 height 12
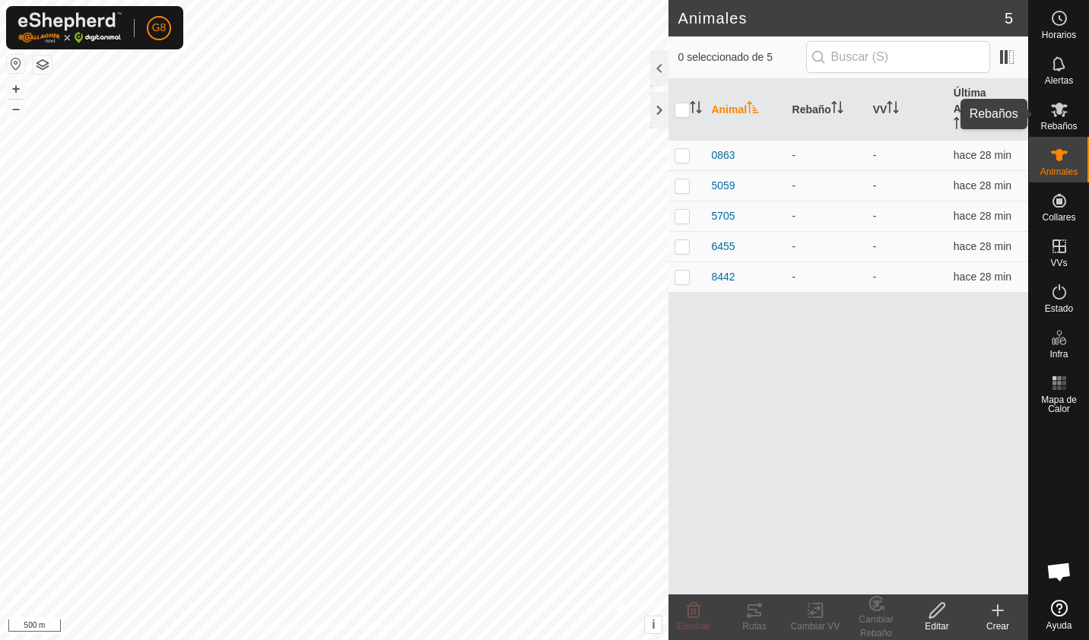
click at [1044, 117] on div "Rebaños" at bounding box center [1059, 114] width 60 height 46
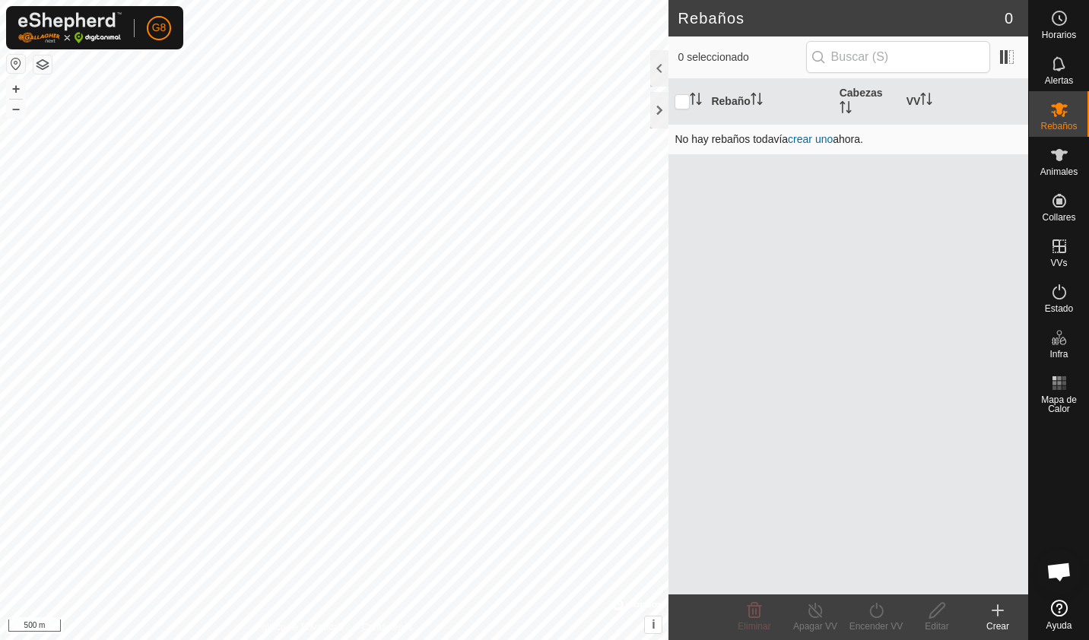
click at [816, 135] on link "crear uno" at bounding box center [810, 139] width 45 height 12
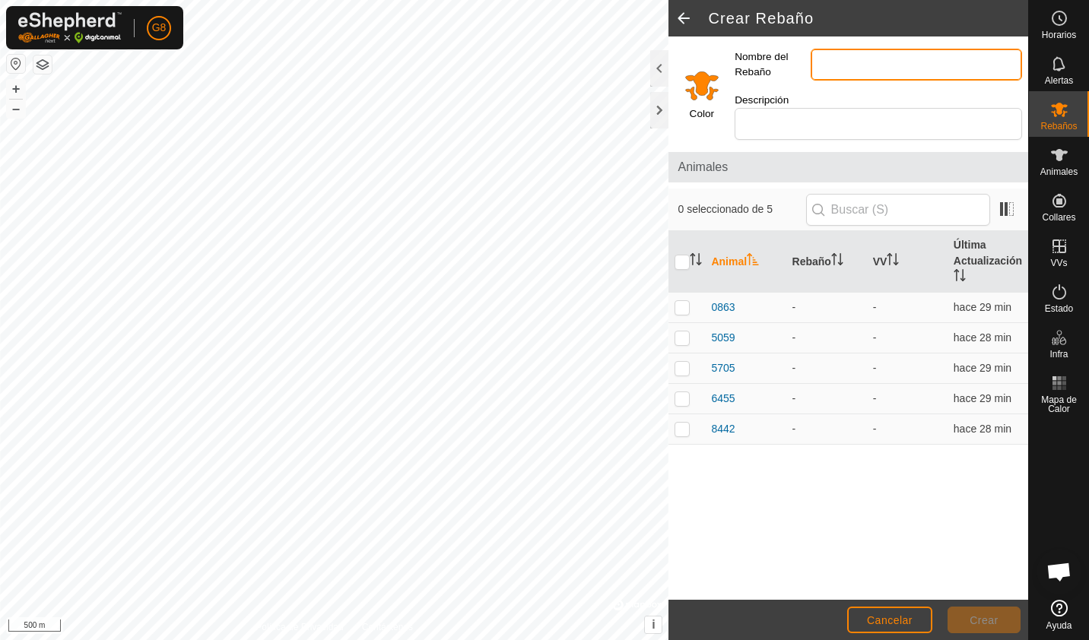
click at [840, 63] on input "Nombre del Rebaño" at bounding box center [915, 65] width 211 height 32
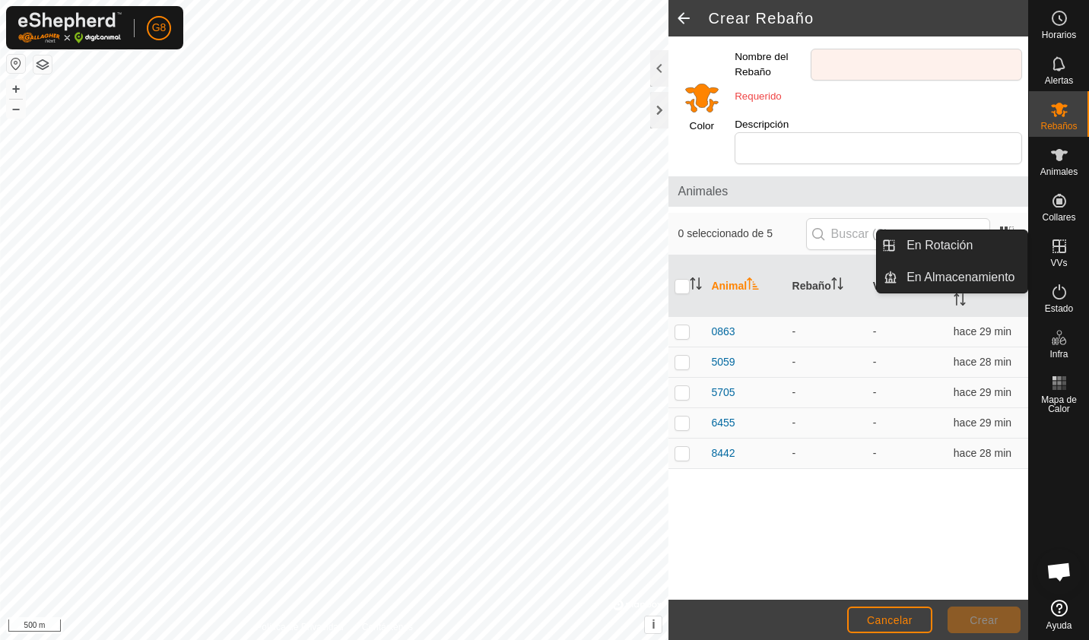
click at [1064, 262] on span "VVs" at bounding box center [1058, 262] width 17 height 9
click at [1002, 245] on link "En Rotación" at bounding box center [962, 245] width 130 height 30
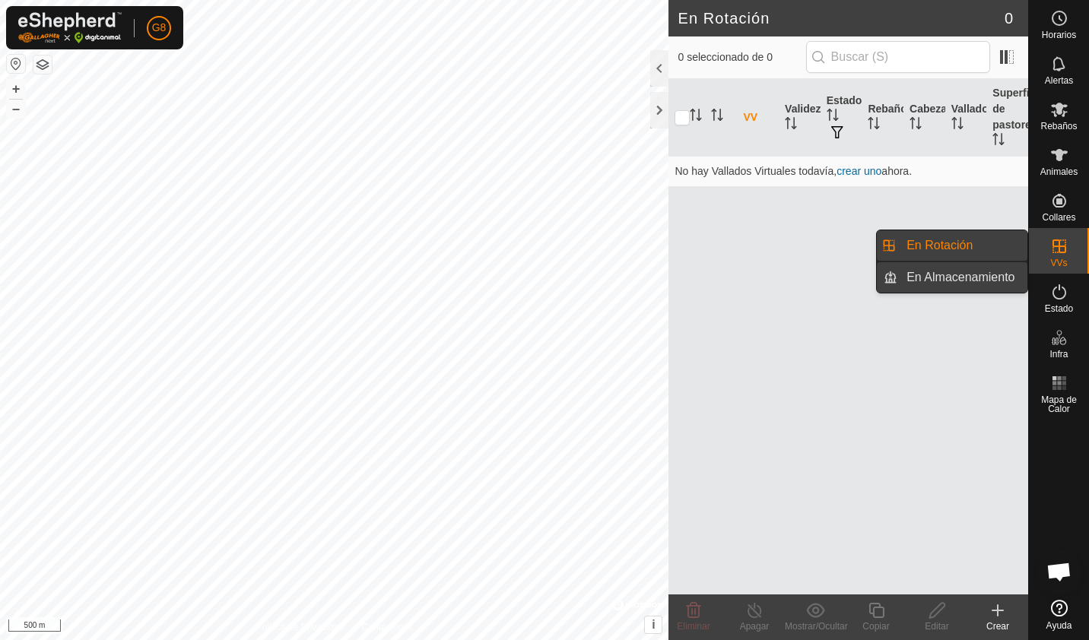
click at [972, 274] on link "En Almacenamiento" at bounding box center [962, 277] width 130 height 30
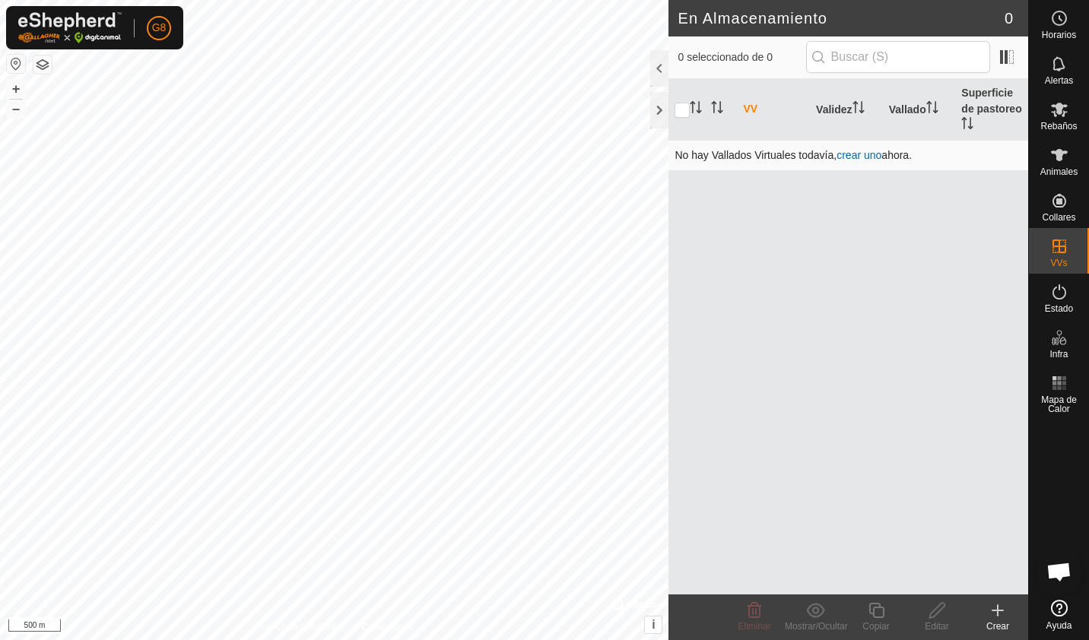
click at [862, 155] on link "crear uno" at bounding box center [858, 155] width 45 height 12
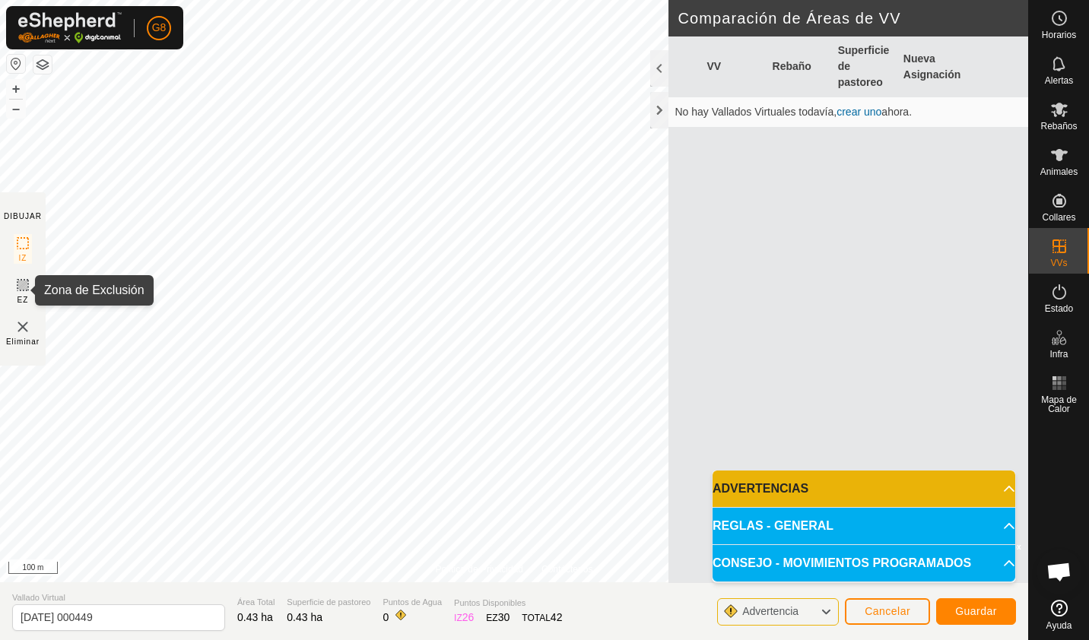
click at [16, 298] on div "EZ" at bounding box center [23, 291] width 18 height 30
click at [1003, 525] on p-accordion-header "REGLAS - GENERAL" at bounding box center [863, 526] width 303 height 36
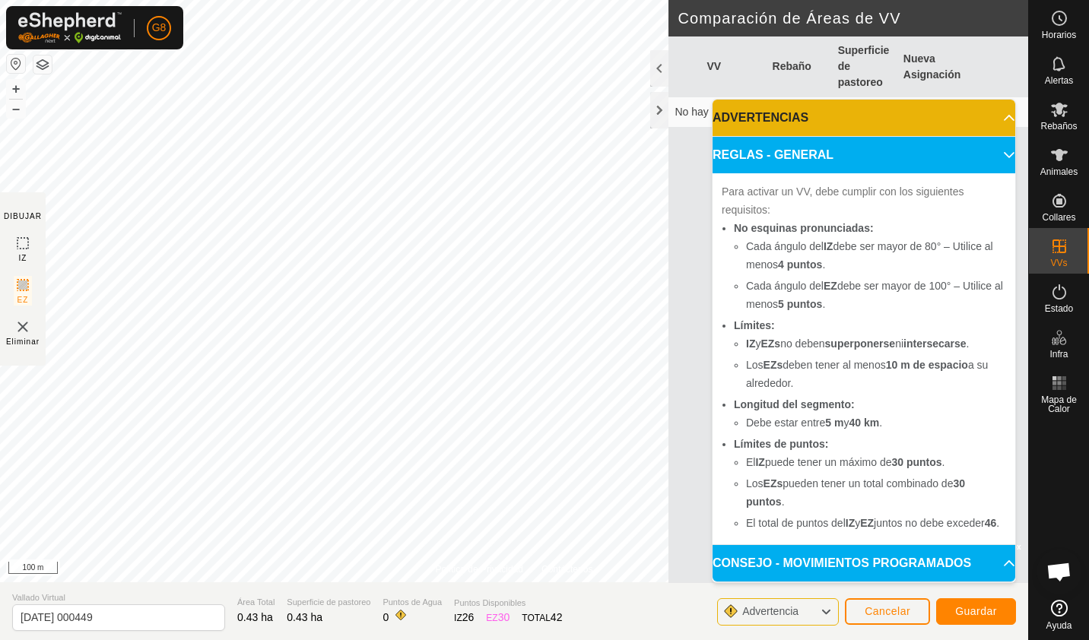
click at [992, 564] on p-accordion-header "CONSEJO - MOVIMIENTOS PROGRAMADOS" at bounding box center [863, 563] width 303 height 36
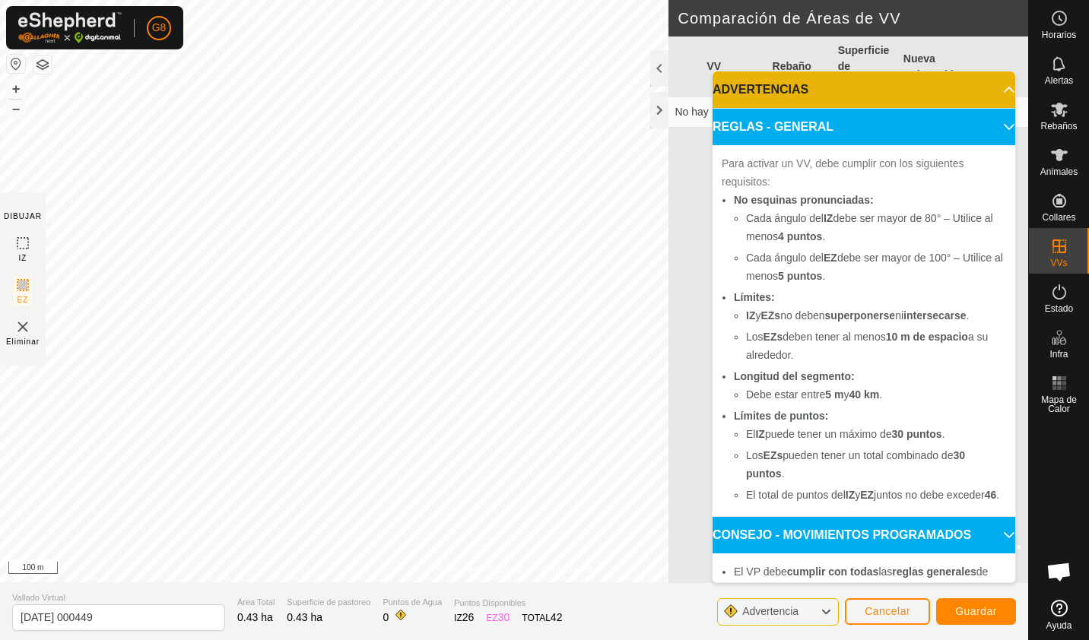
click at [992, 553] on p-accordion-header "CONSEJO - MOVIMIENTOS PROGRAMADOS" at bounding box center [863, 535] width 303 height 36
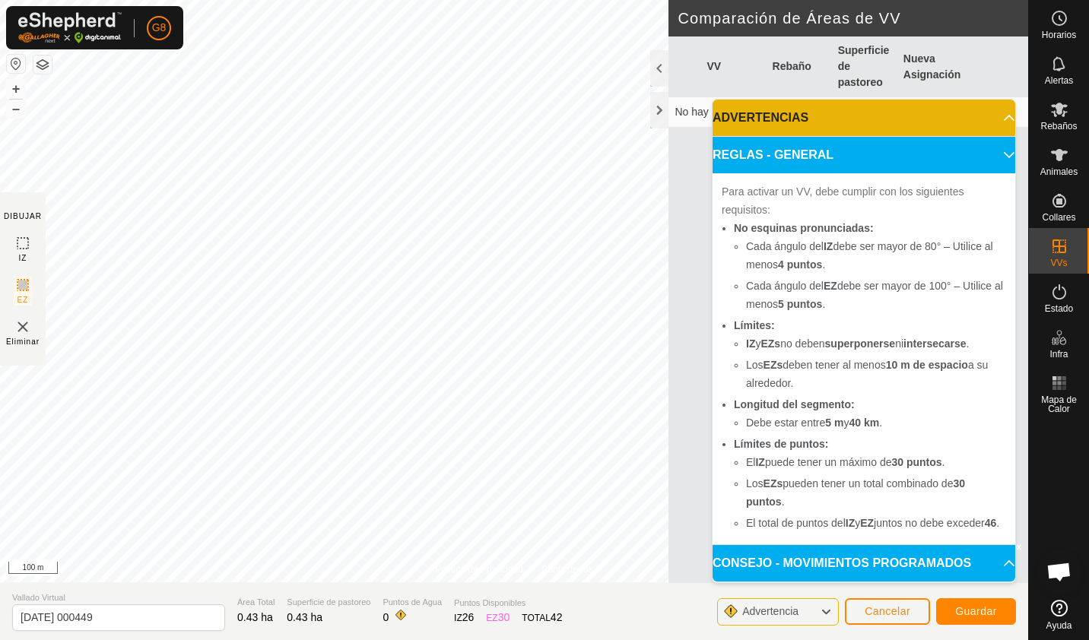
click at [1007, 137] on p-accordion-header "REGLAS - GENERAL" at bounding box center [863, 155] width 303 height 36
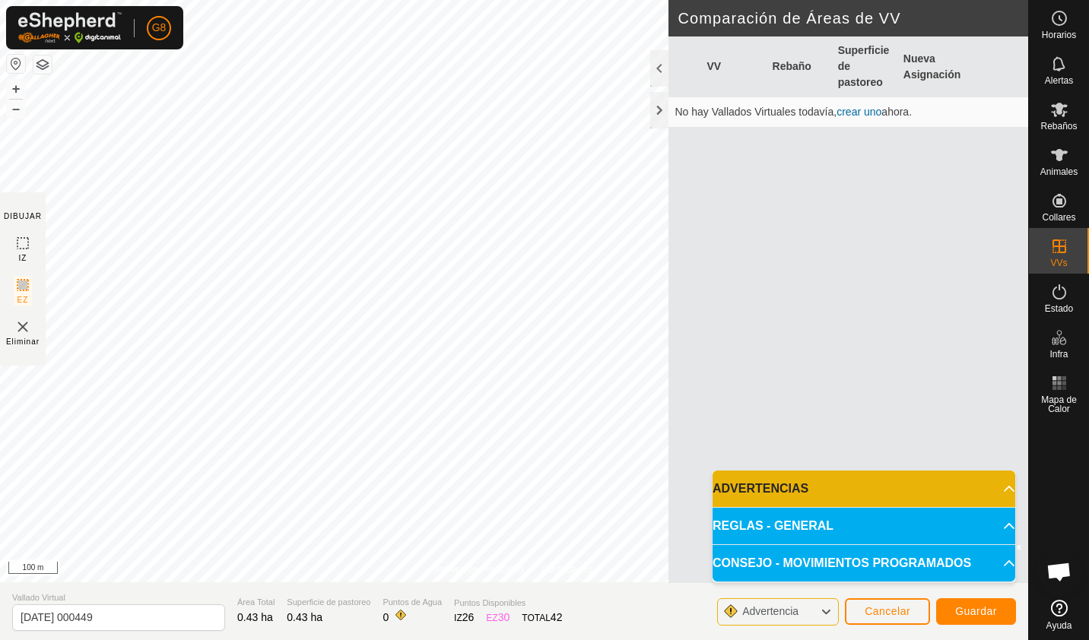
click at [1001, 572] on p-accordion-header "CONSEJO - MOVIMIENTOS PROGRAMADOS" at bounding box center [863, 563] width 303 height 36
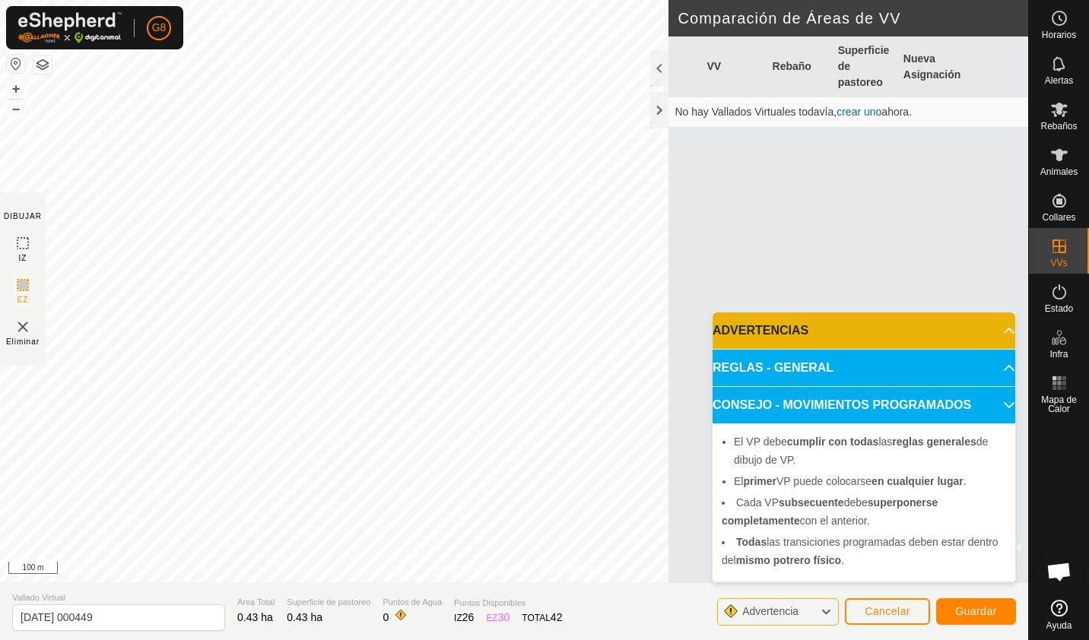
click at [1003, 411] on p-accordion-header "CONSEJO - MOVIMIENTOS PROGRAMADOS" at bounding box center [863, 405] width 303 height 36
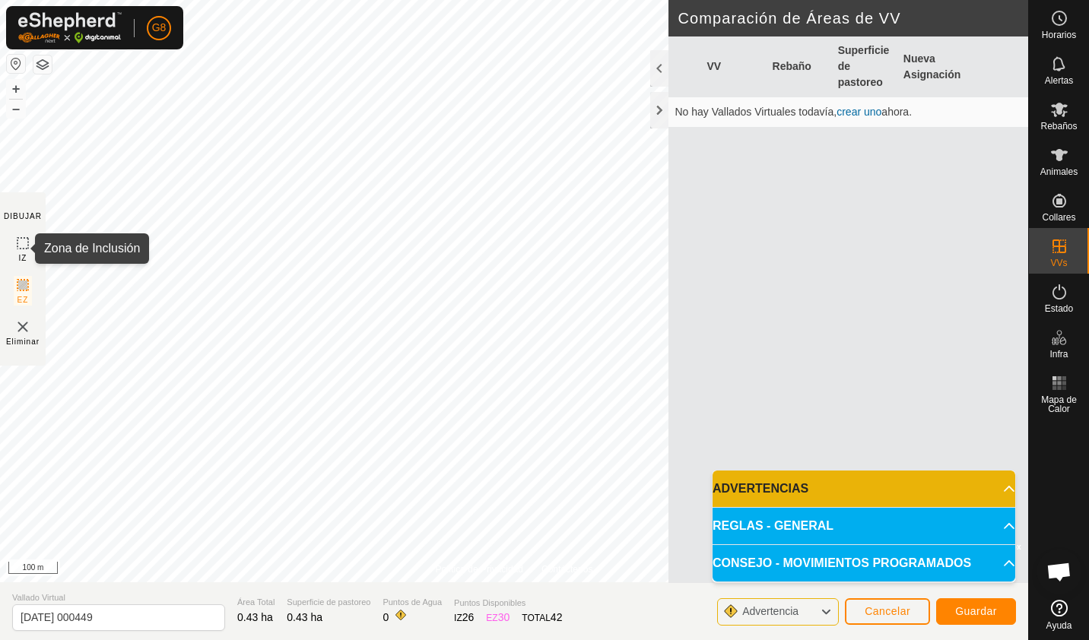
click at [17, 243] on rect at bounding box center [23, 243] width 12 height 12
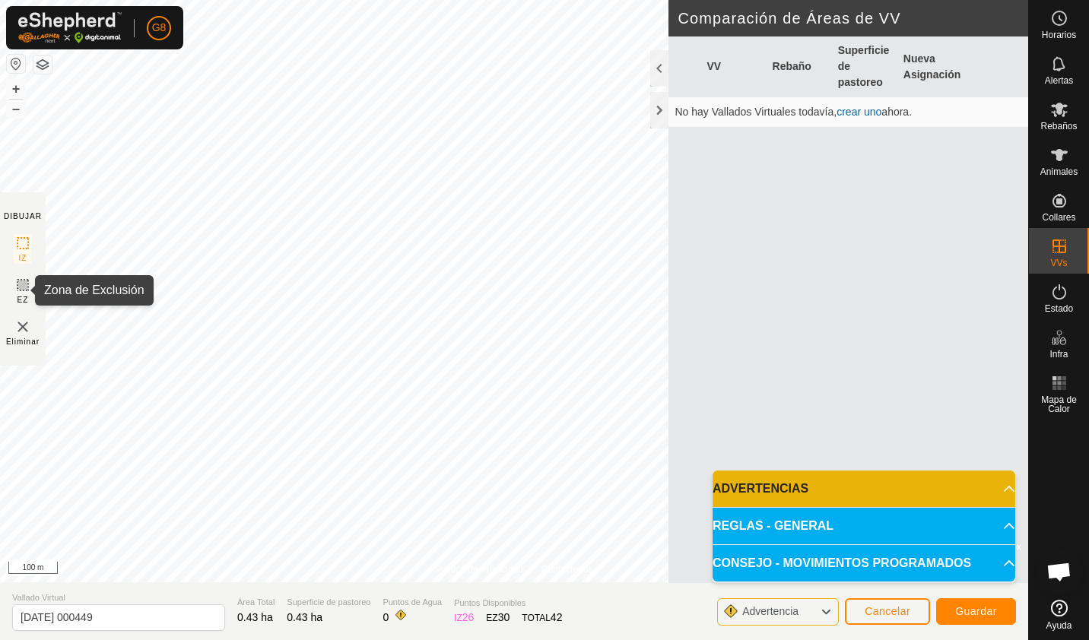
click at [19, 293] on icon at bounding box center [23, 285] width 18 height 18
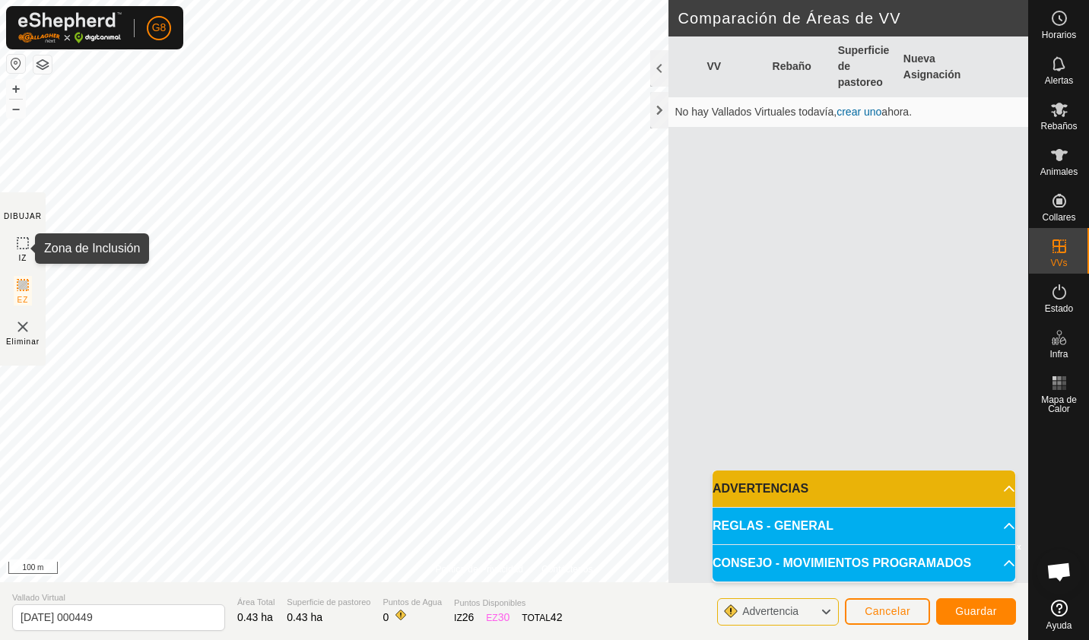
click at [22, 248] on icon at bounding box center [23, 243] width 18 height 18
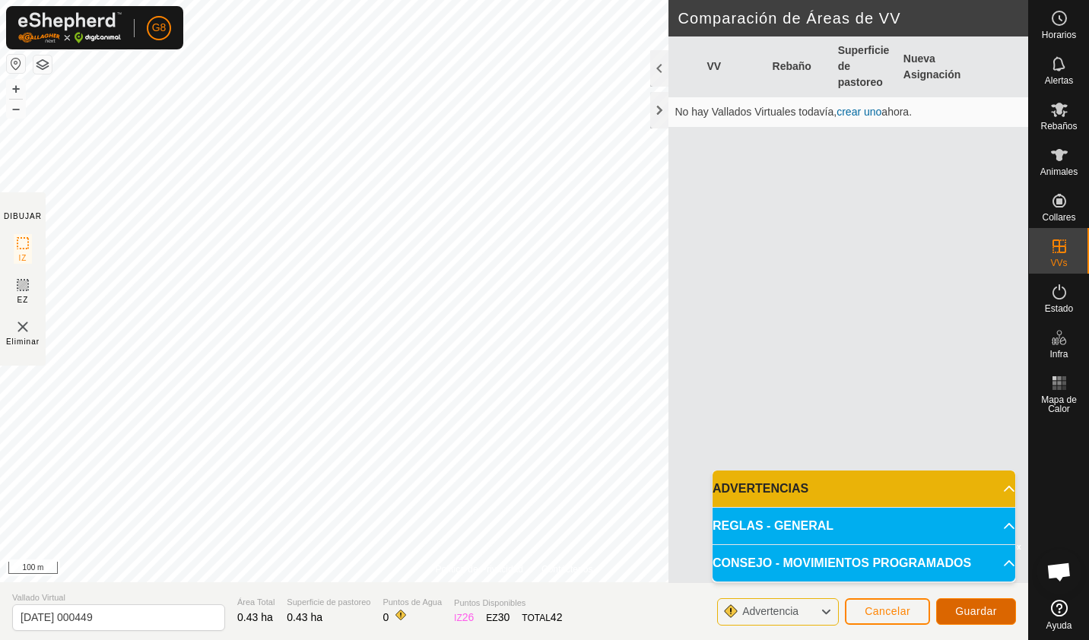
click at [969, 607] on span "Guardar" at bounding box center [976, 611] width 42 height 12
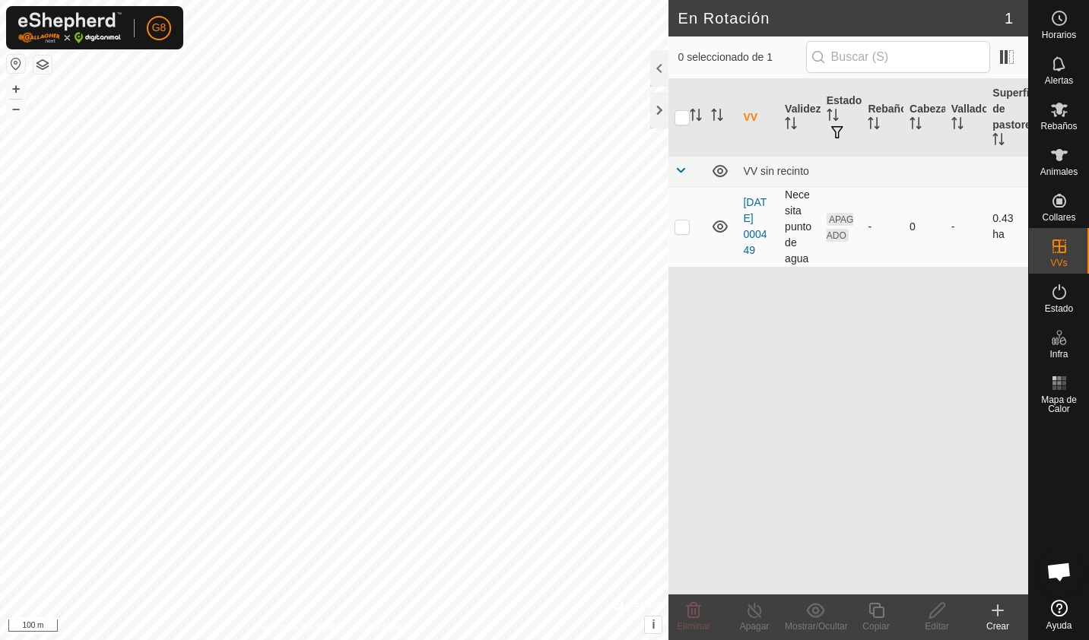
click at [683, 226] on p-checkbox at bounding box center [681, 226] width 15 height 12
checkbox input "true"
click at [683, 226] on div "G8 Horarios Alertas Rebaños Animales Collares VVs Estado Infra Mapa de Calor Ay…" at bounding box center [544, 320] width 1089 height 640
click at [678, 230] on p-checkbox at bounding box center [681, 226] width 15 height 12
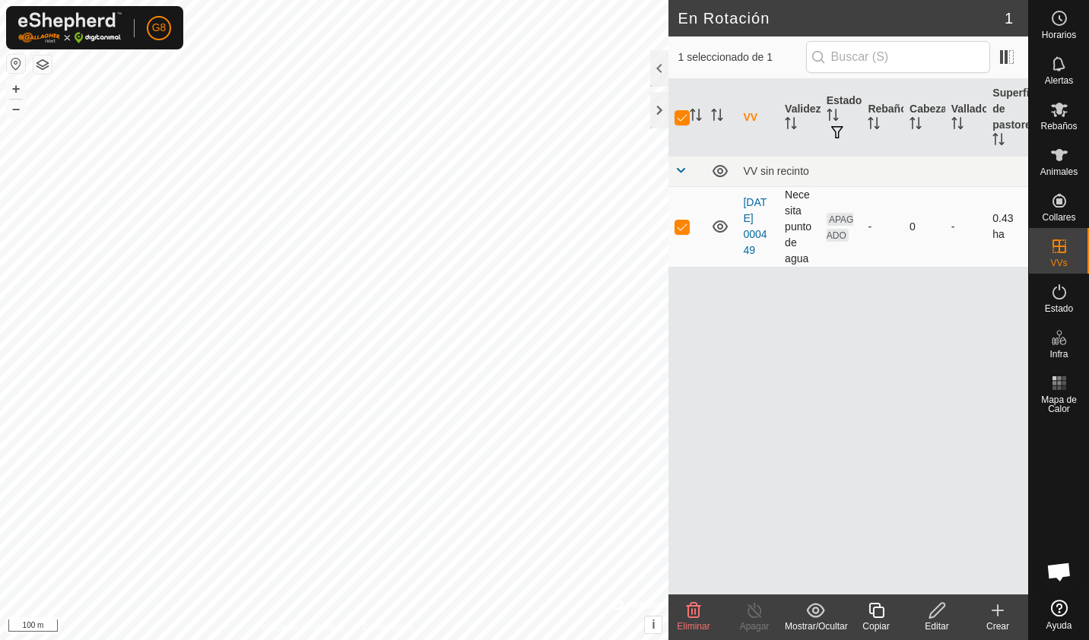
checkbox input "false"
click at [678, 230] on p-checkbox at bounding box center [681, 226] width 15 height 12
checkbox input "true"
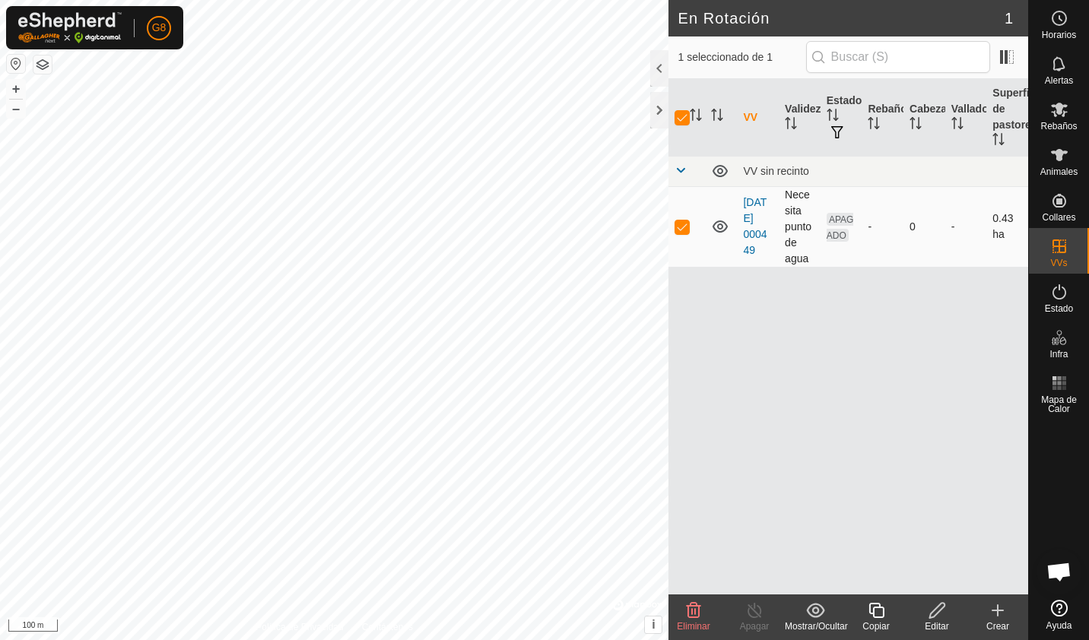
click at [678, 230] on p-checkbox at bounding box center [681, 226] width 15 height 12
checkbox input "false"
click at [721, 224] on icon at bounding box center [720, 226] width 18 height 18
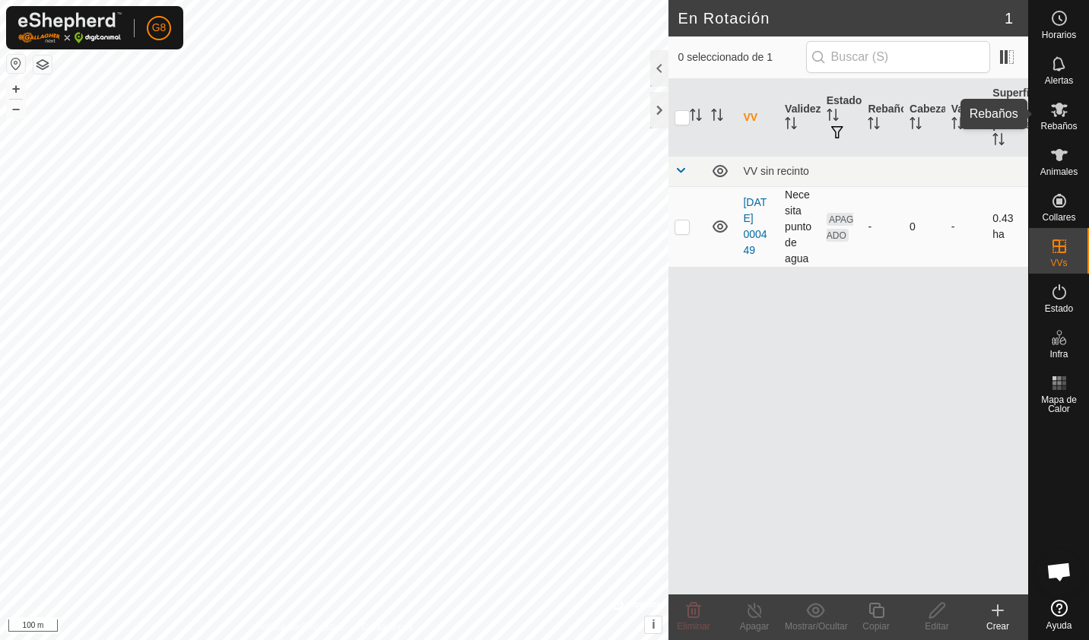
click at [1065, 127] on span "Rebaños" at bounding box center [1058, 126] width 36 height 9
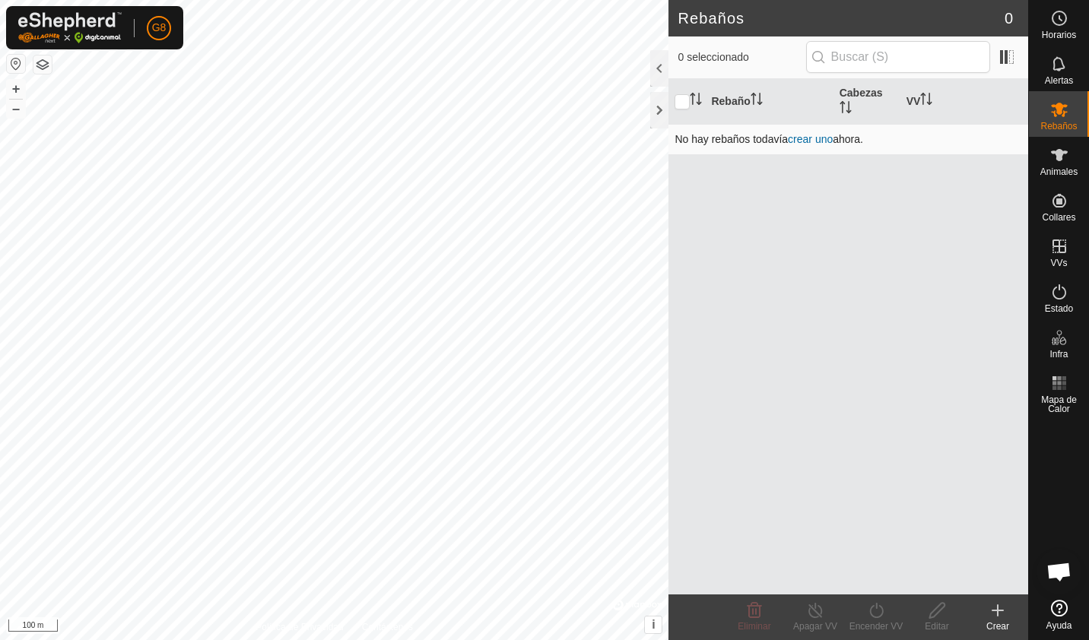
click at [813, 138] on link "crear uno" at bounding box center [810, 139] width 45 height 12
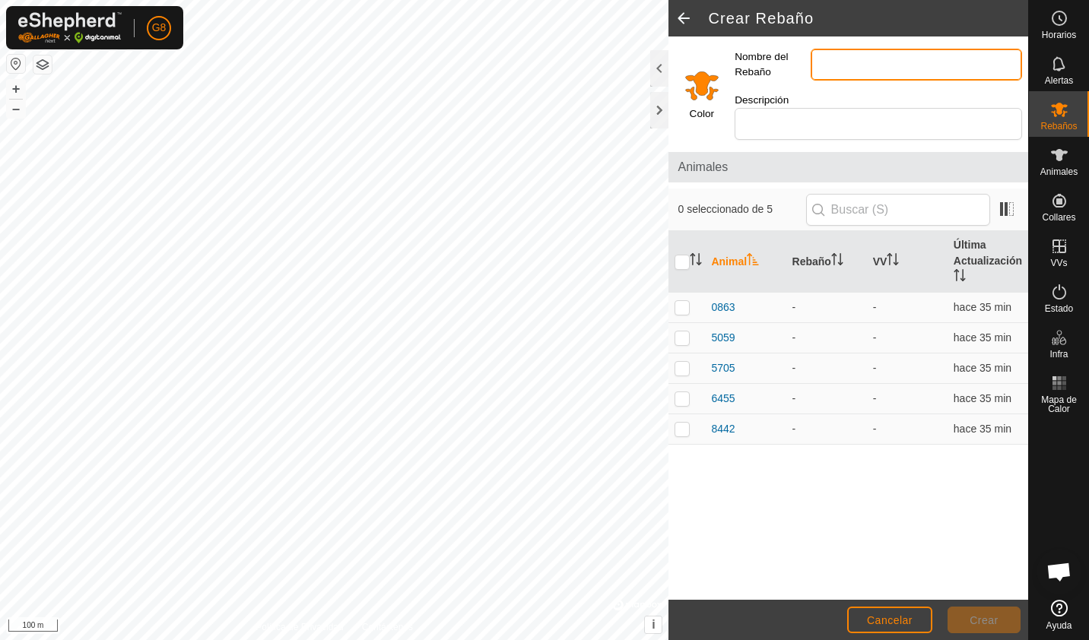
click at [870, 70] on input "Nombre del Rebaño" at bounding box center [915, 65] width 211 height 32
type input "lomo"
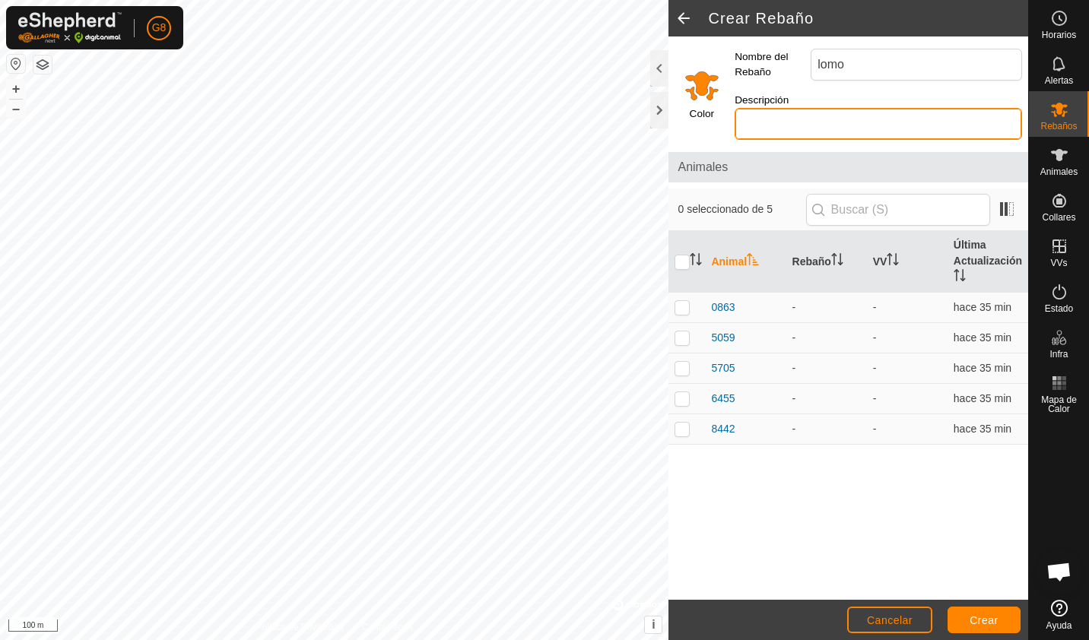
click at [804, 113] on input "Descripción" at bounding box center [877, 124] width 287 height 32
click at [683, 258] on input "checkbox" at bounding box center [681, 262] width 15 height 15
checkbox input "true"
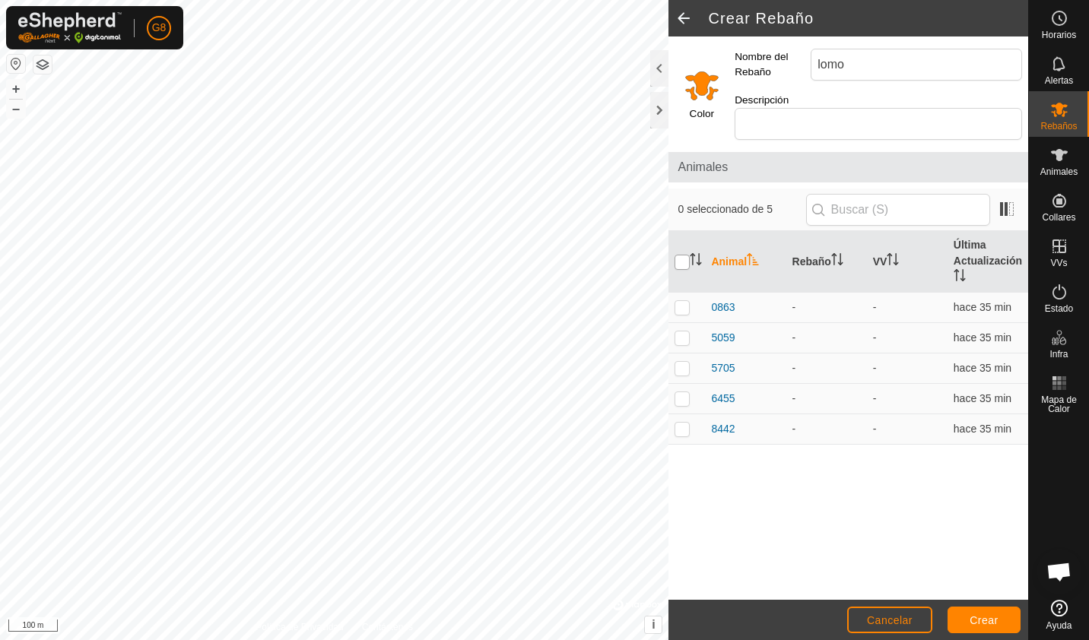
checkbox input "true"
click at [979, 626] on button "Crear" at bounding box center [983, 620] width 73 height 27
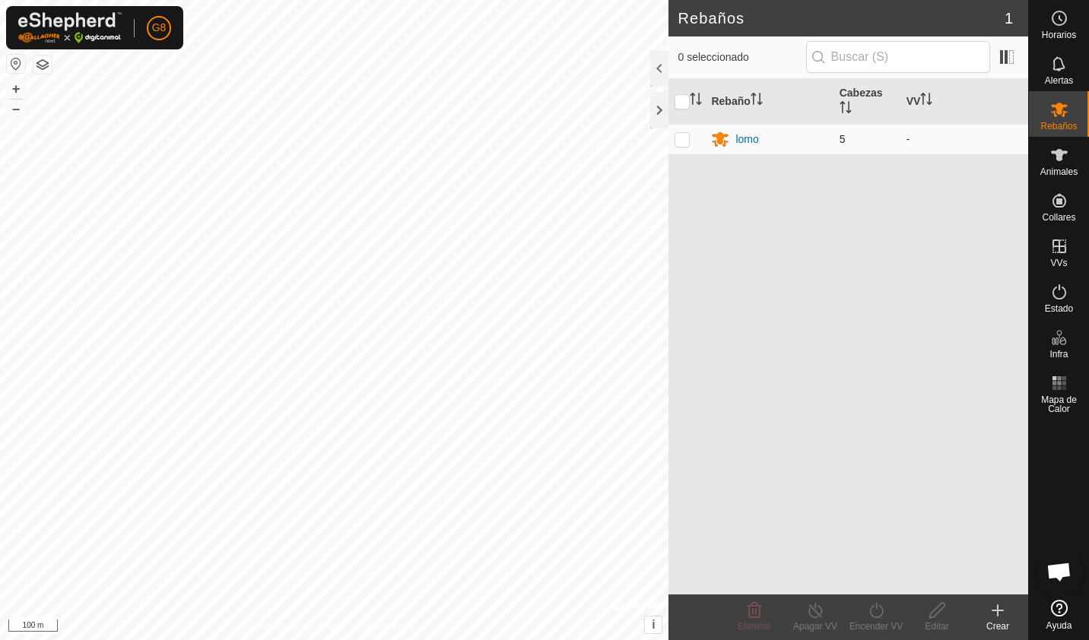
click at [683, 140] on p-checkbox at bounding box center [681, 139] width 15 height 12
checkbox input "true"
click at [683, 140] on p-checkbox at bounding box center [681, 139] width 15 height 12
checkbox input "false"
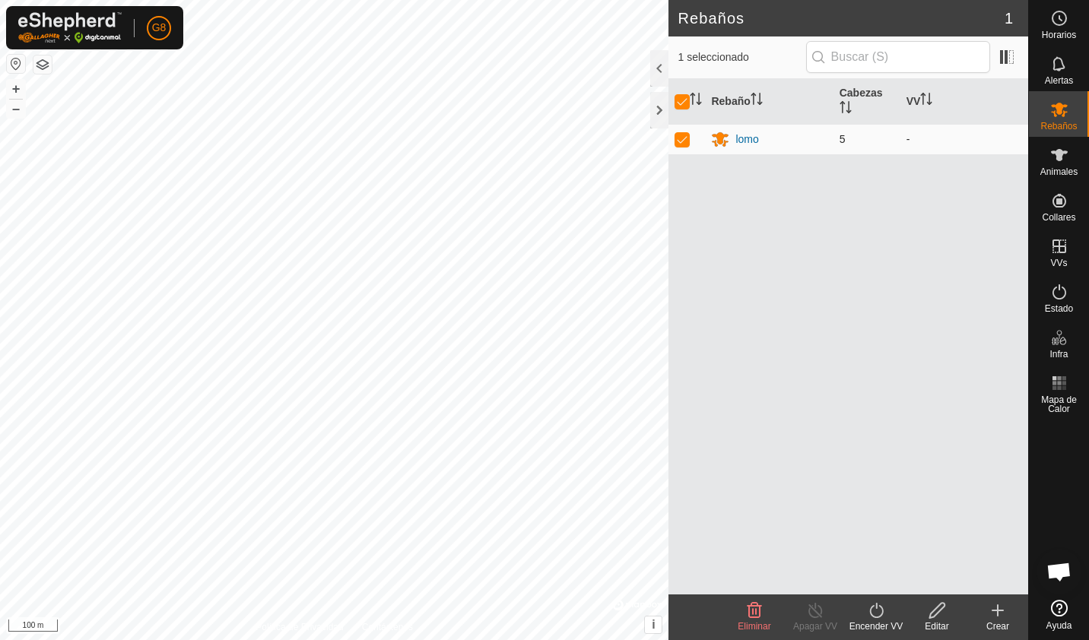
checkbox input "false"
click at [1064, 296] on icon at bounding box center [1059, 292] width 18 height 18
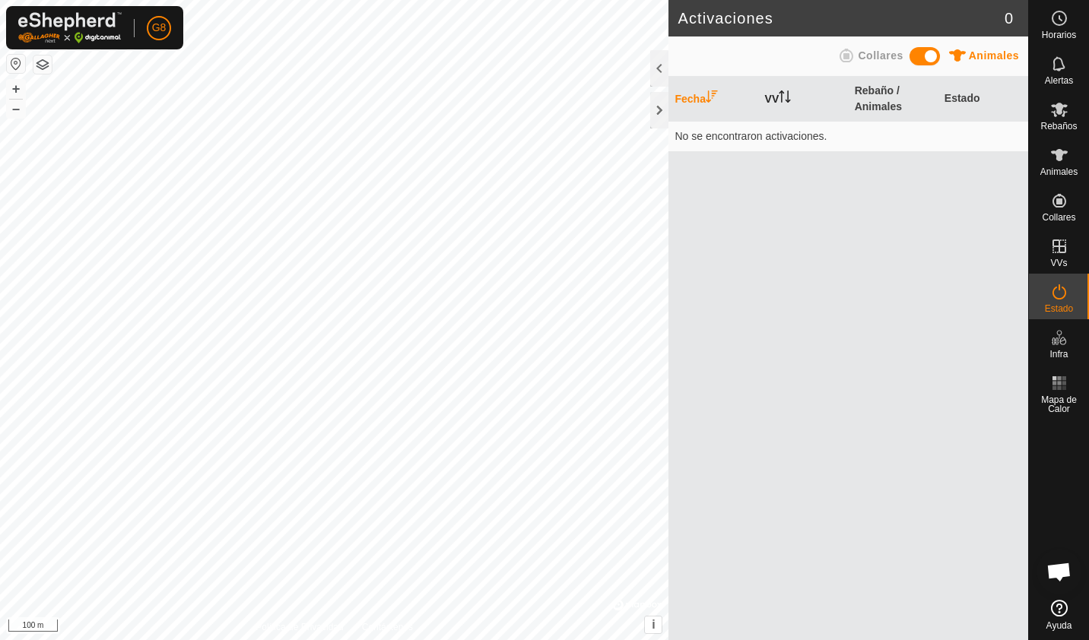
click at [794, 95] on th "VV" at bounding box center [804, 99] width 90 height 45
click at [871, 98] on th "Rebaño / Animales" at bounding box center [893, 99] width 90 height 45
click at [953, 96] on th "Estado" at bounding box center [983, 99] width 90 height 45
click at [859, 98] on th "Rebaño / Animales" at bounding box center [893, 99] width 90 height 45
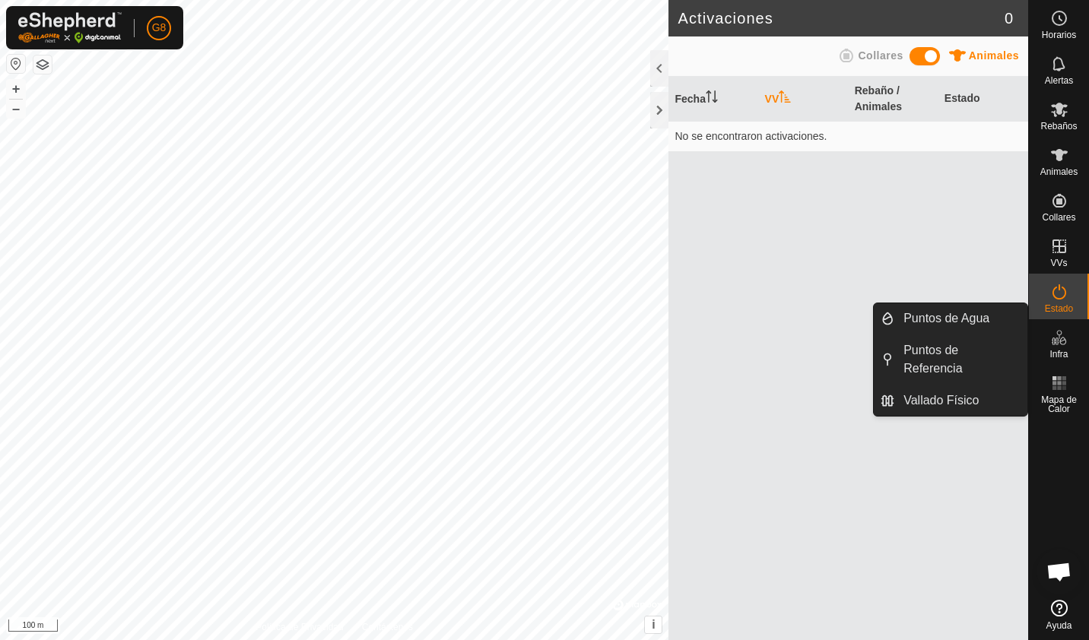
click at [1054, 355] on span "Infra" at bounding box center [1058, 354] width 18 height 9
click at [981, 311] on link "Puntos de Agua" at bounding box center [960, 318] width 133 height 30
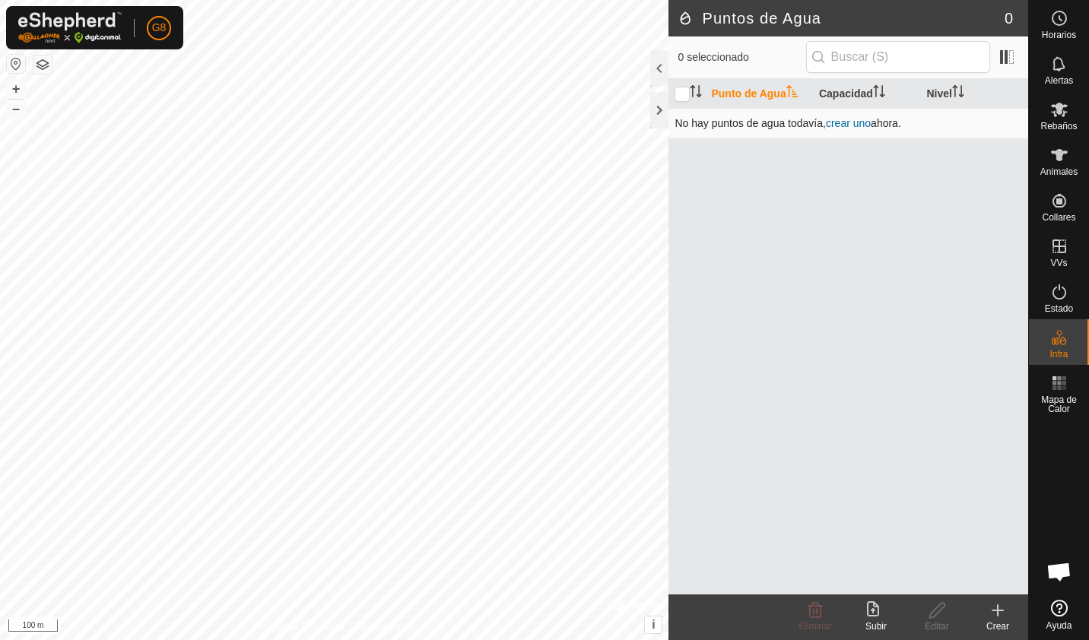
click at [843, 124] on link "crear uno" at bounding box center [848, 123] width 45 height 12
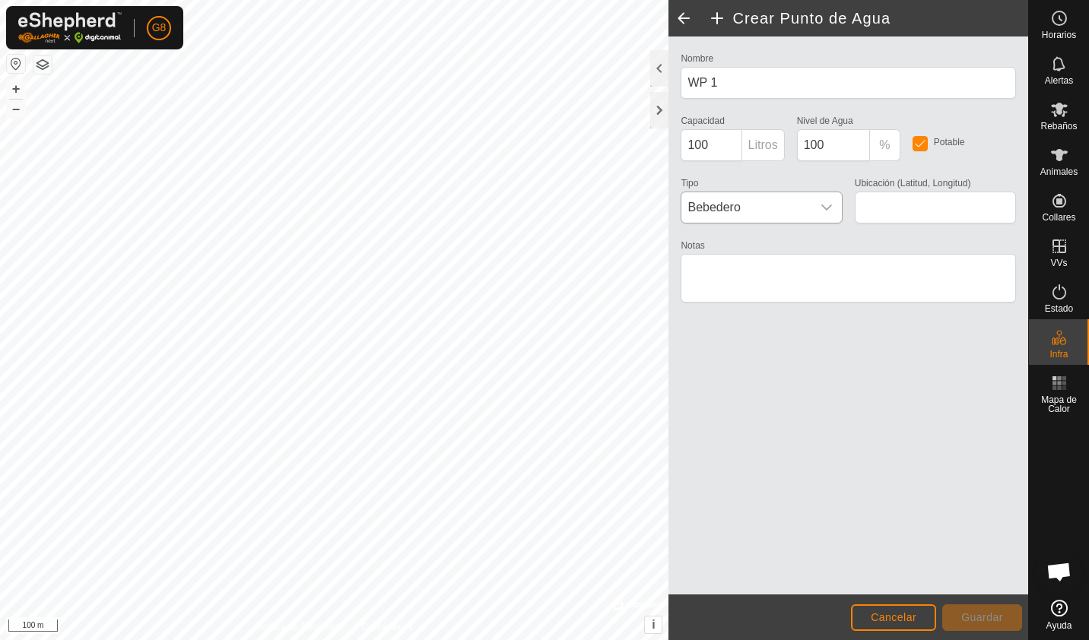
click at [834, 208] on div "dropdown trigger" at bounding box center [826, 207] width 30 height 30
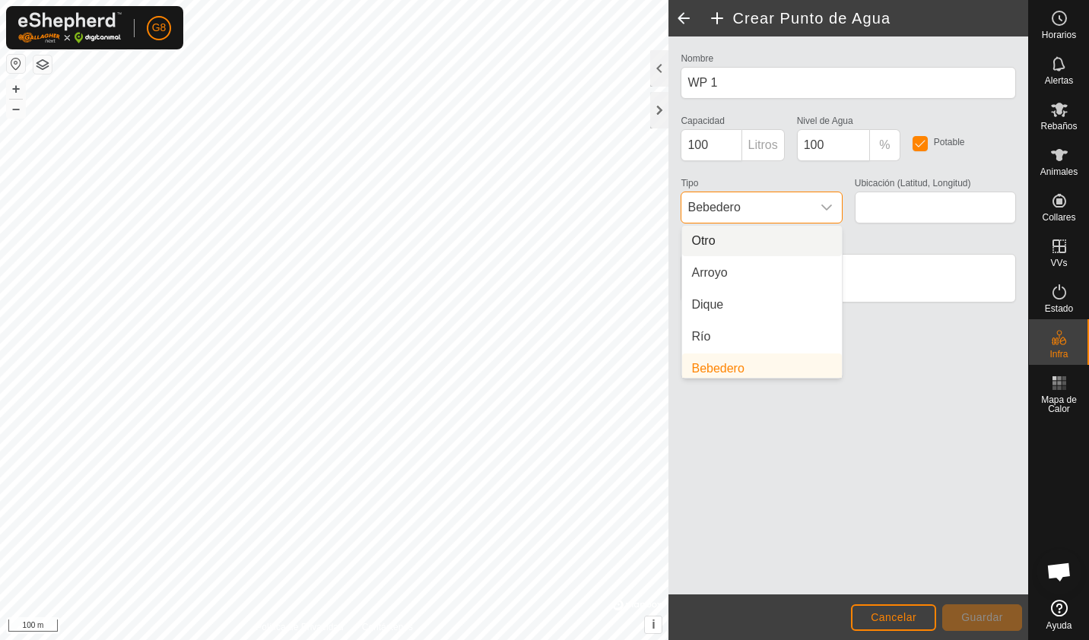
scroll to position [6, 0]
click at [775, 203] on span "Bebedero" at bounding box center [745, 207] width 129 height 30
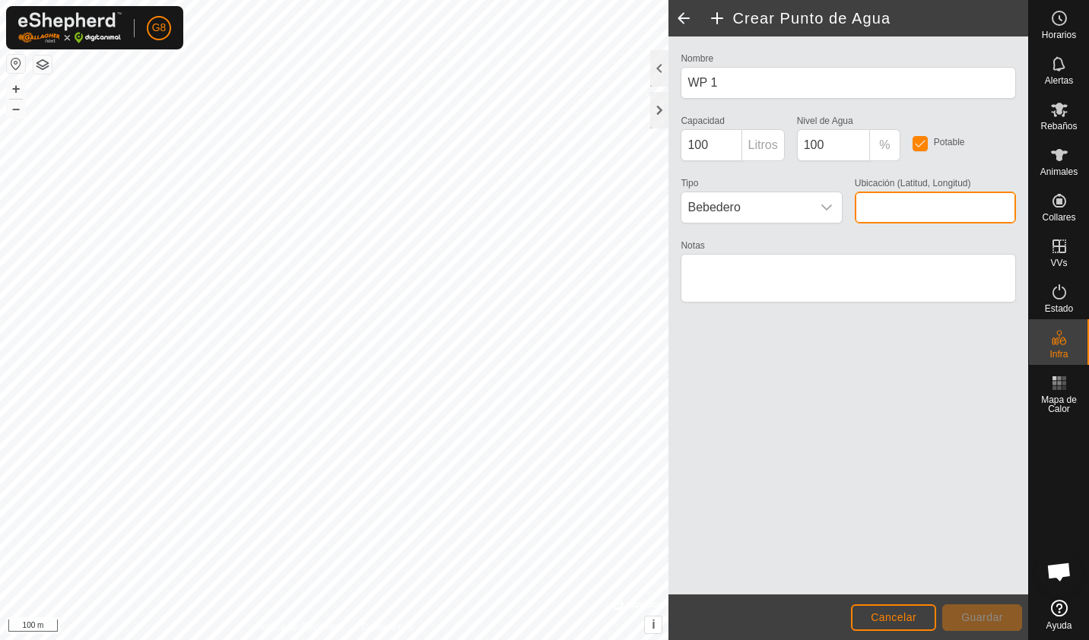
click at [910, 204] on input "Ubicación (Latitud, Longitud)" at bounding box center [934, 208] width 161 height 32
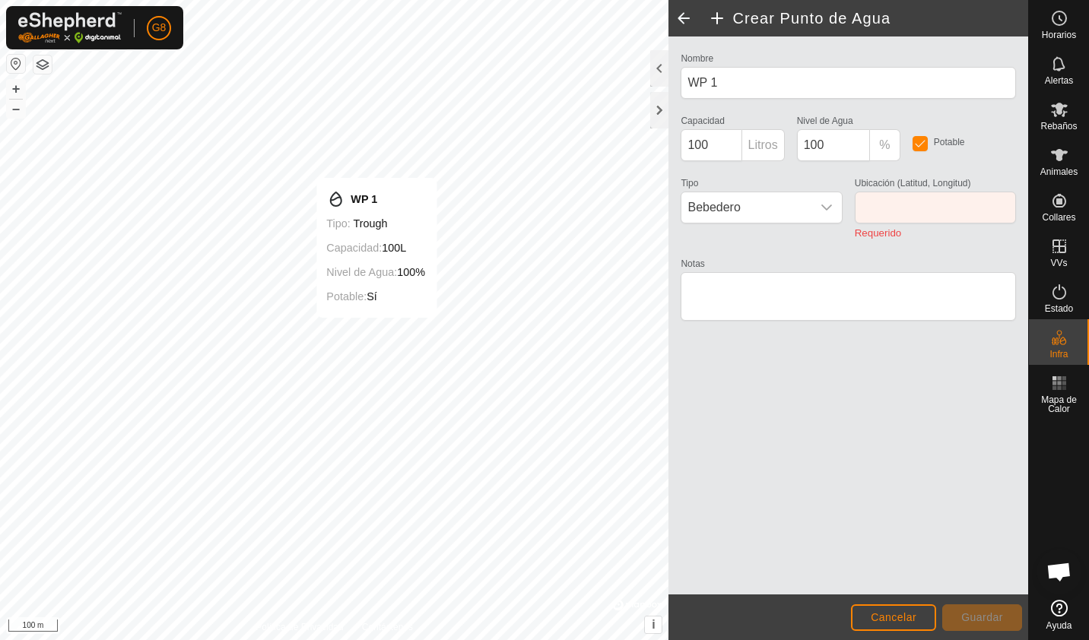
type input "40.195750, -4.720199"
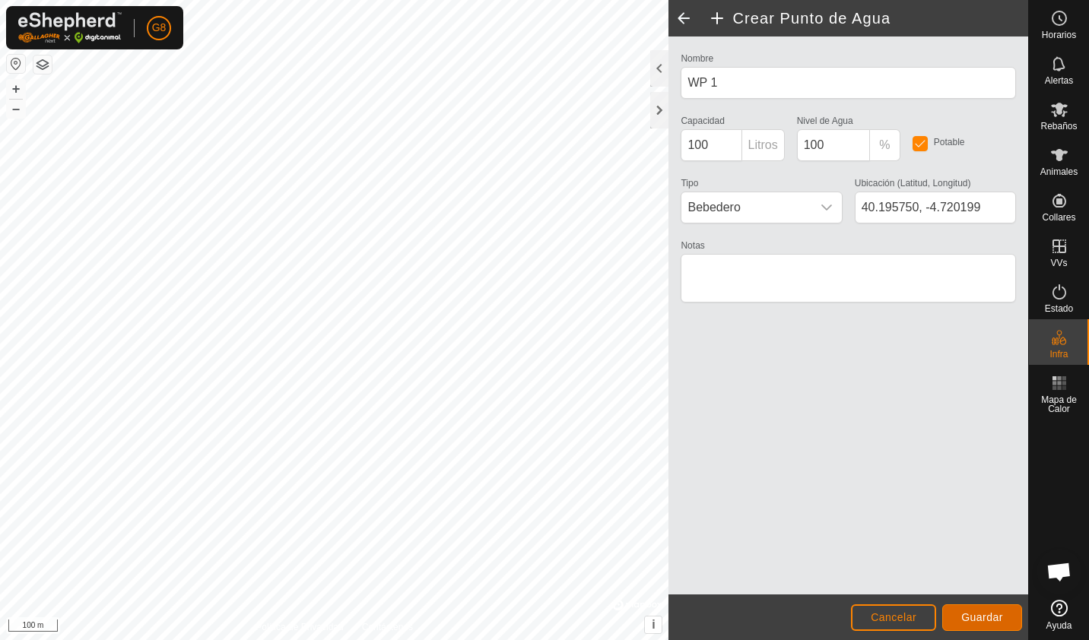
click at [965, 622] on span "Guardar" at bounding box center [982, 617] width 42 height 12
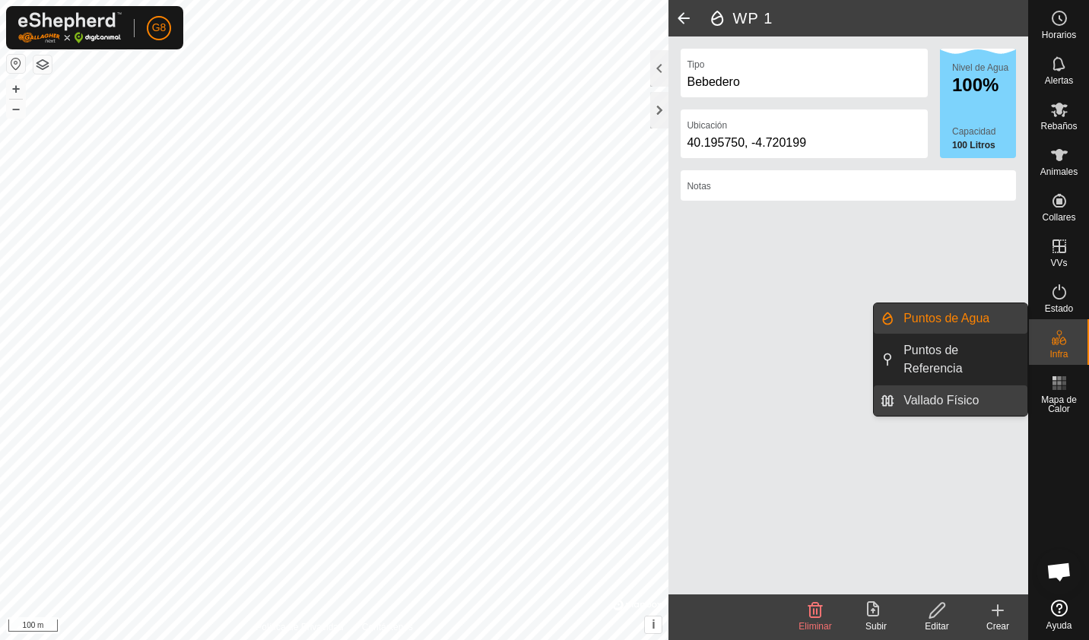
click at [997, 385] on link "Vallado Físico" at bounding box center [960, 400] width 133 height 30
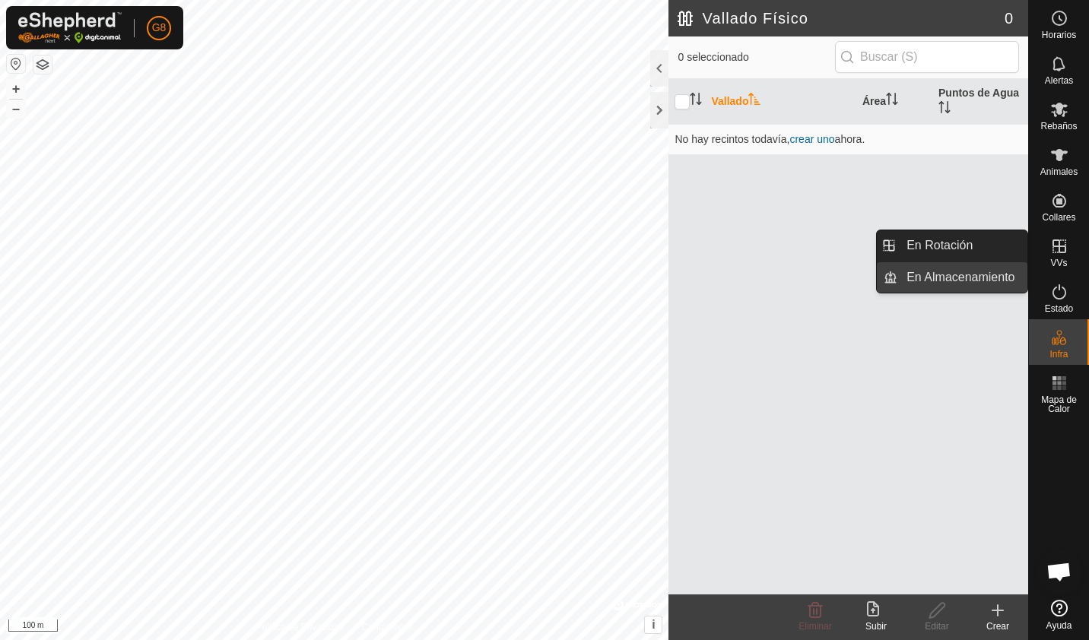
click at [991, 284] on link "En Almacenamiento" at bounding box center [962, 277] width 130 height 30
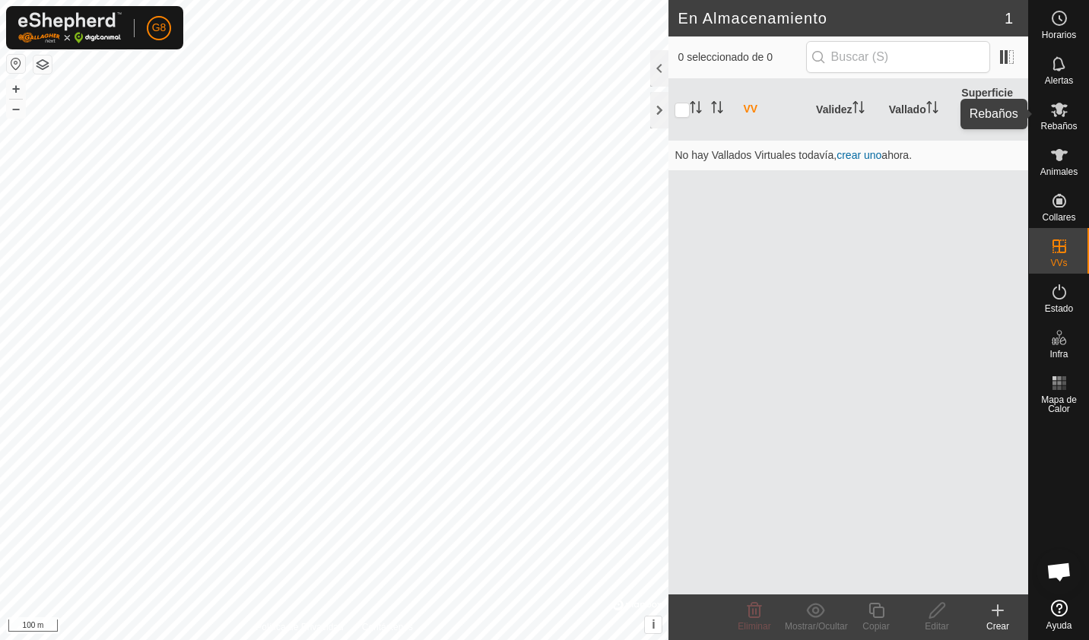
click at [1060, 113] on icon at bounding box center [1059, 110] width 17 height 14
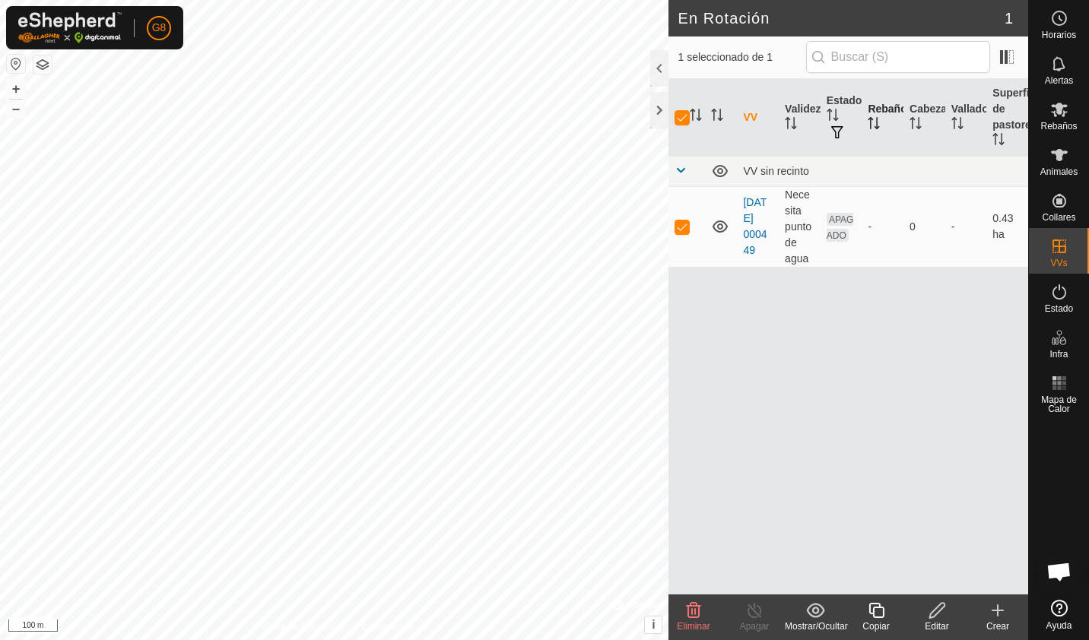
click at [886, 116] on th "Rebaño" at bounding box center [882, 118] width 42 height 78
click at [798, 111] on th "Validez" at bounding box center [799, 118] width 42 height 78
click at [791, 168] on div "VV sin recinto" at bounding box center [882, 171] width 279 height 12
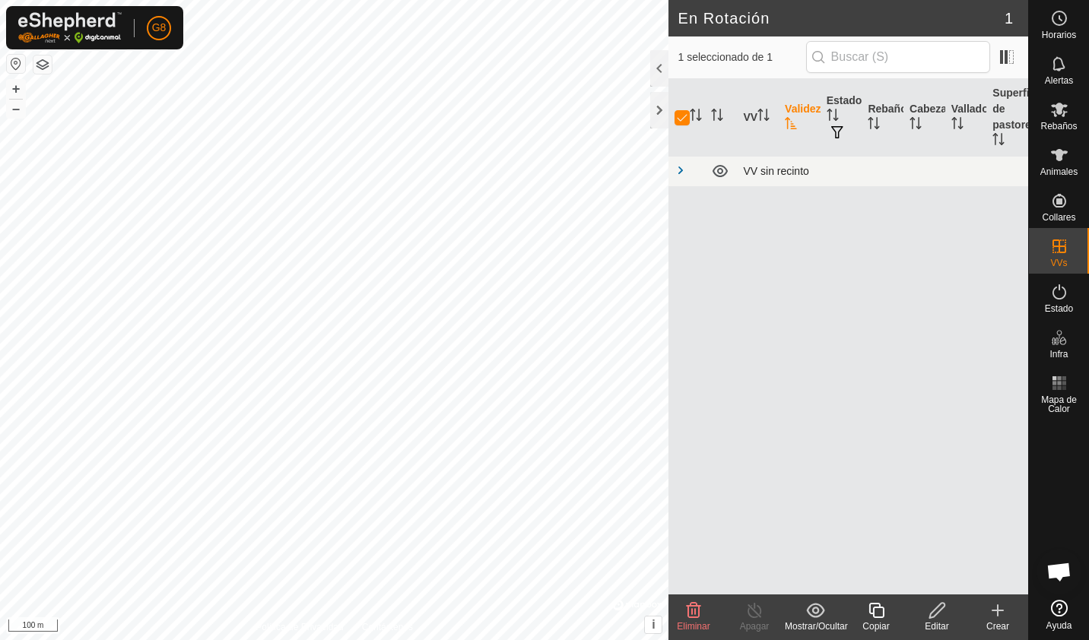
click at [791, 168] on div "VV sin recinto" at bounding box center [882, 171] width 279 height 12
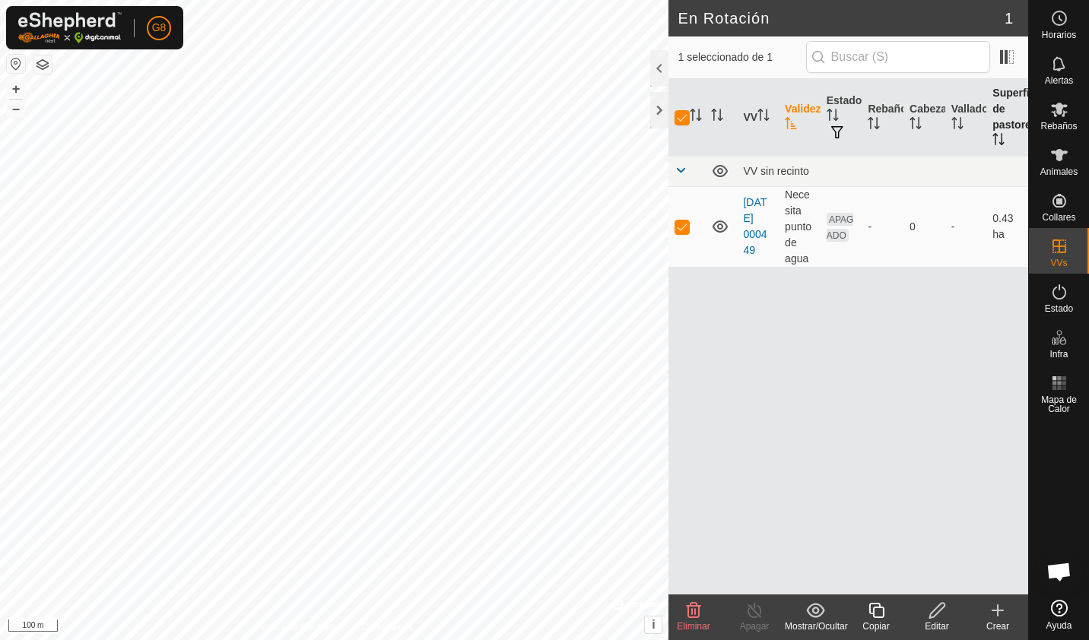
click at [1007, 122] on th "Superficie de pastoreo" at bounding box center [1007, 118] width 42 height 78
click at [949, 129] on th "Vallado" at bounding box center [966, 118] width 42 height 78
click at [930, 126] on th "Cabezas" at bounding box center [924, 118] width 42 height 78
click at [918, 214] on td "0" at bounding box center [924, 226] width 42 height 81
click at [1062, 117] on icon at bounding box center [1059, 109] width 18 height 18
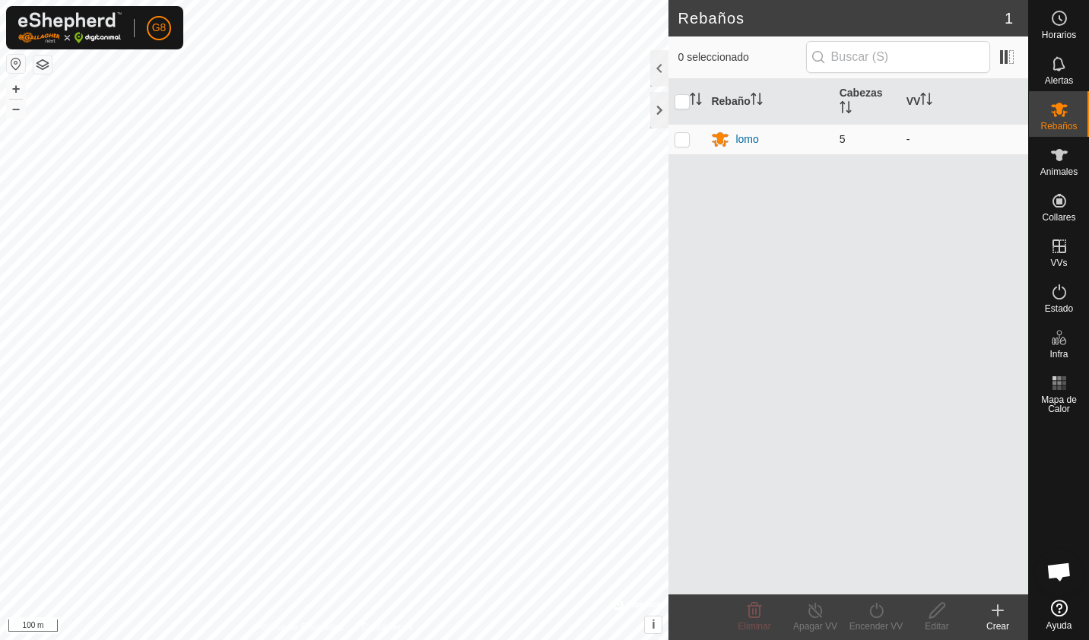
click at [683, 146] on td at bounding box center [686, 139] width 36 height 30
checkbox input "true"
click at [879, 611] on icon at bounding box center [876, 610] width 19 height 18
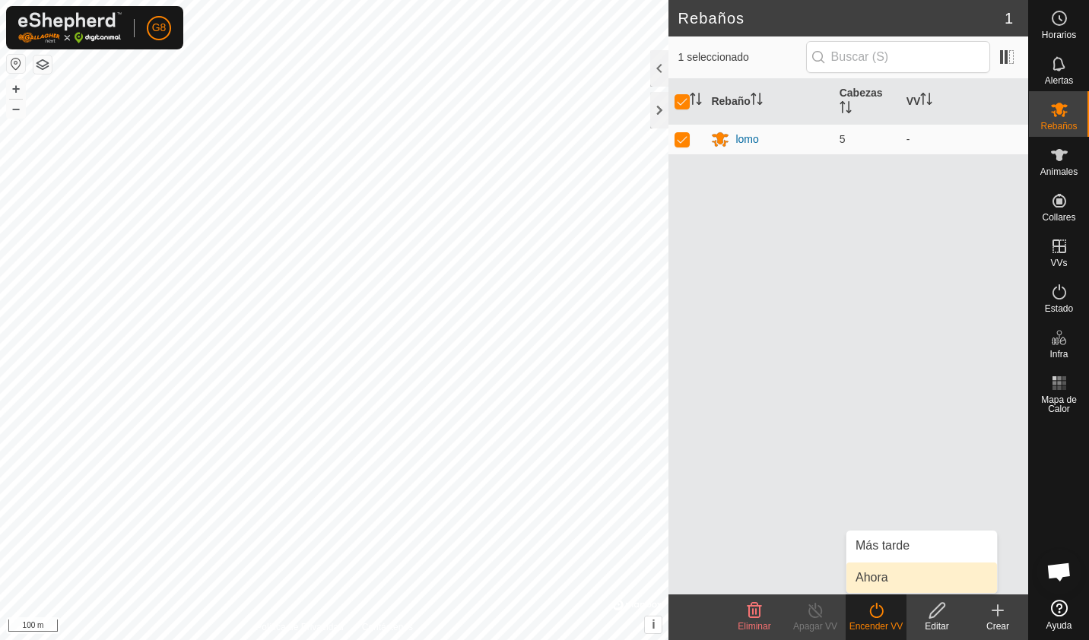
click at [886, 579] on link "Ahora" at bounding box center [921, 578] width 151 height 30
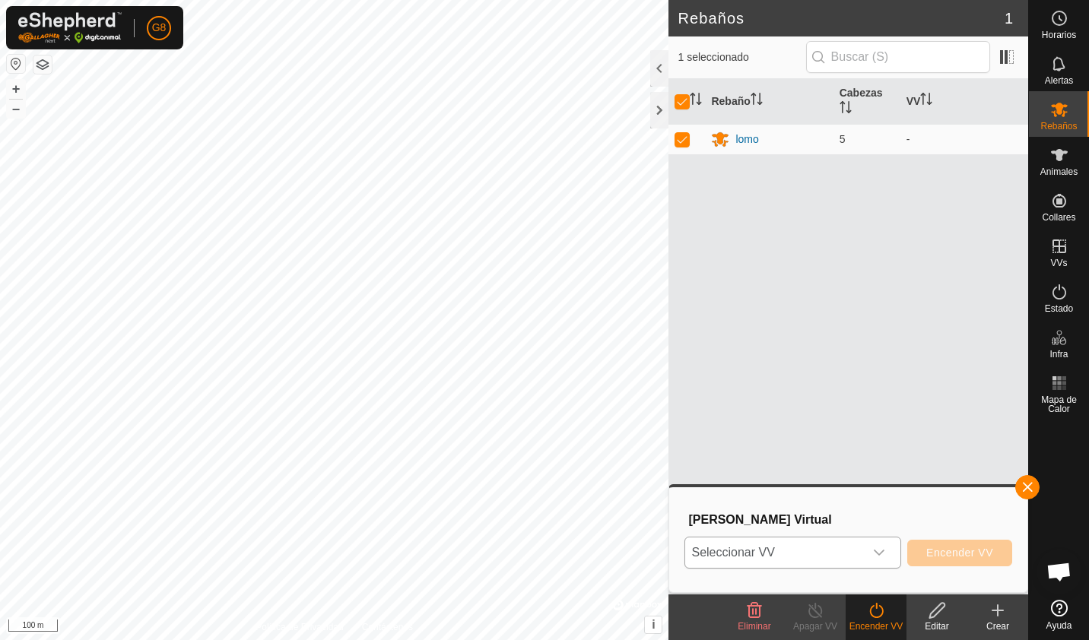
click at [794, 549] on span "Seleccionar VV" at bounding box center [774, 552] width 179 height 30
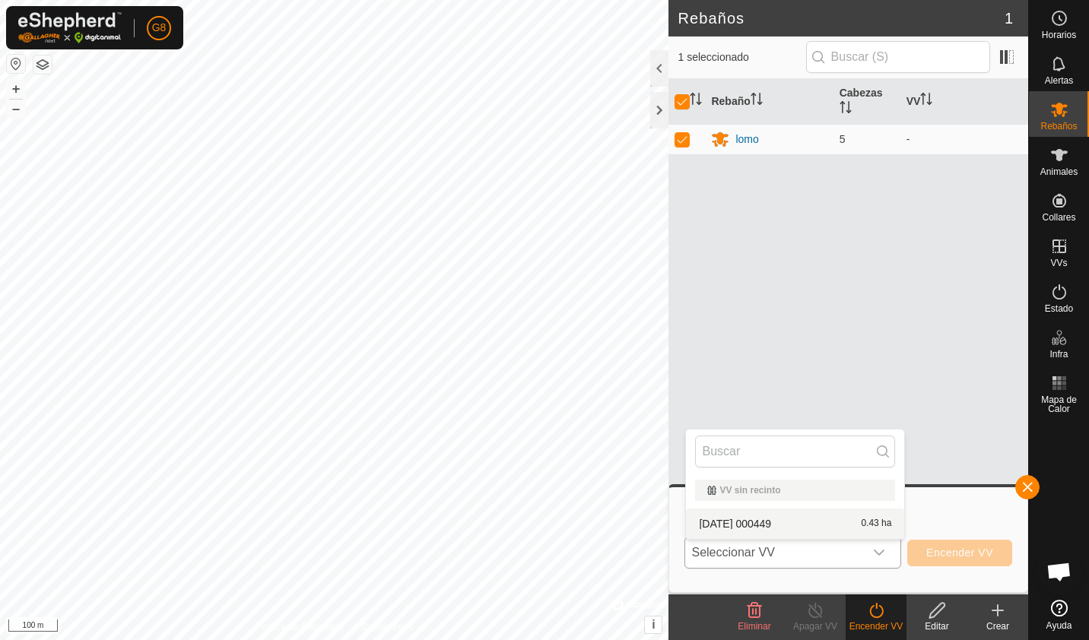
click at [785, 526] on li "[DATE] 000449 0.43 ha" at bounding box center [795, 524] width 218 height 30
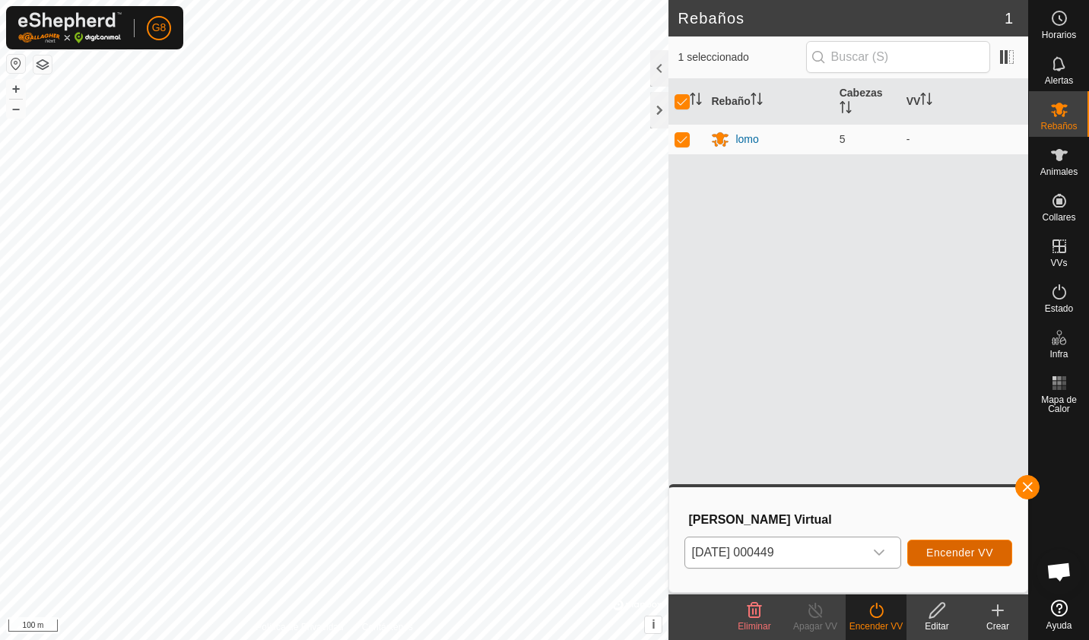
click at [953, 552] on span "Encender VV" at bounding box center [959, 553] width 67 height 12
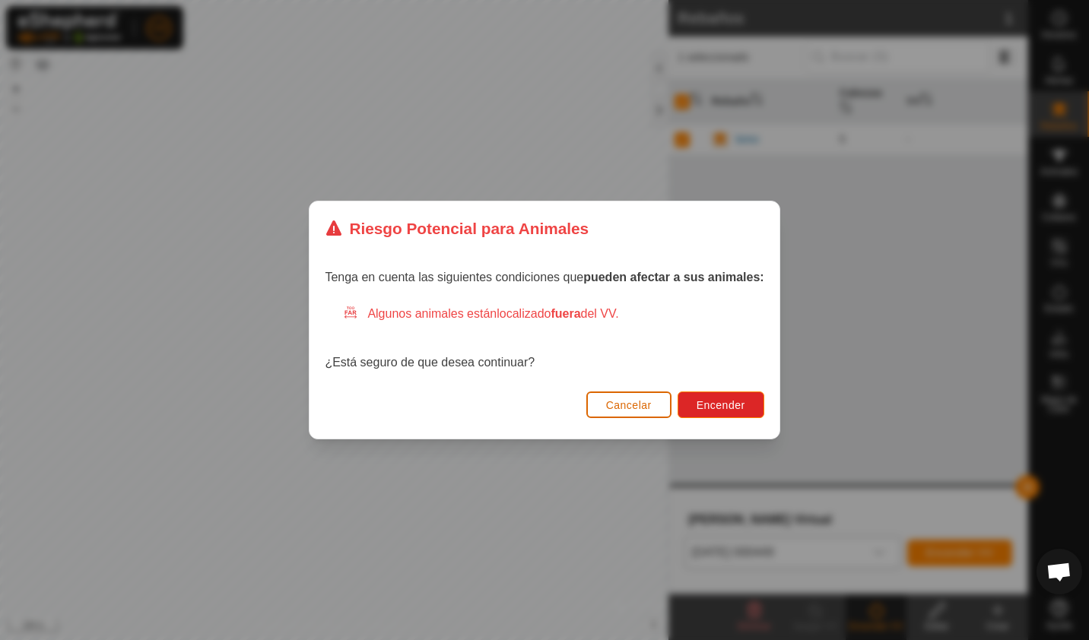
click at [634, 401] on span "Cancelar" at bounding box center [629, 405] width 46 height 12
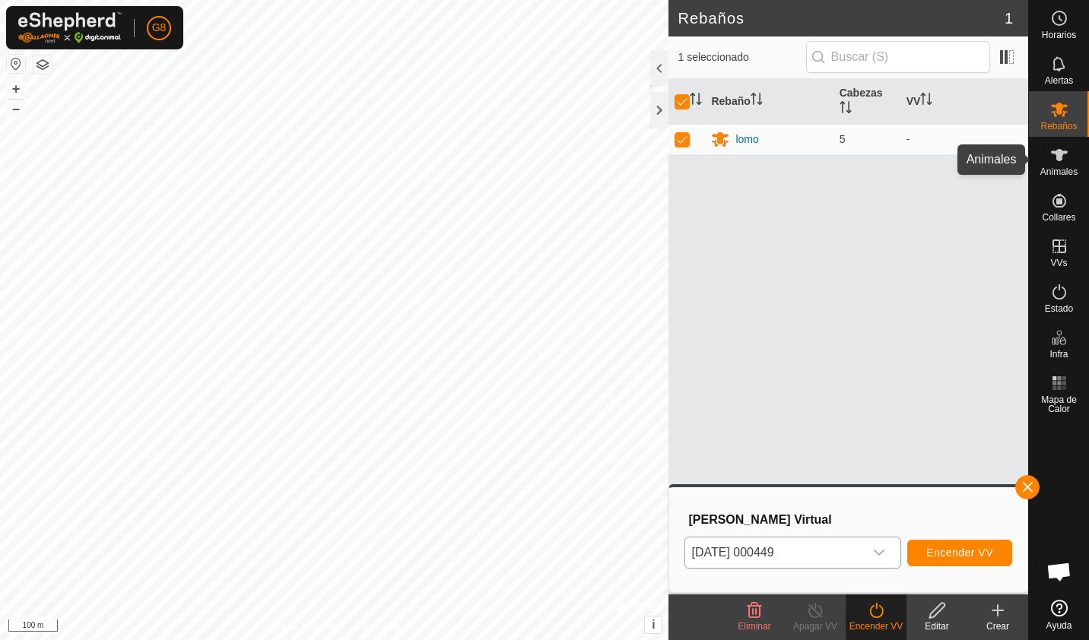
click at [1057, 170] on span "Animales" at bounding box center [1058, 171] width 37 height 9
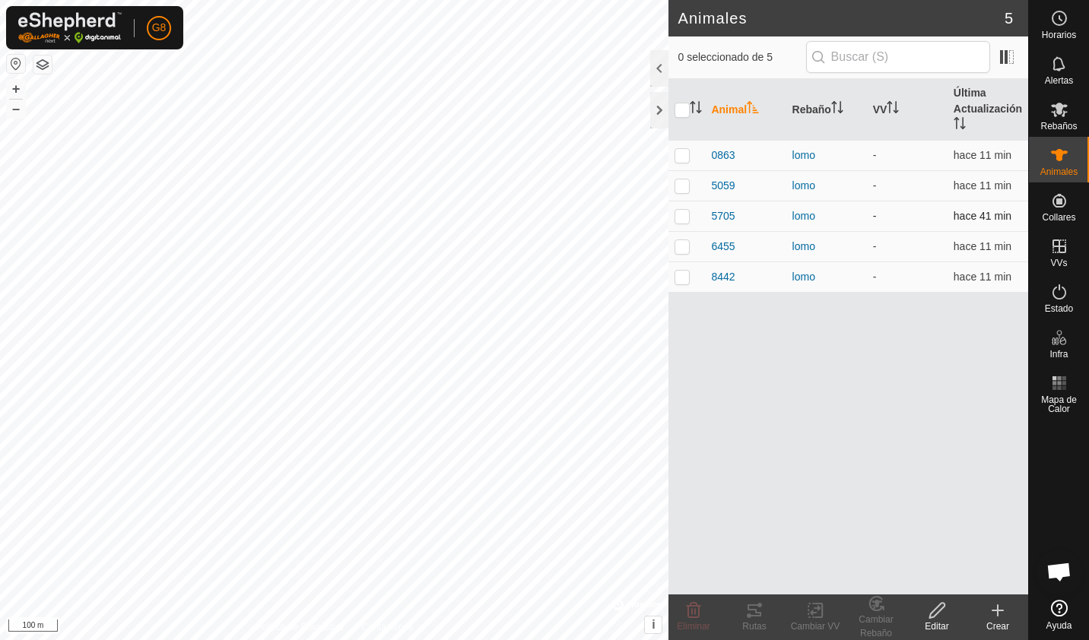
click at [683, 214] on p-checkbox at bounding box center [681, 216] width 15 height 12
checkbox input "false"
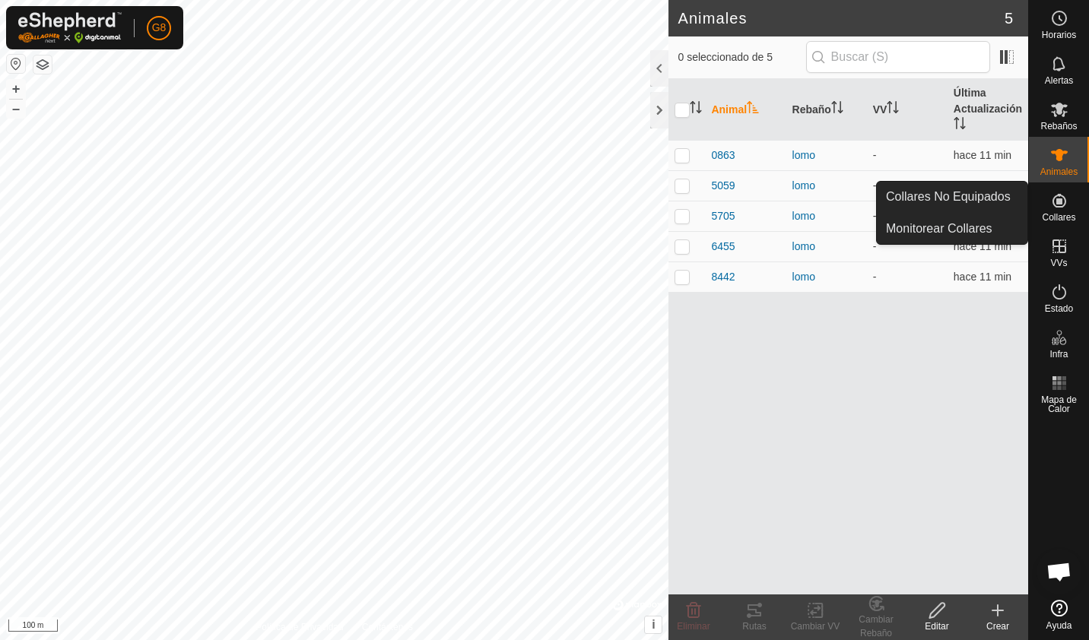
click at [1063, 197] on icon at bounding box center [1059, 201] width 14 height 14
click at [1003, 199] on link "Collares No Equipados" at bounding box center [952, 197] width 151 height 30
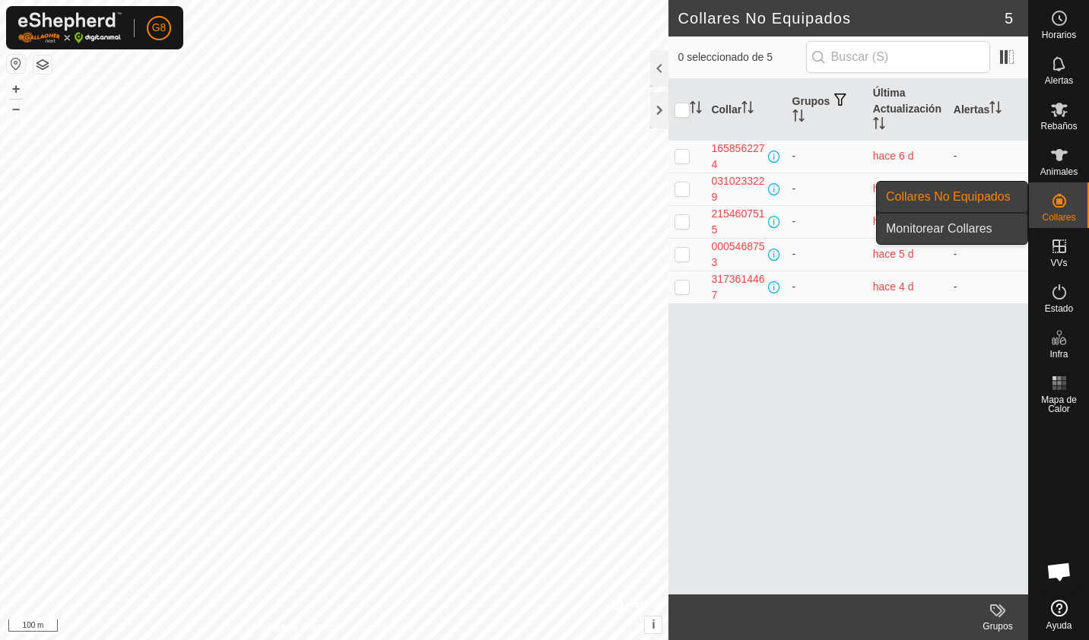
click at [990, 224] on link "Monitorear Collares" at bounding box center [952, 229] width 151 height 30
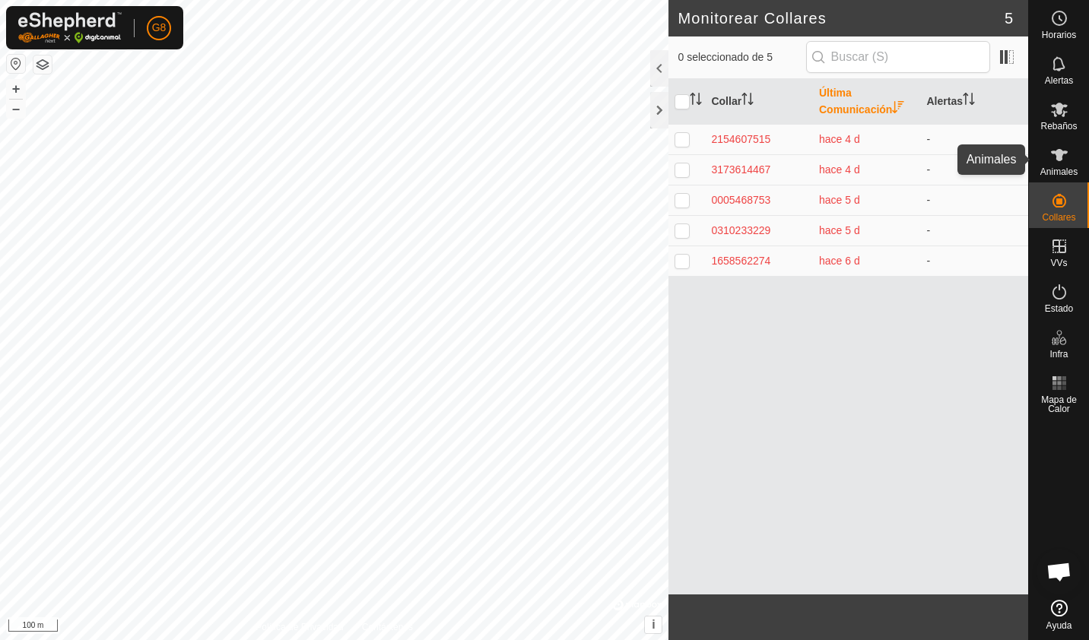
click at [1049, 179] on div "Animales" at bounding box center [1059, 160] width 60 height 46
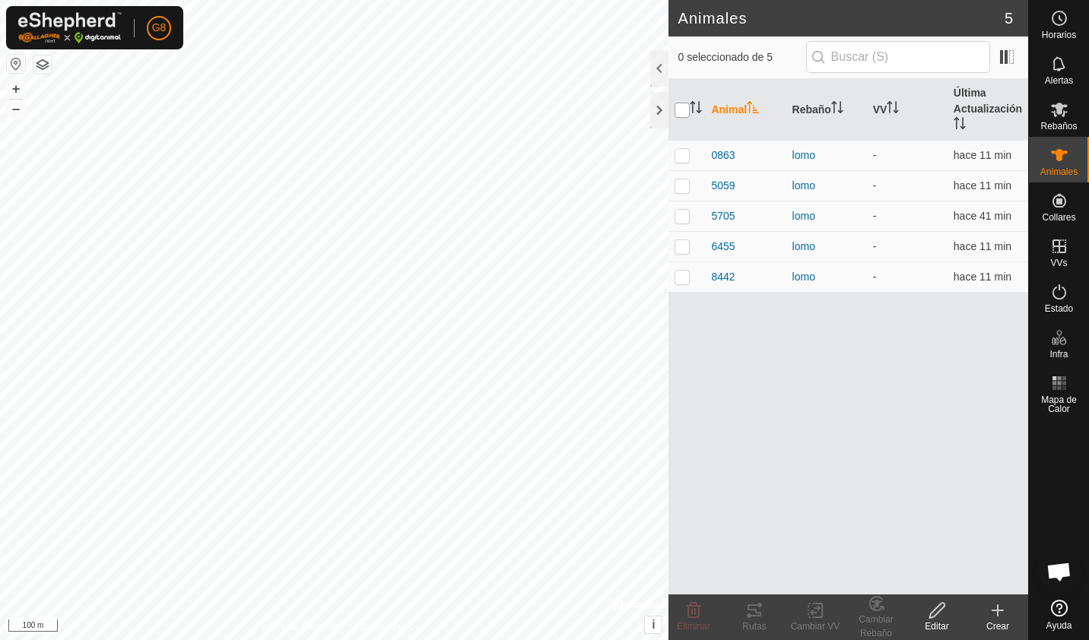
click at [686, 109] on input "checkbox" at bounding box center [681, 110] width 15 height 15
checkbox input "true"
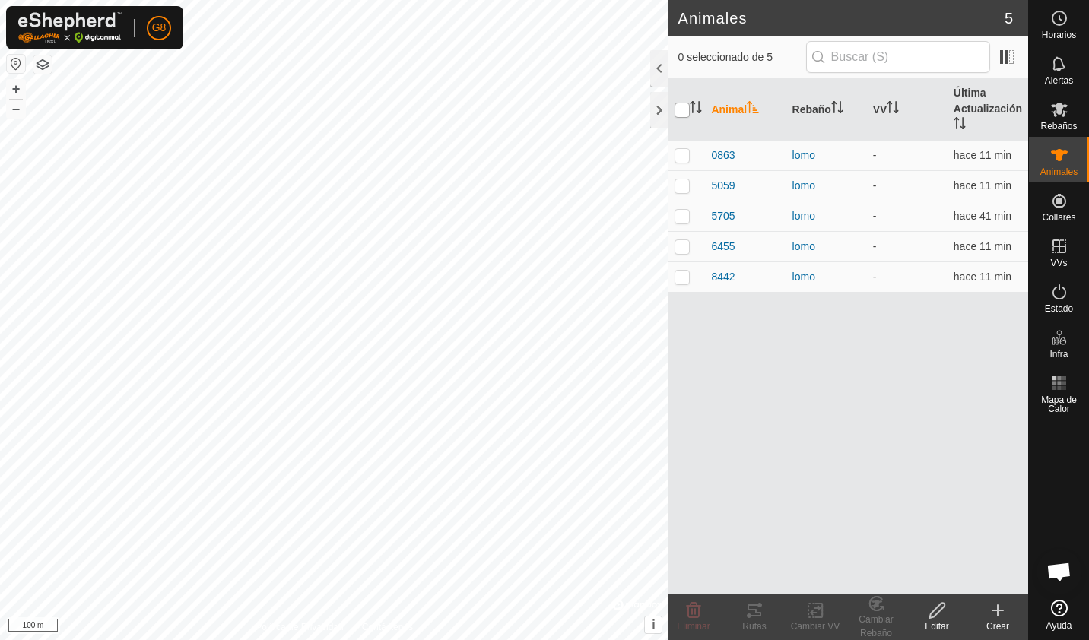
checkbox input "true"
click at [658, 65] on div at bounding box center [659, 68] width 18 height 36
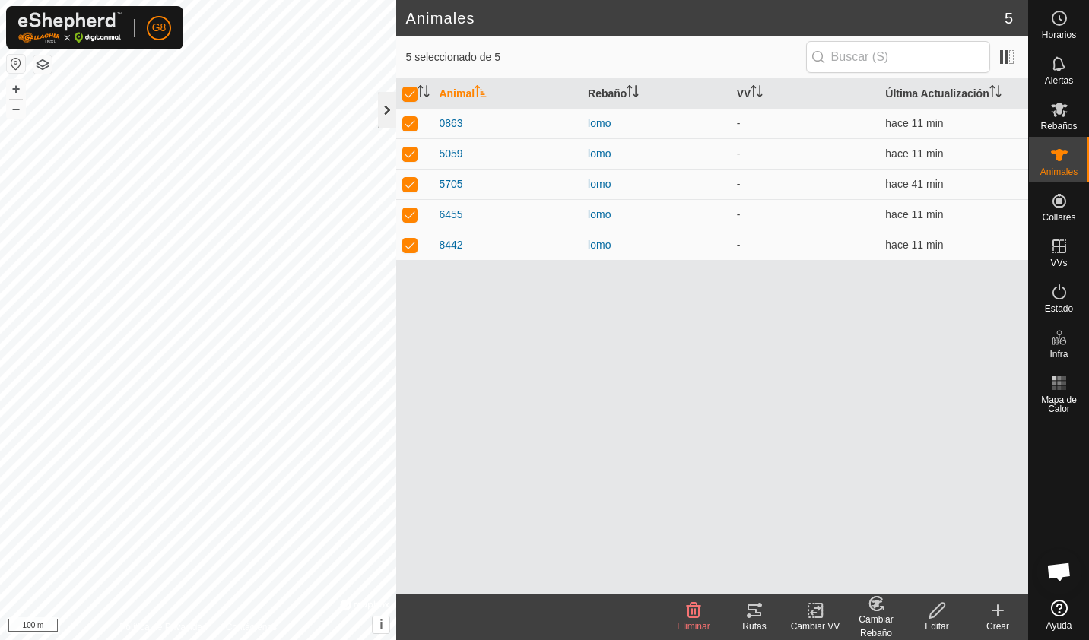
click at [382, 109] on div at bounding box center [387, 110] width 18 height 36
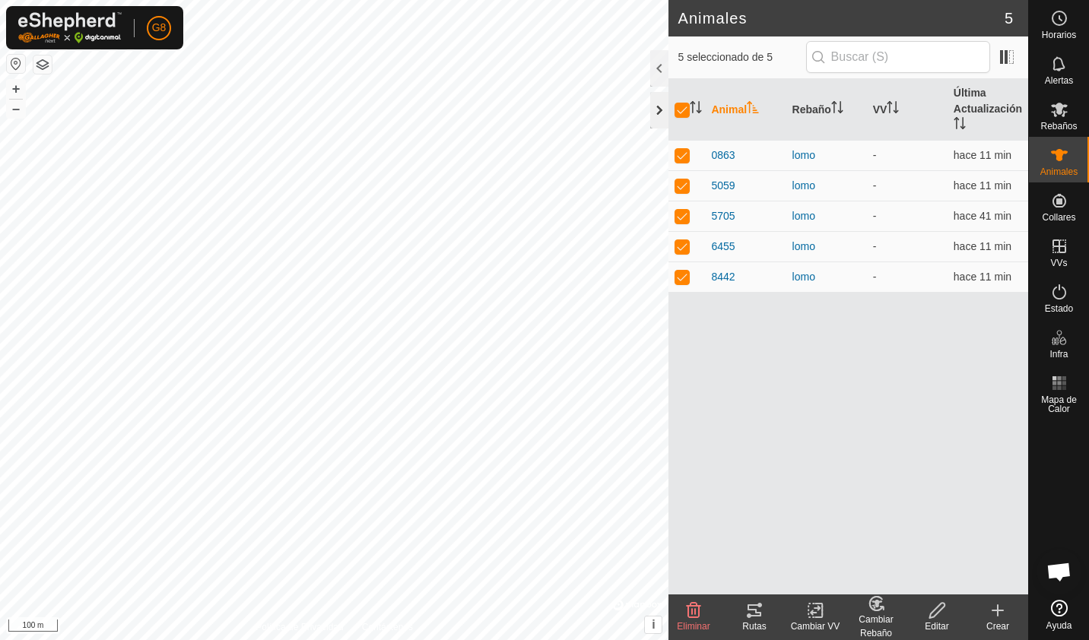
click at [653, 117] on div at bounding box center [659, 110] width 18 height 36
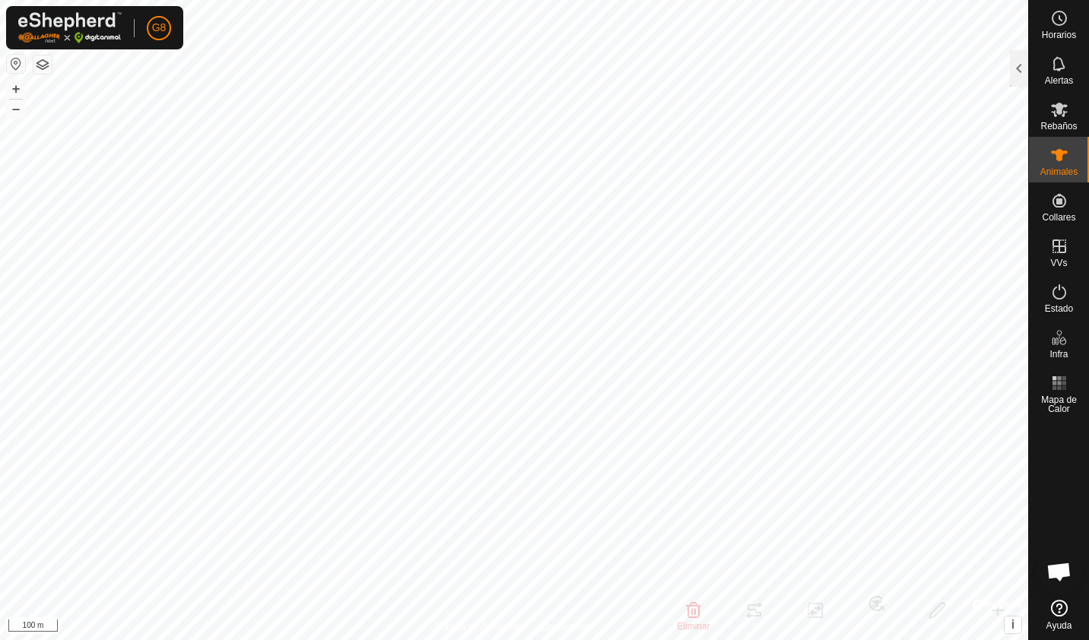
click at [44, 61] on button "button" at bounding box center [42, 64] width 18 height 18
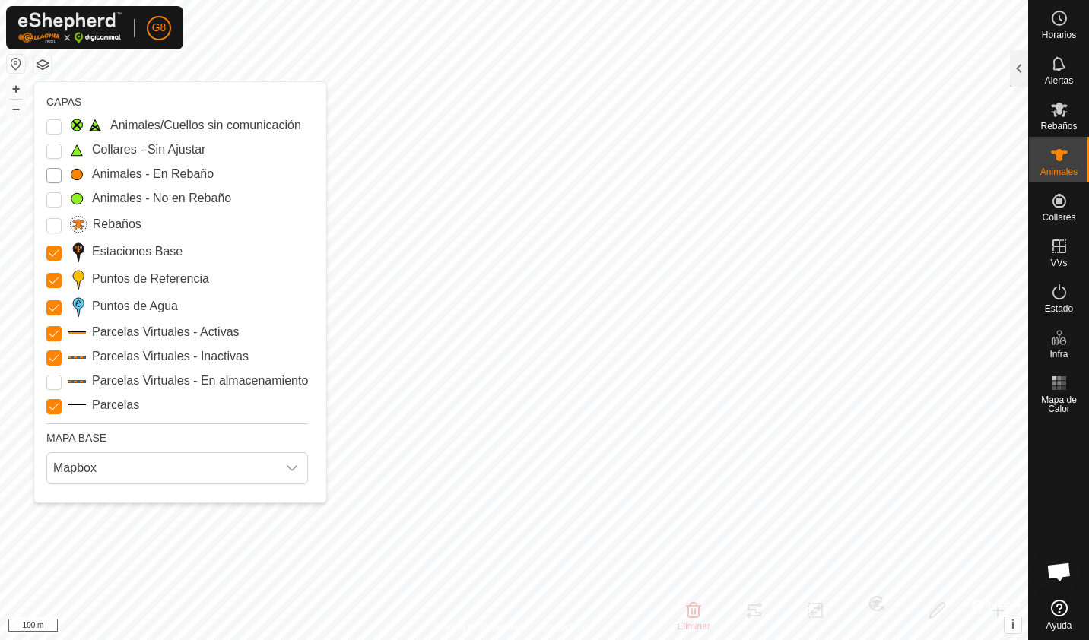
click at [48, 169] on Mob "Animales - En Rebaño" at bounding box center [53, 175] width 15 height 15
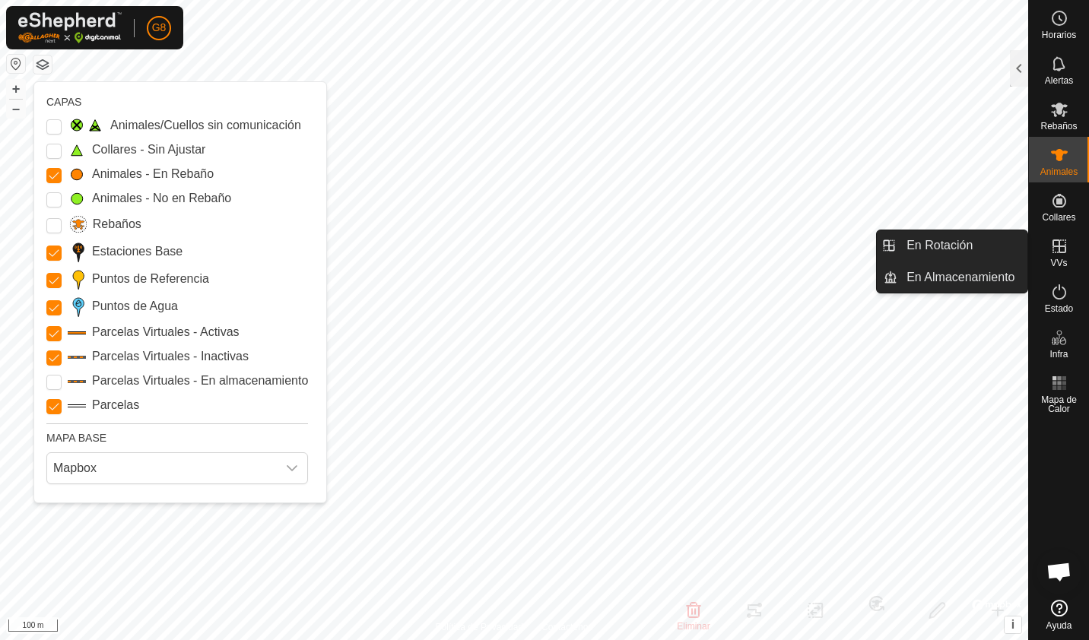
click at [1060, 252] on icon at bounding box center [1059, 246] width 14 height 14
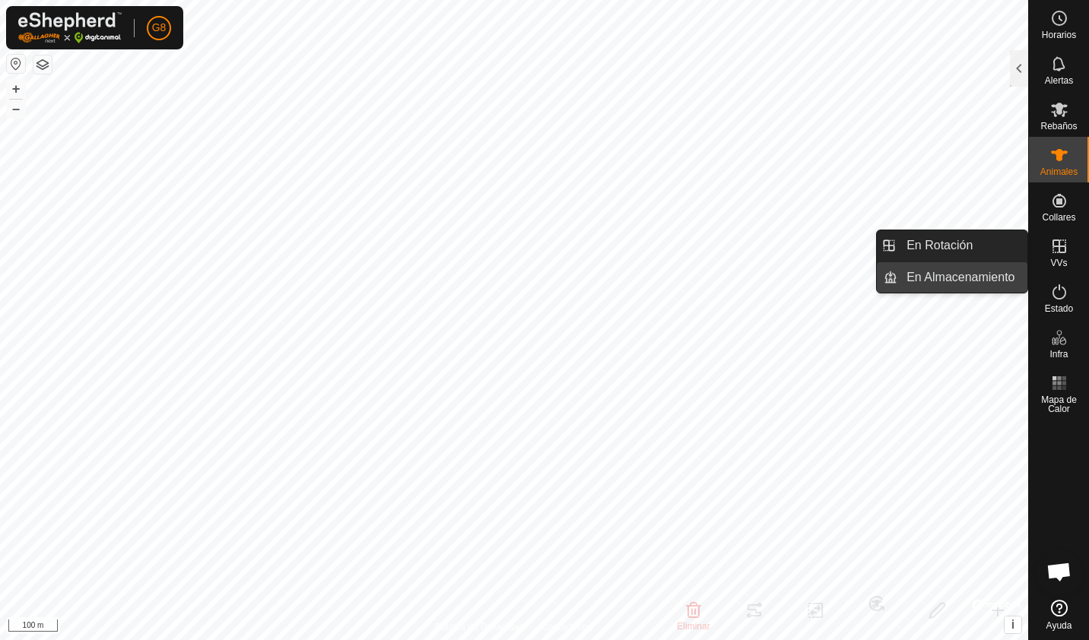
click at [956, 280] on link "En Almacenamiento" at bounding box center [962, 277] width 130 height 30
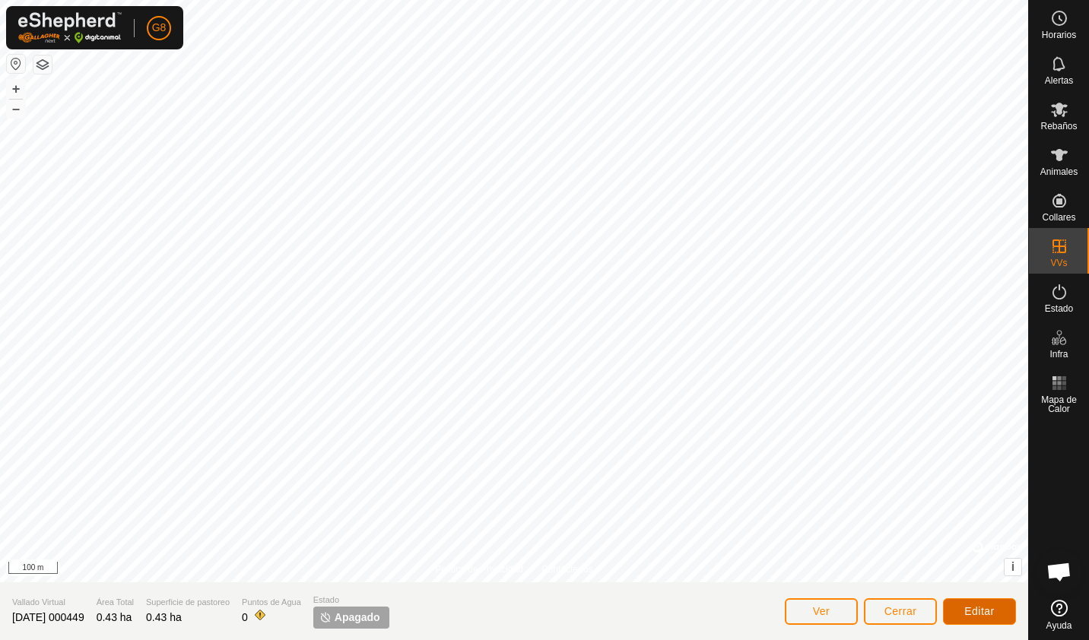
click at [976, 607] on span "Editar" at bounding box center [979, 611] width 30 height 12
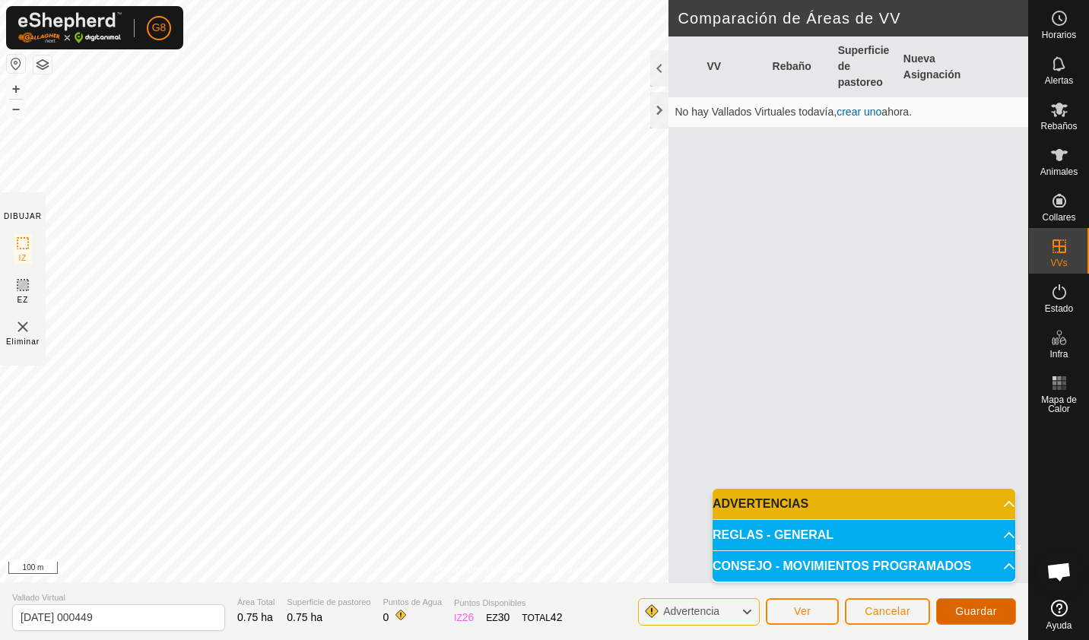
click at [956, 615] on span "Guardar" at bounding box center [976, 611] width 42 height 12
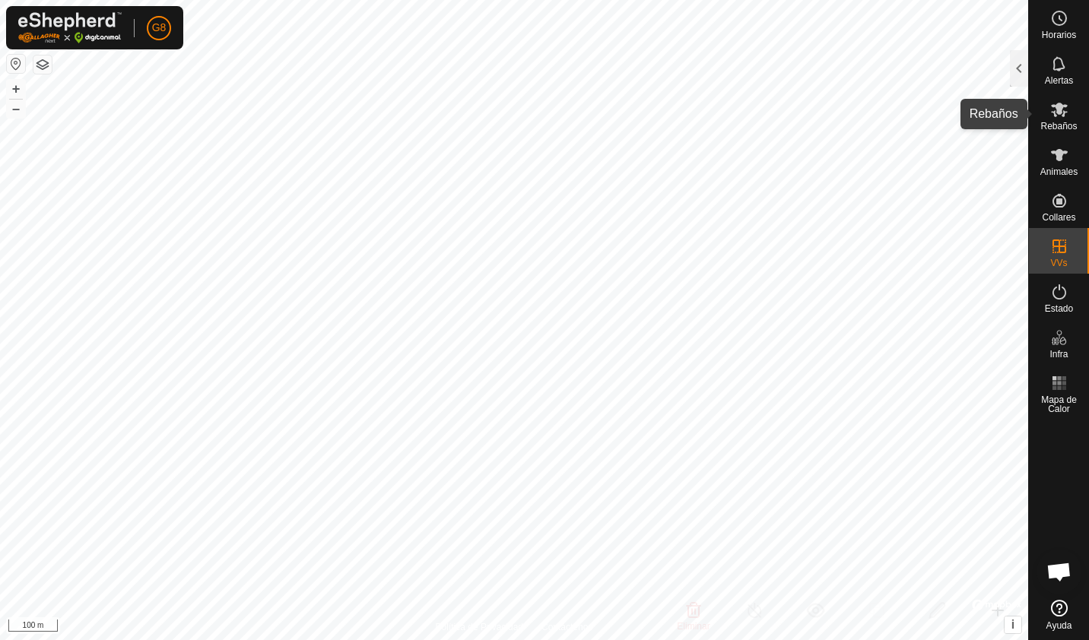
click at [1055, 126] on span "Rebaños" at bounding box center [1058, 126] width 36 height 9
click at [1052, 123] on span "Rebaños" at bounding box center [1058, 126] width 36 height 9
click at [1046, 126] on span "Rebaños" at bounding box center [1058, 126] width 36 height 9
click at [1022, 75] on div at bounding box center [1019, 68] width 18 height 36
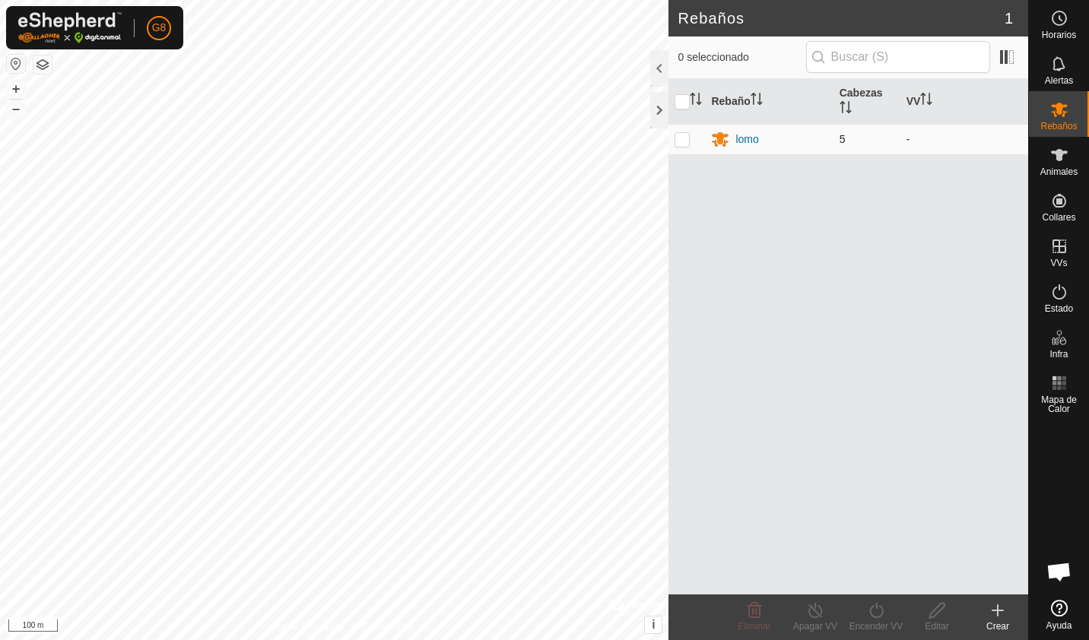
click at [683, 141] on p-checkbox at bounding box center [681, 139] width 15 height 12
checkbox input "true"
click at [865, 614] on turn-on-svg-icon at bounding box center [875, 610] width 61 height 18
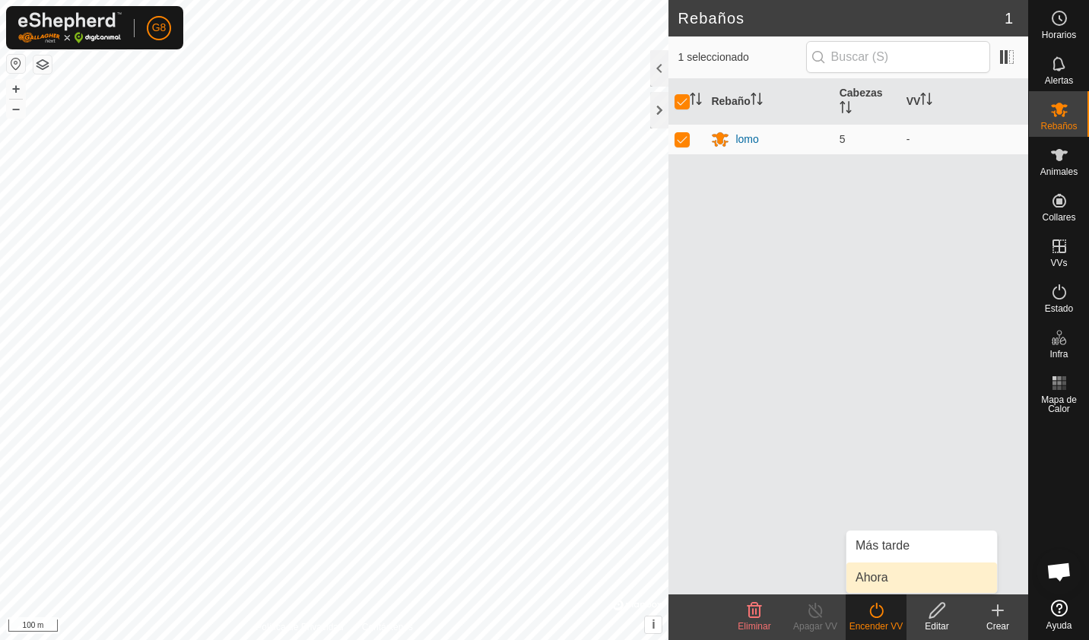
click at [870, 576] on link "Ahora" at bounding box center [921, 578] width 151 height 30
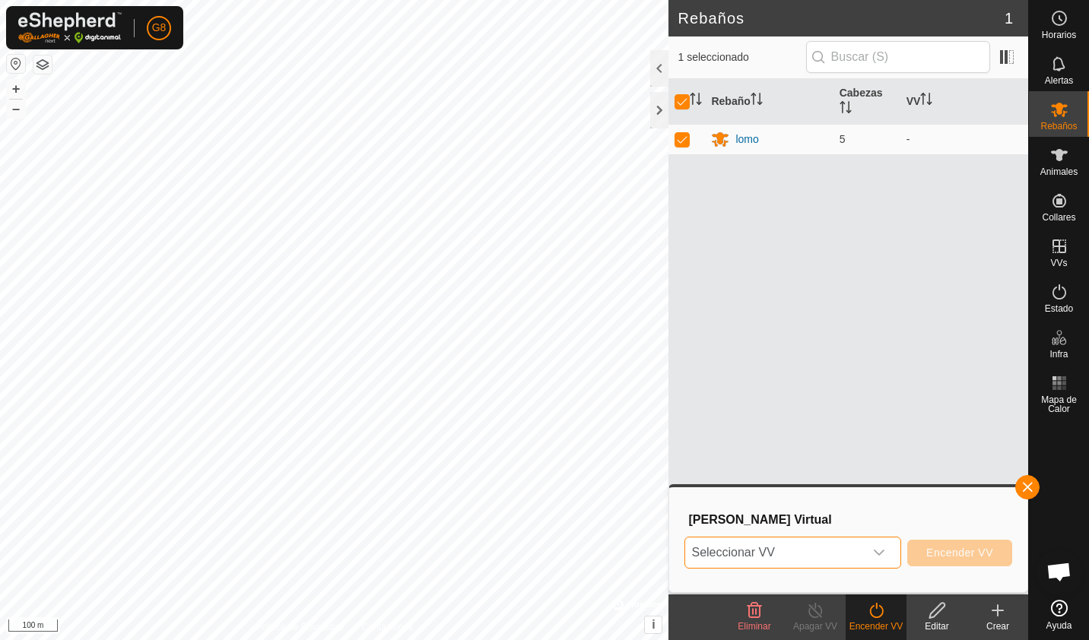
click at [826, 552] on span "Seleccionar VV" at bounding box center [774, 552] width 179 height 30
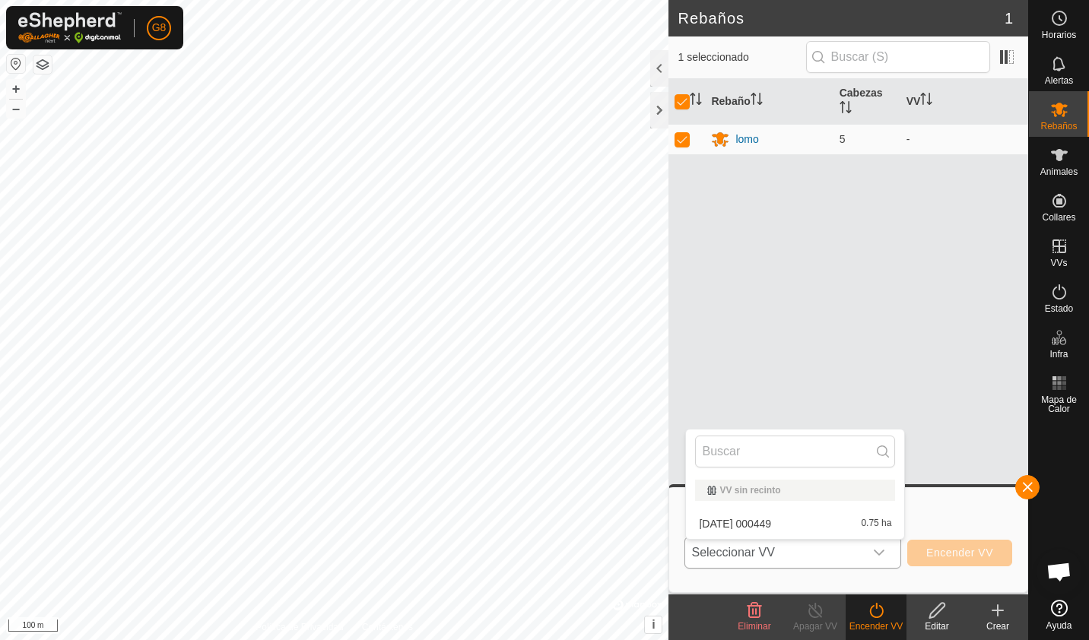
click at [799, 522] on li "[DATE] 000449 0.75 ha" at bounding box center [795, 524] width 218 height 30
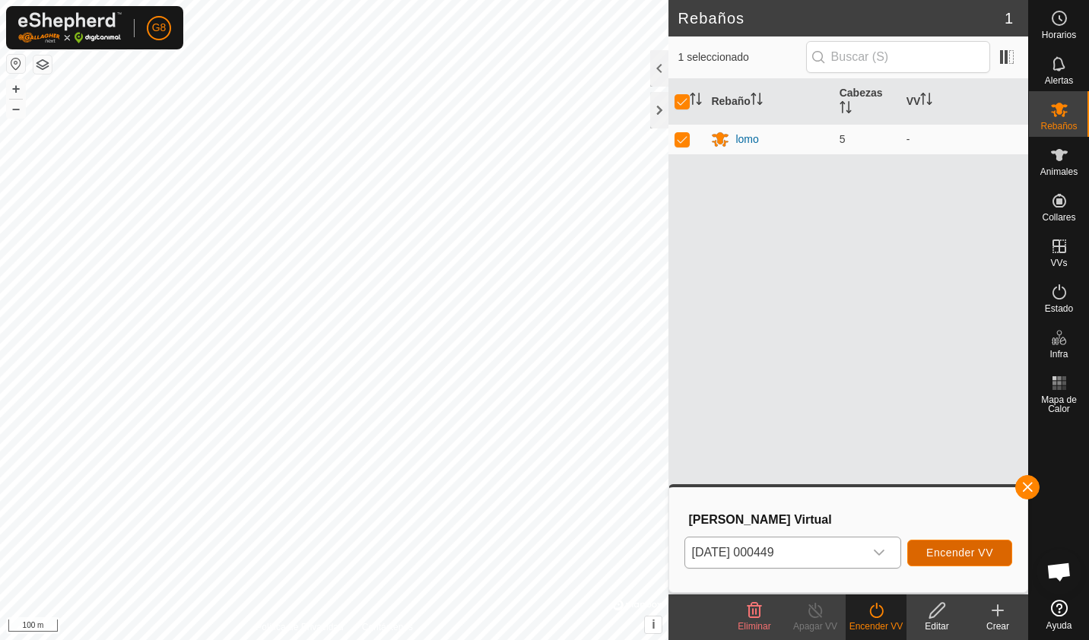
click at [928, 560] on button "Encender VV" at bounding box center [959, 553] width 105 height 27
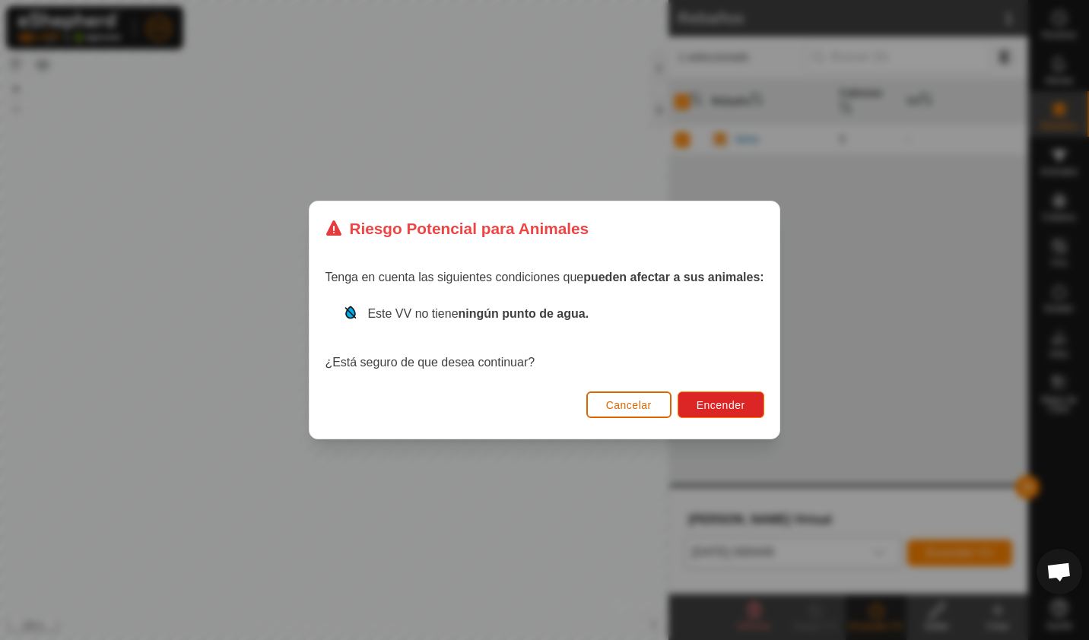
click at [606, 404] on span "Cancelar" at bounding box center [629, 405] width 46 height 12
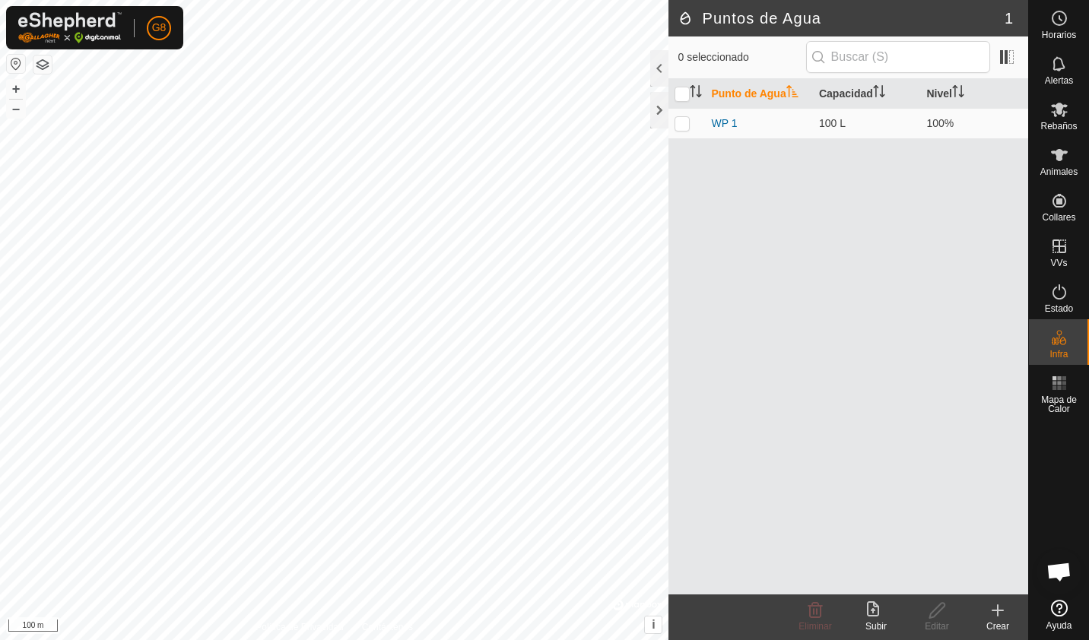
checkbox input "true"
click at [930, 628] on div "Editar" at bounding box center [936, 627] width 61 height 14
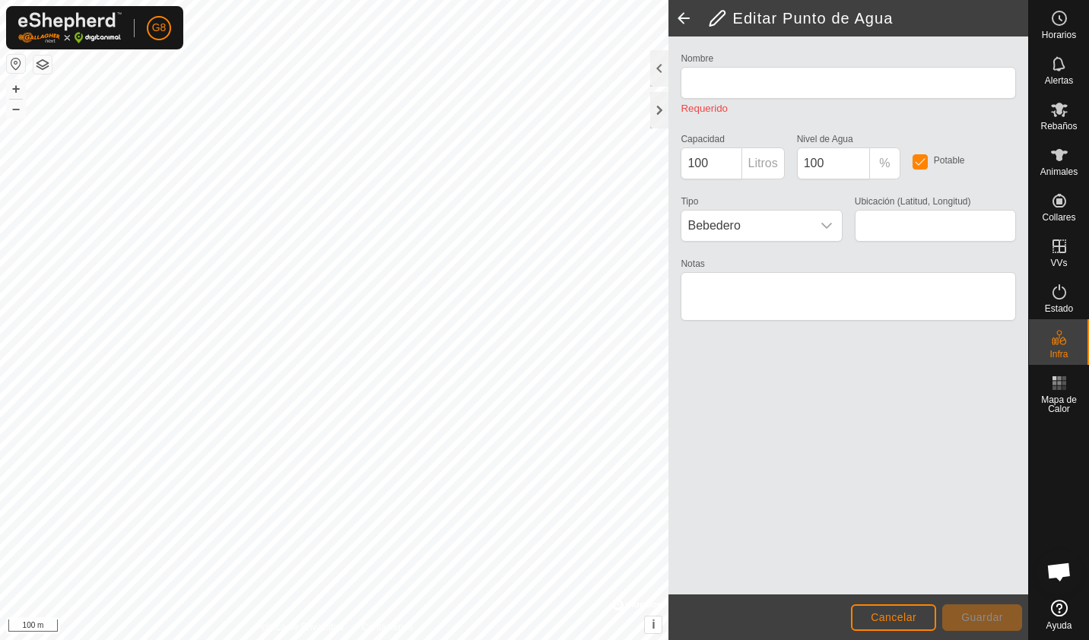
type input "WP 1"
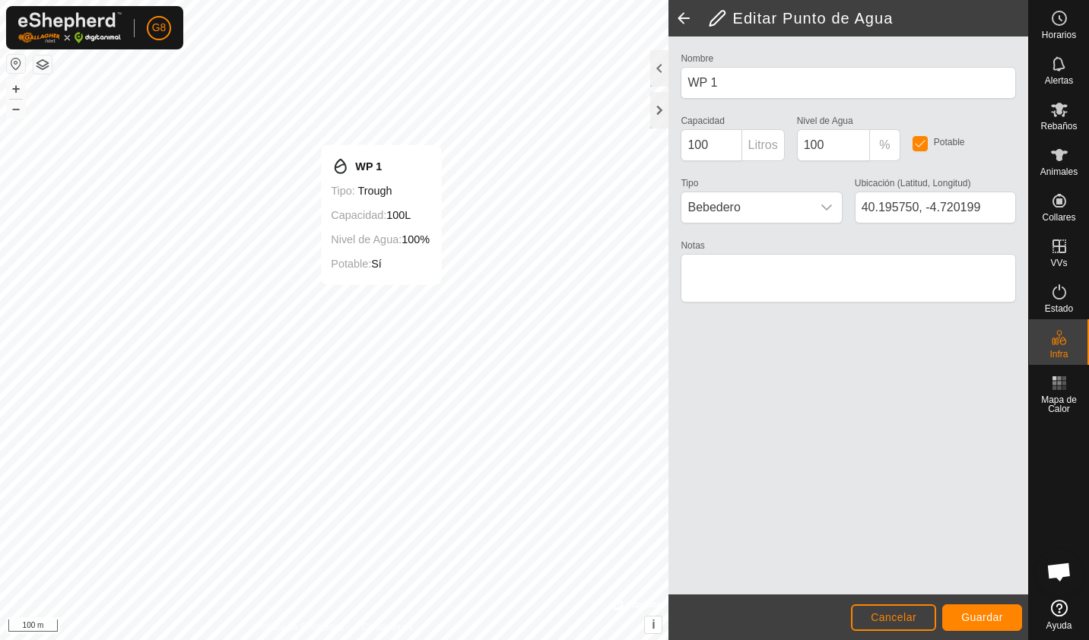
type input "40.195823, -4.720199"
click at [962, 624] on button "Guardar" at bounding box center [982, 617] width 80 height 27
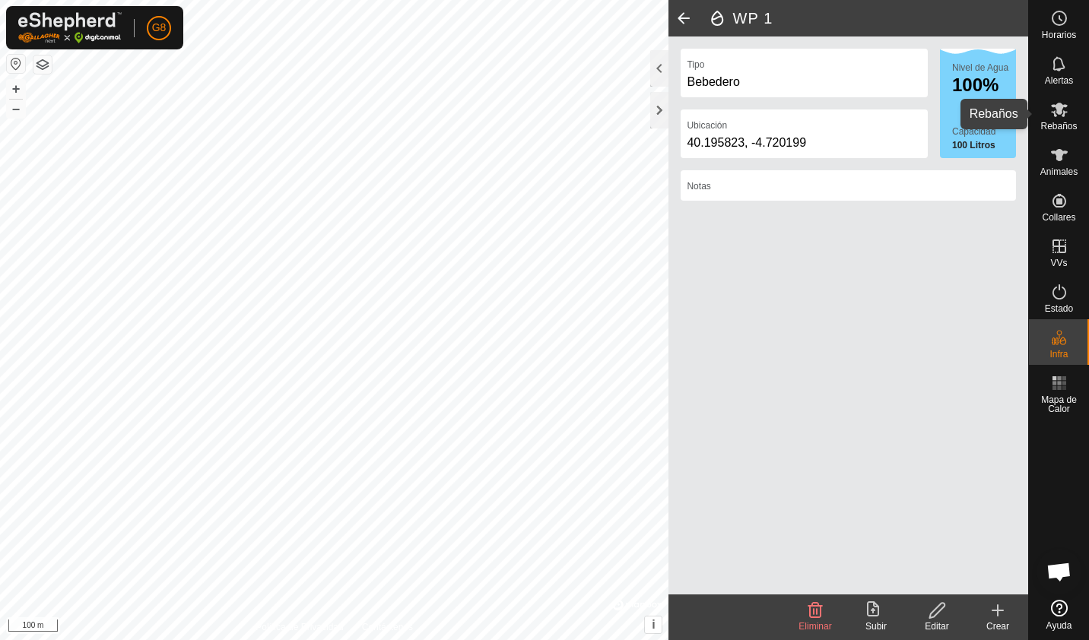
click at [1059, 130] on span "Rebaños" at bounding box center [1058, 126] width 36 height 9
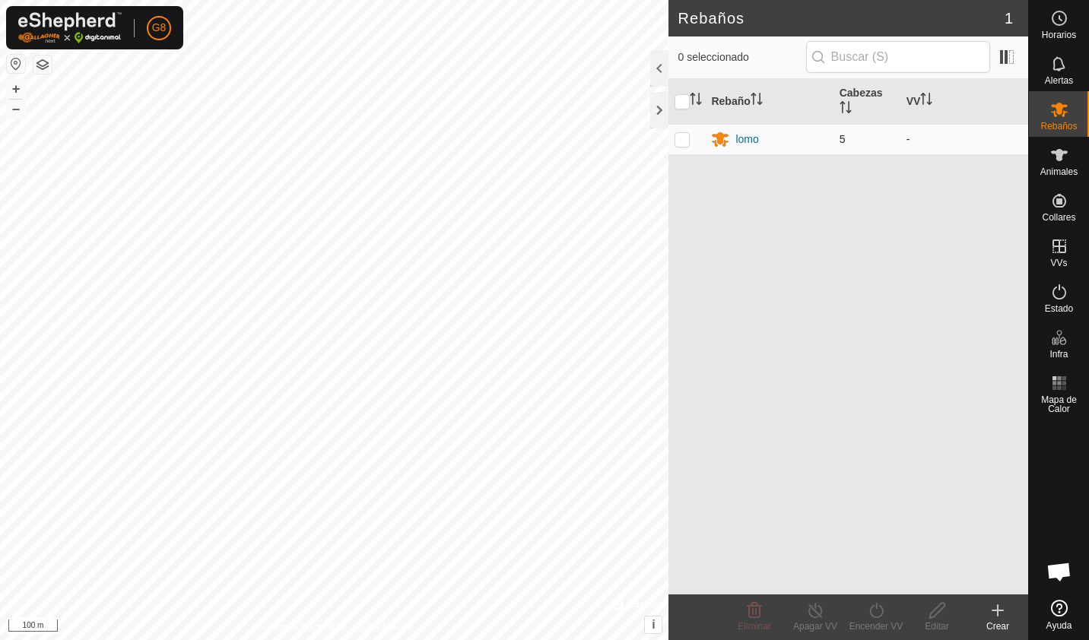
click at [684, 140] on p-checkbox at bounding box center [681, 139] width 15 height 12
checkbox input "true"
click at [864, 616] on turn-on-svg-icon at bounding box center [875, 610] width 61 height 18
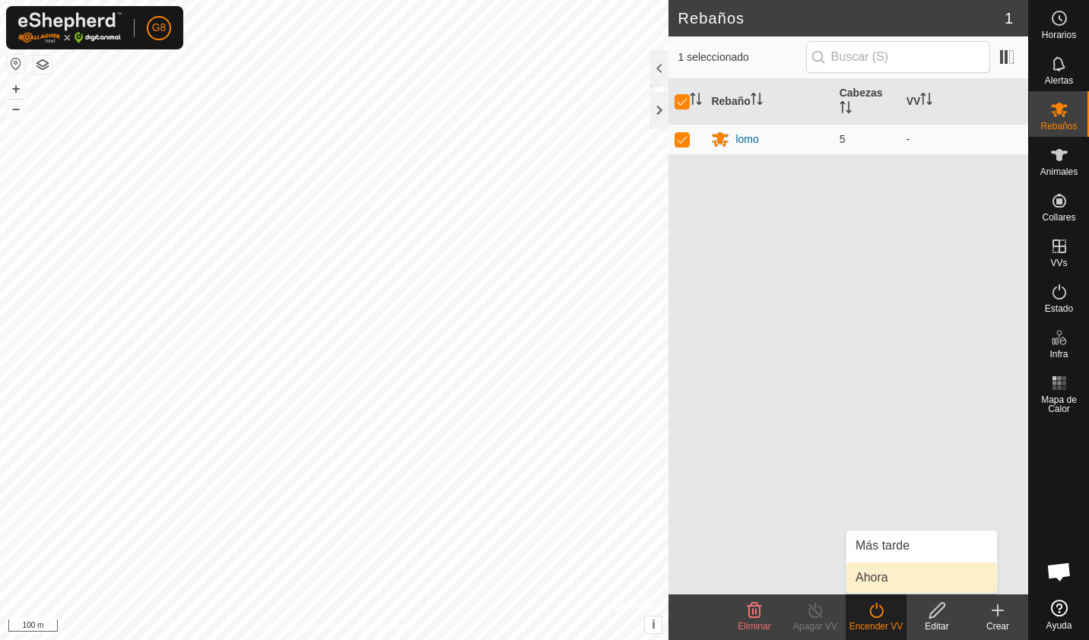
click at [874, 584] on link "Ahora" at bounding box center [921, 578] width 151 height 30
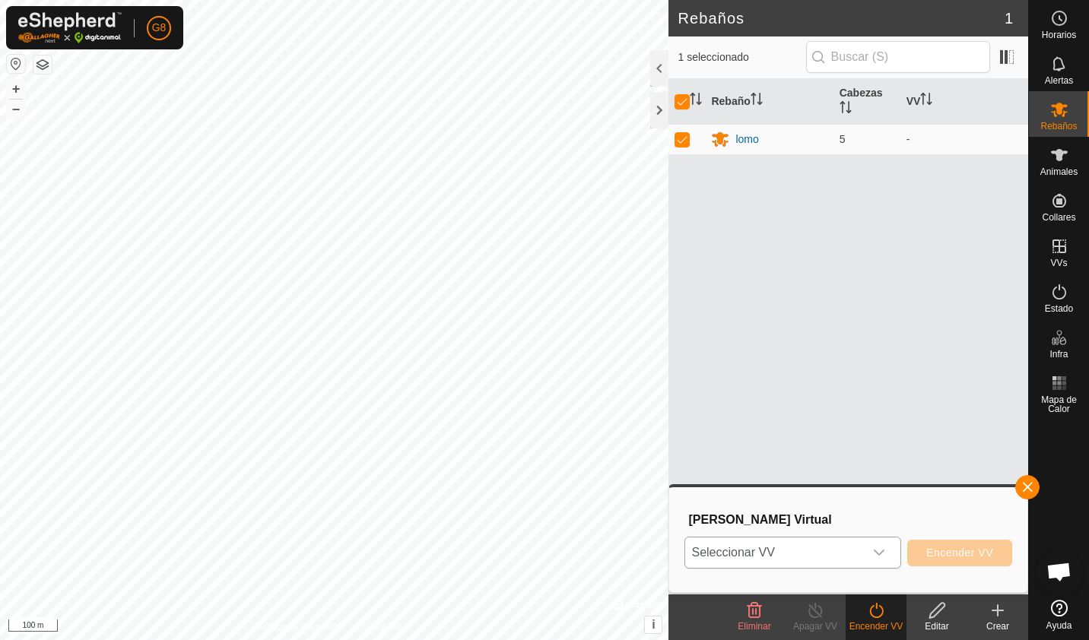
click at [821, 547] on span "Seleccionar VV" at bounding box center [774, 552] width 179 height 30
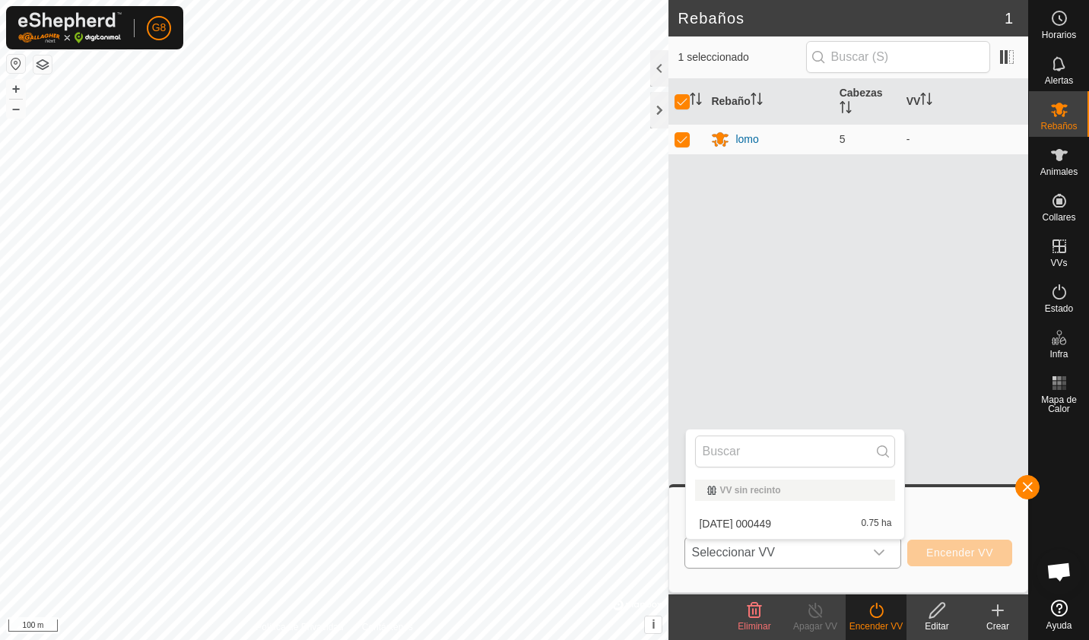
click at [789, 524] on li "[DATE] 000449 0.75 ha" at bounding box center [795, 524] width 218 height 30
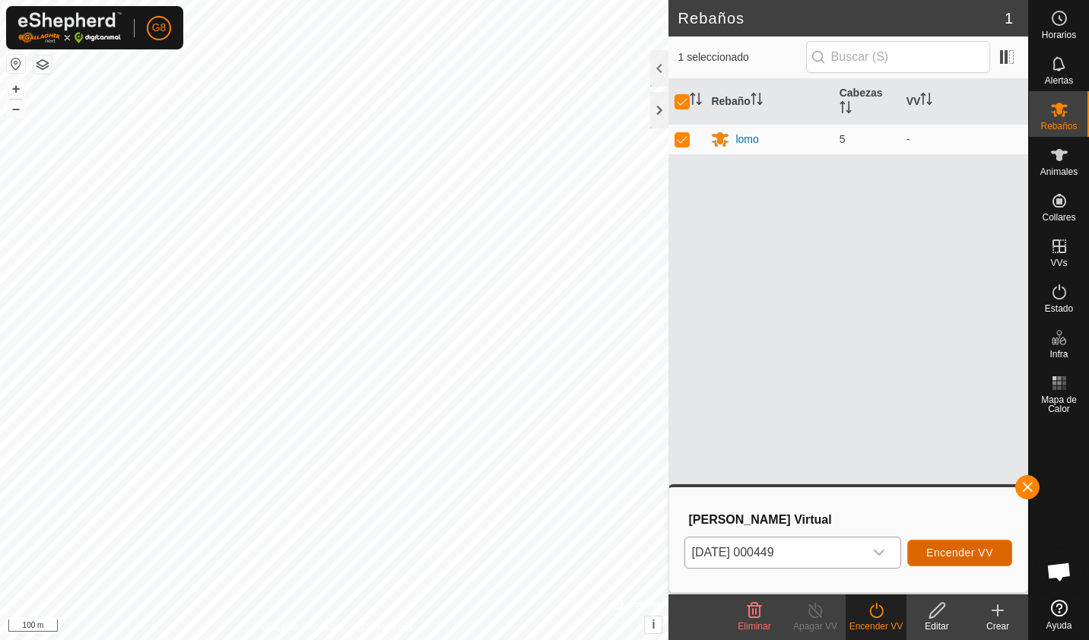
click at [935, 555] on span "Encender VV" at bounding box center [959, 553] width 67 height 12
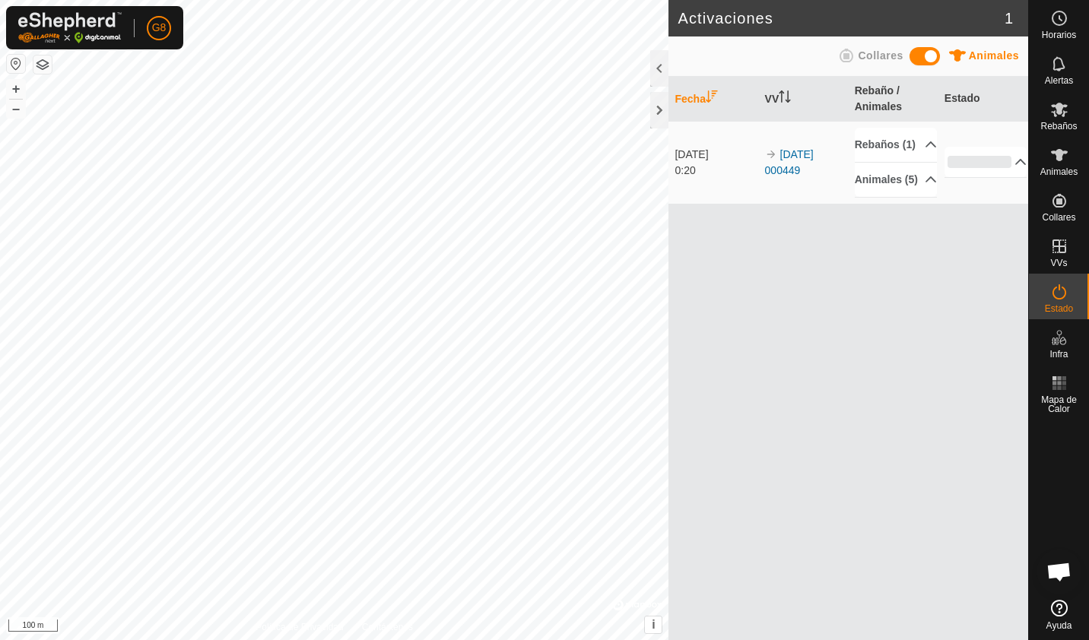
click at [935, 555] on div "Fecha VV Rebaño / Animales Estado [DATE] 0:20 2025-10-11 000449 Rebaños (1) lom…" at bounding box center [848, 358] width 360 height 563
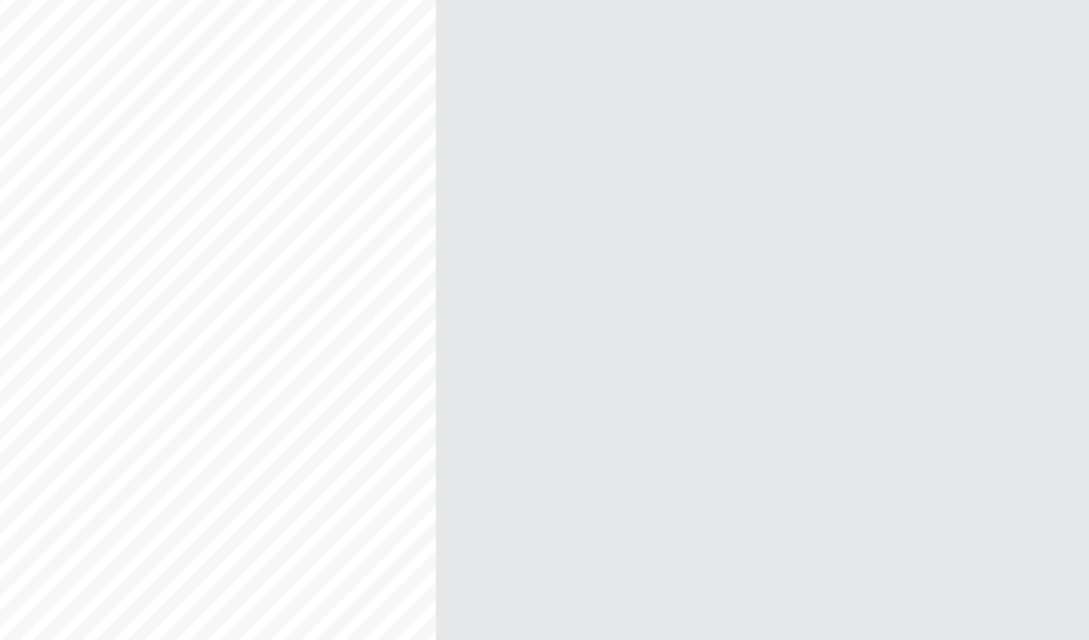
click at [708, 382] on div "Fecha VV Rebaño / Animales Estado [DATE] 0:20 2025-10-11 000449 Rebaños (1) lom…" at bounding box center [848, 358] width 360 height 563
click at [690, 420] on div "Activaciones 1 Animales Collares Fecha VV Rebaño / Animales Estado [DATE] 0:20 …" at bounding box center [514, 320] width 1028 height 640
